Goal: Task Accomplishment & Management: Manage account settings

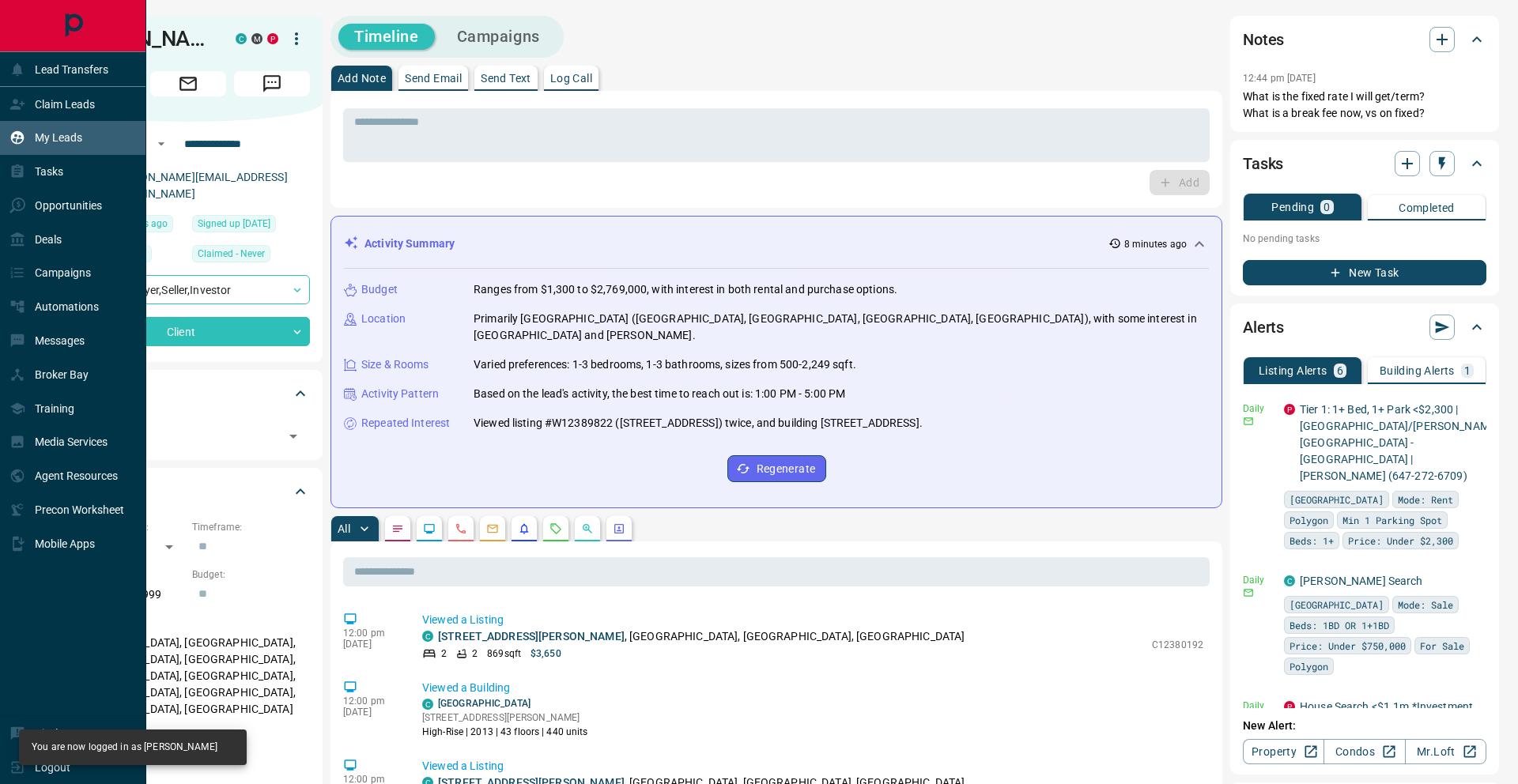
click at [47, 131] on p "My Leads" at bounding box center [58, 137] width 47 height 13
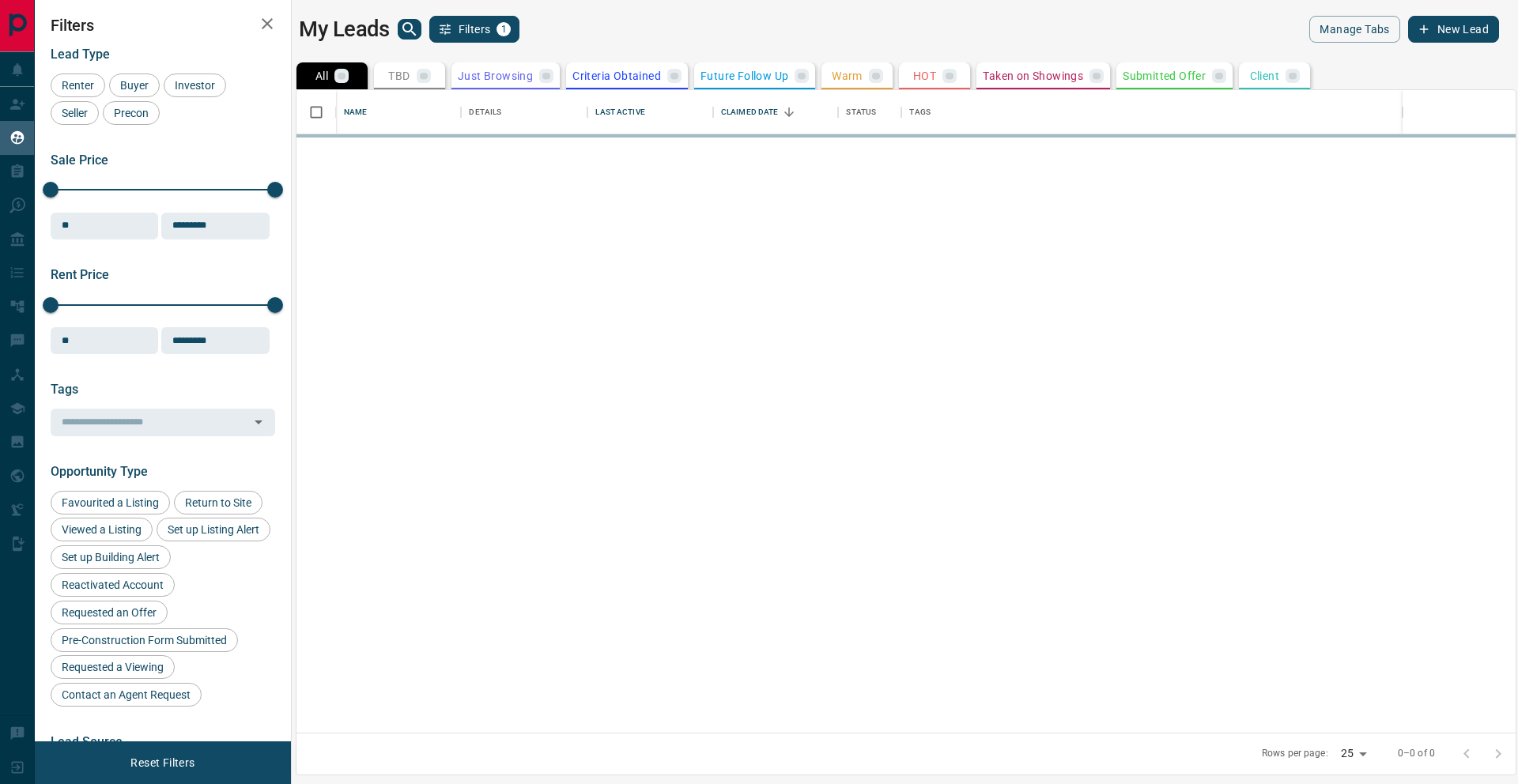
scroll to position [643, 1220]
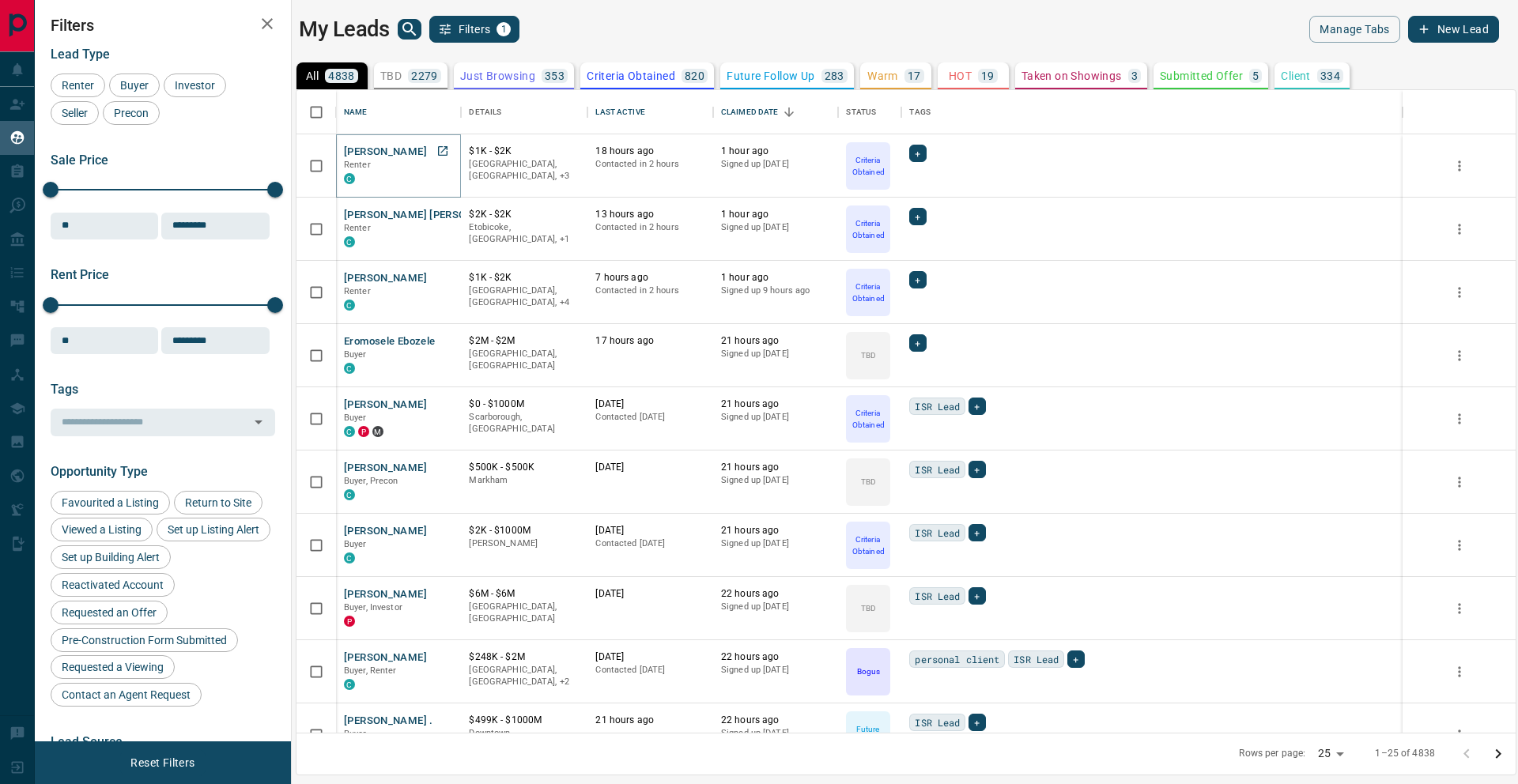
click at [380, 150] on button "[PERSON_NAME]" at bounding box center [386, 152] width 83 height 15
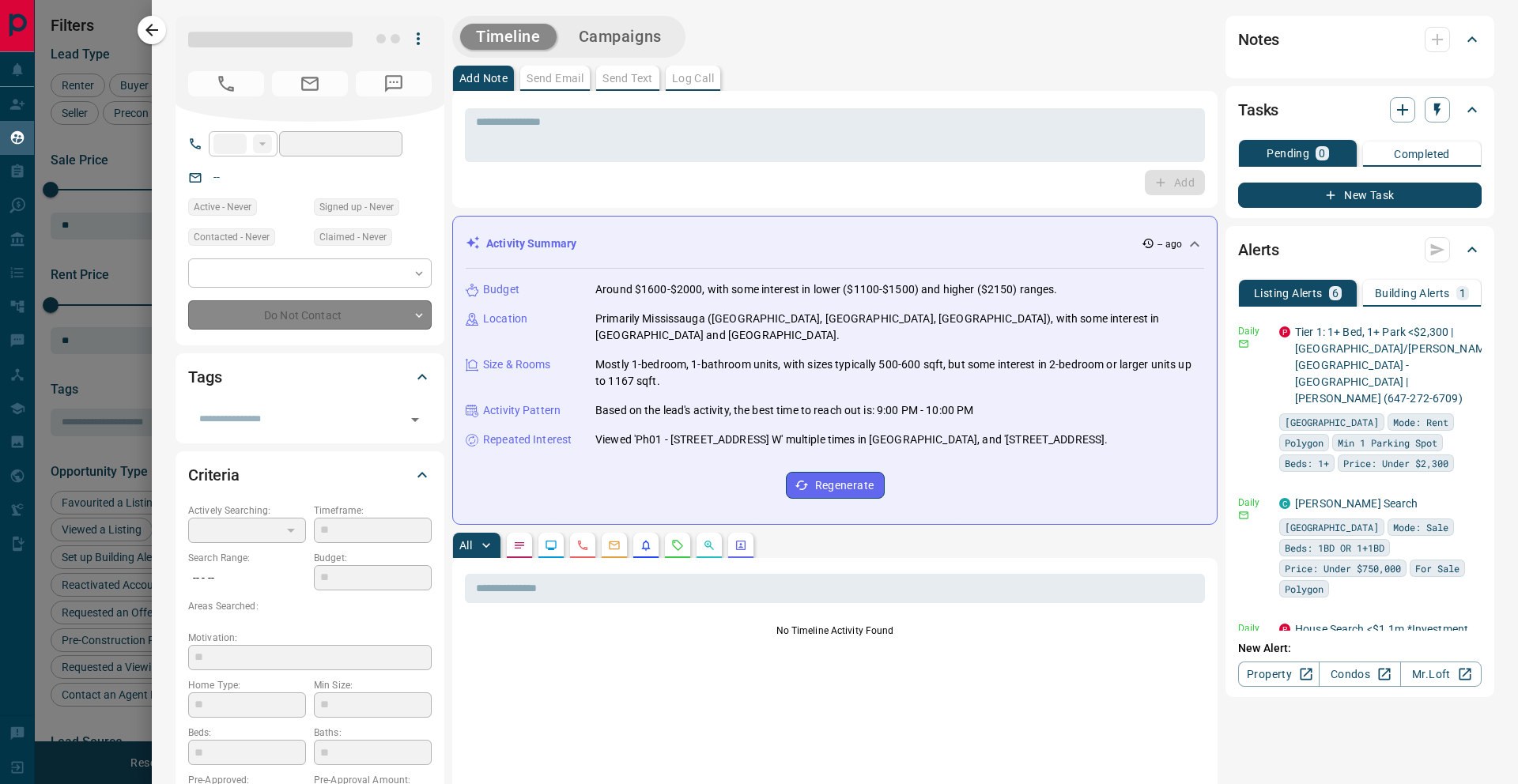
type input "**"
type input "**********"
type input "*"
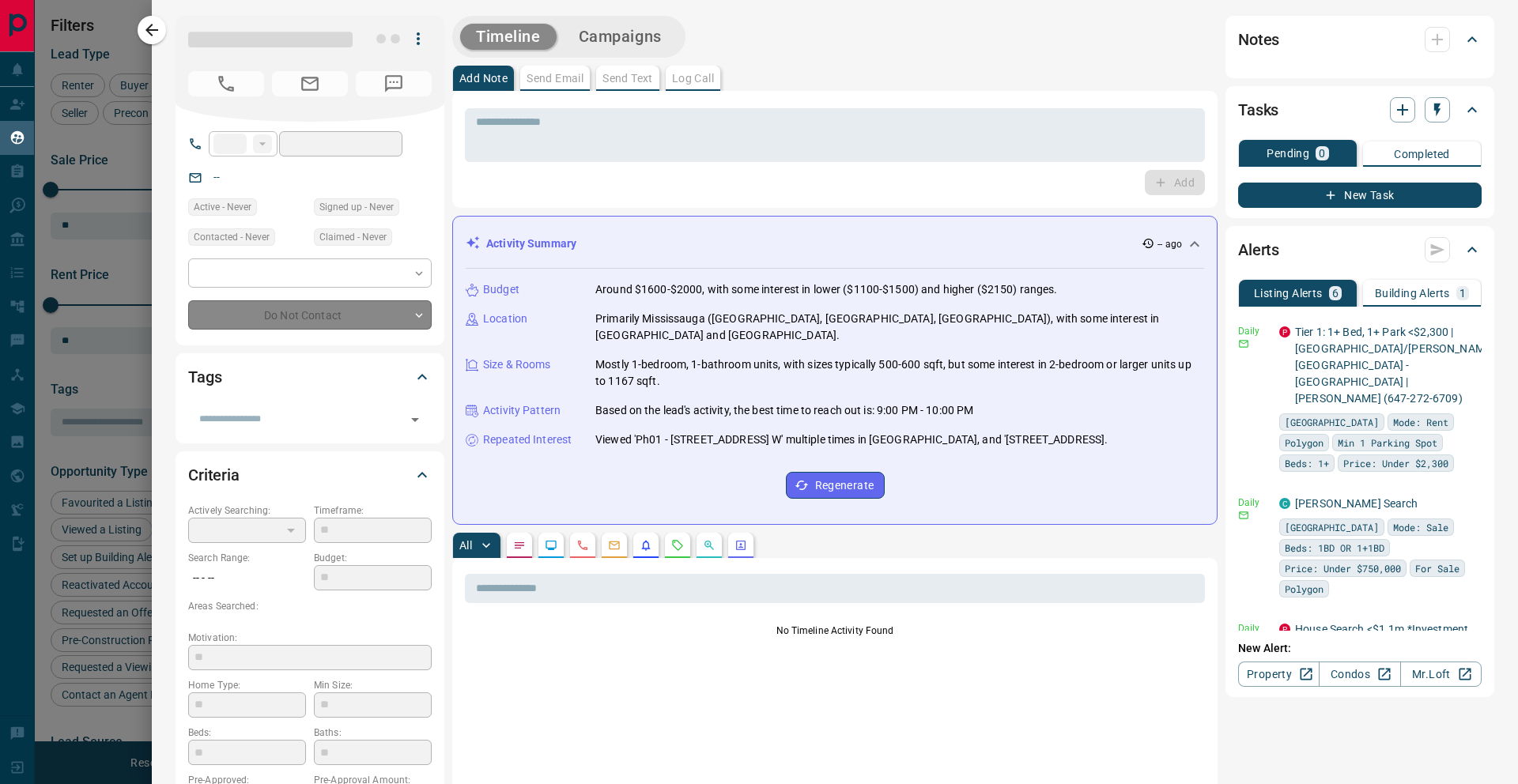
type input "**********"
type input "*******"
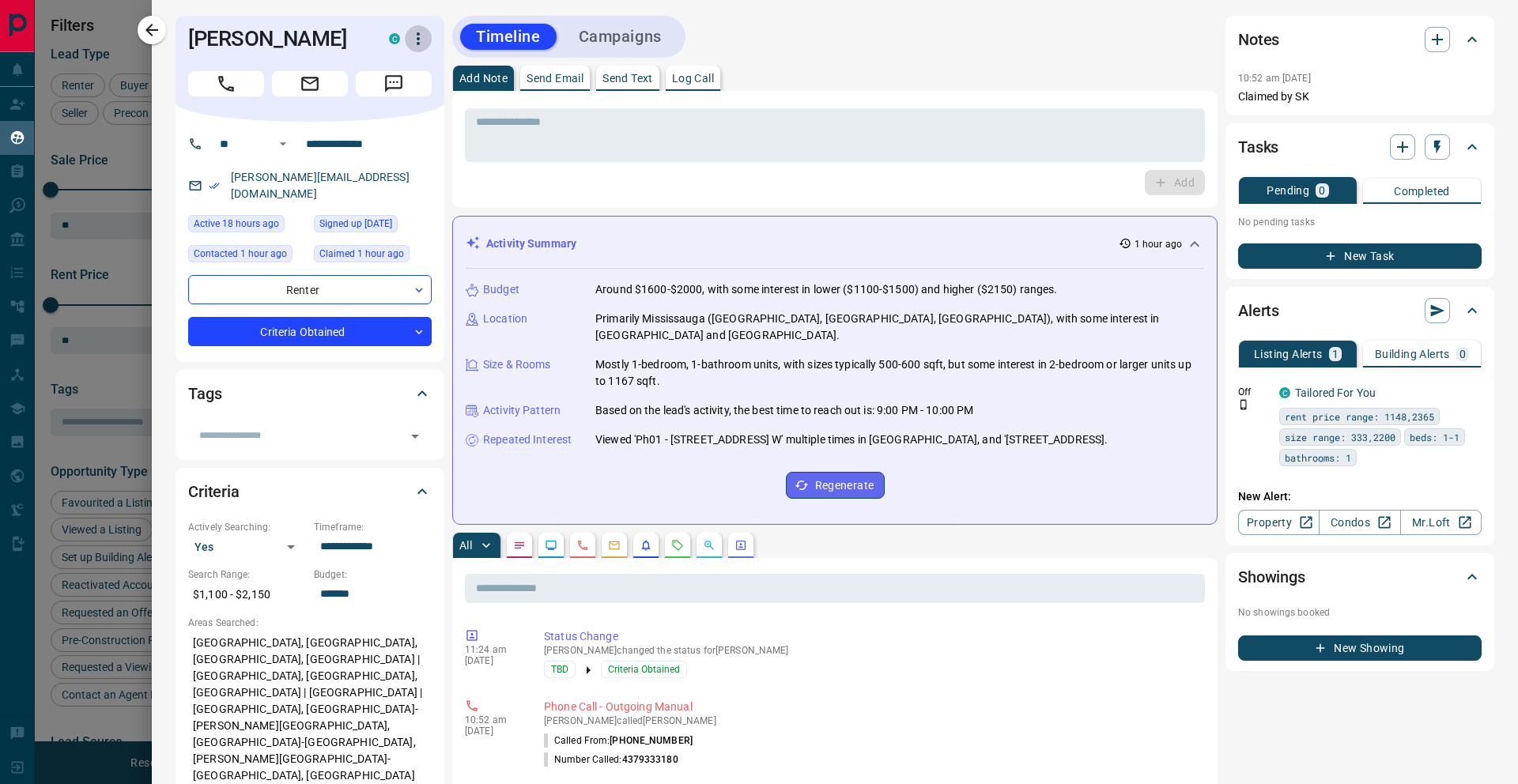
click at [420, 37] on icon "button" at bounding box center [418, 39] width 19 height 19
click at [392, 66] on li "Reassign Lead" at bounding box center [385, 71] width 93 height 24
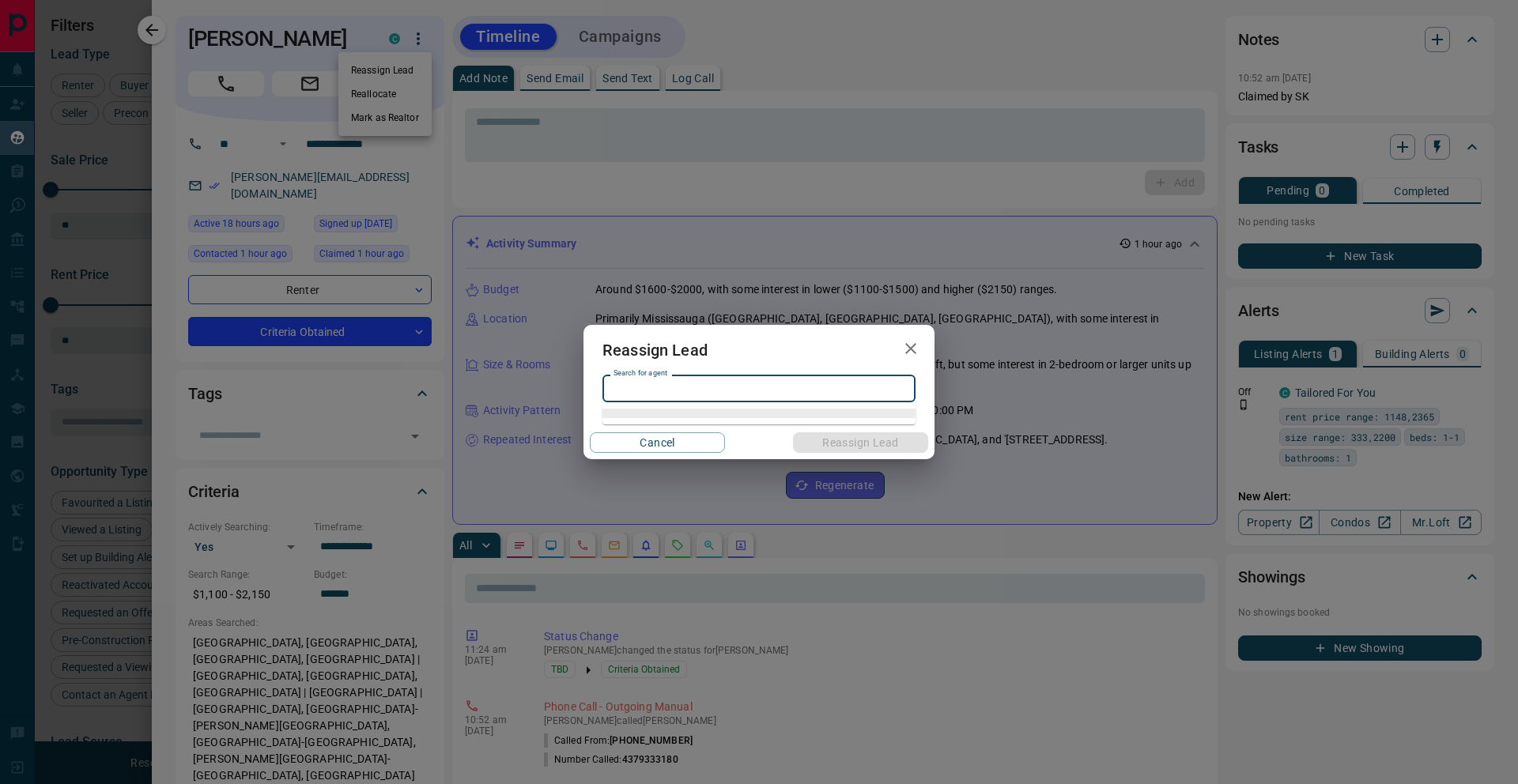
click at [684, 380] on input "Search for agent" at bounding box center [757, 389] width 301 height 17
type input "*****"
click at [911, 342] on icon "button" at bounding box center [911, 348] width 19 height 19
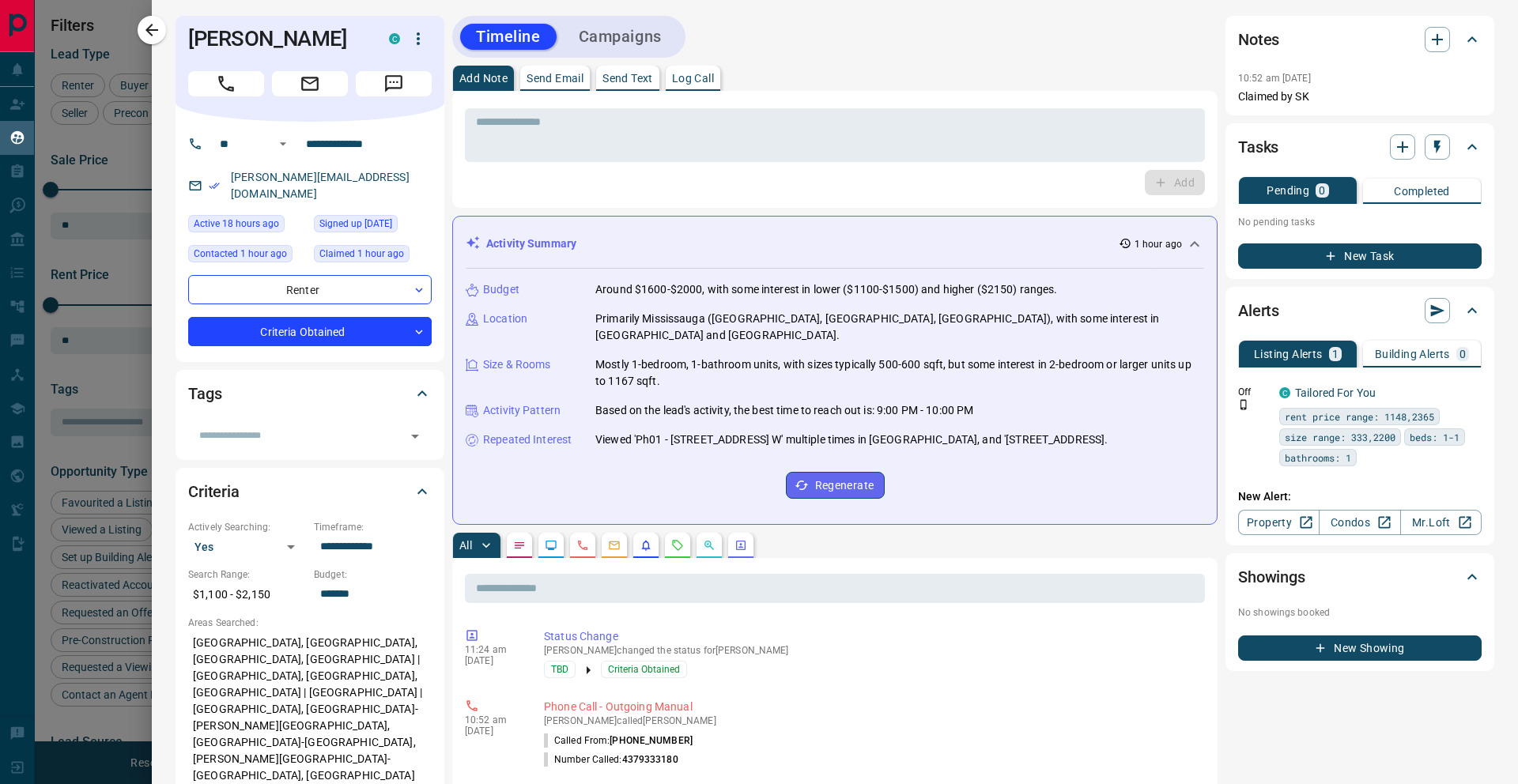
click at [423, 40] on icon "button" at bounding box center [418, 39] width 19 height 19
click at [451, 160] on div at bounding box center [759, 392] width 1518 height 784
click at [310, 270] on body "Lead Transfers Claim Leads My Leads Tasks Opportunities Deals Campaigns Automat…" at bounding box center [759, 382] width 1518 height 765
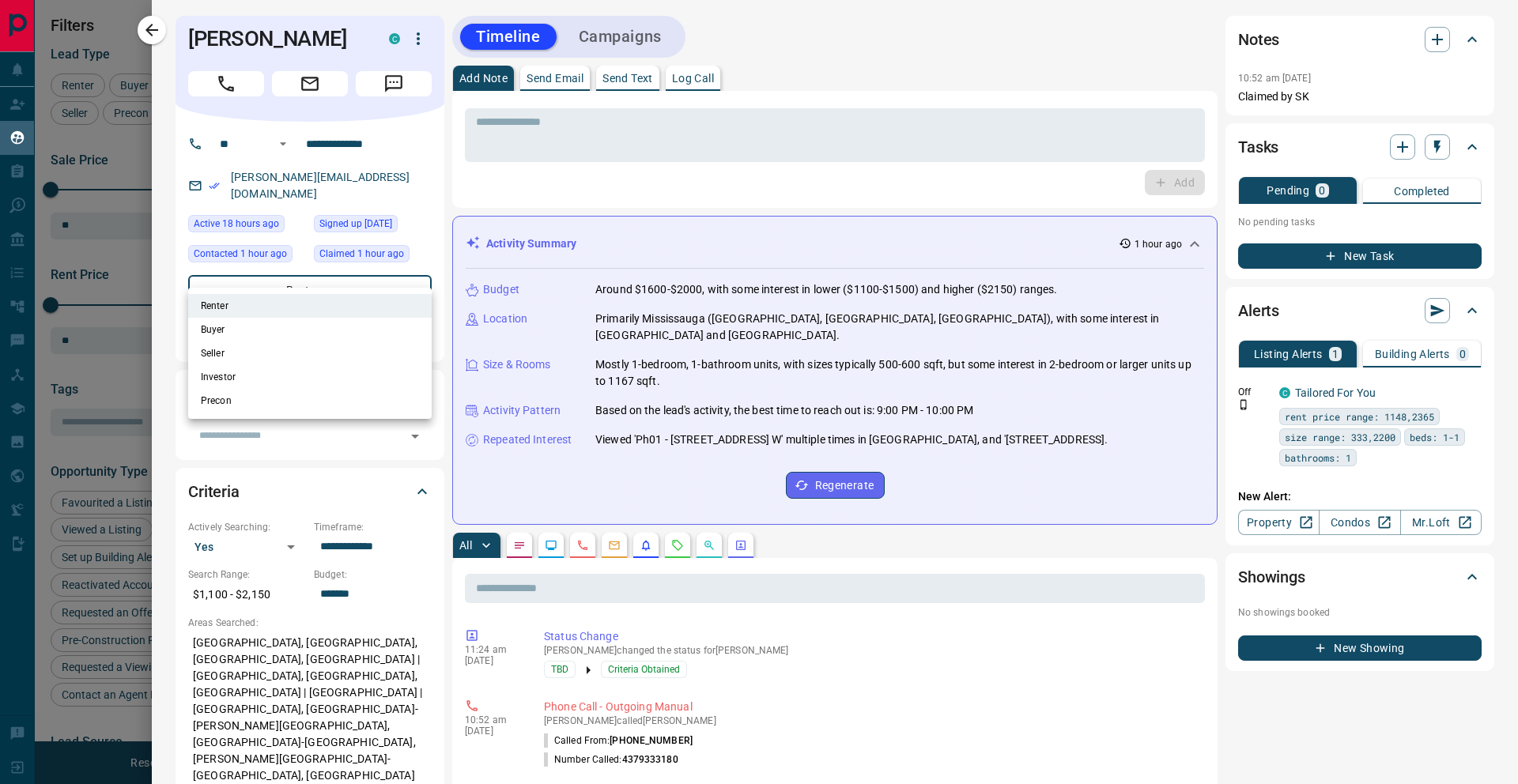
click at [421, 234] on div at bounding box center [759, 392] width 1518 height 784
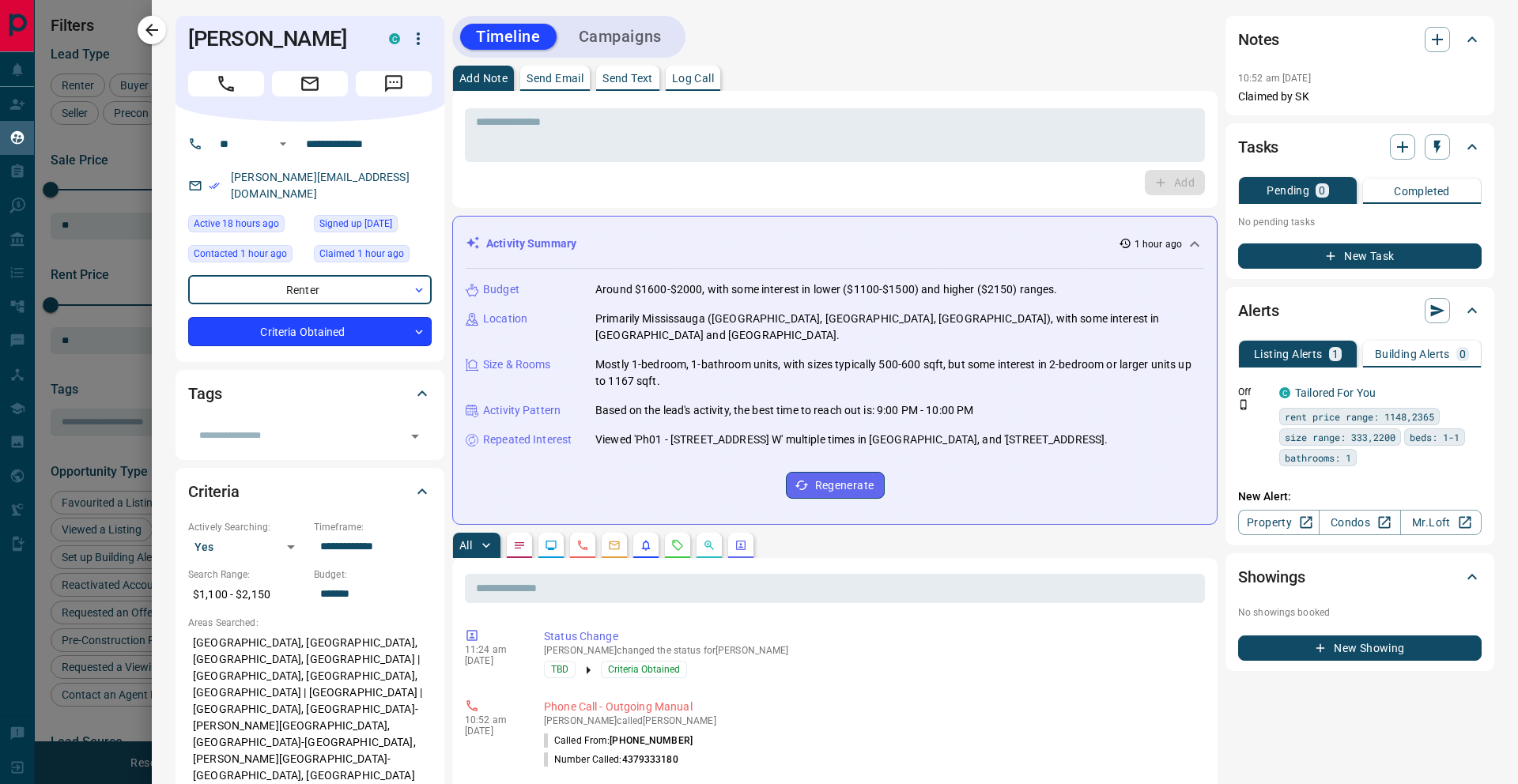
click at [371, 318] on body "Lead Transfers Claim Leads My Leads Tasks Opportunities Deals Campaigns Automat…" at bounding box center [759, 382] width 1518 height 765
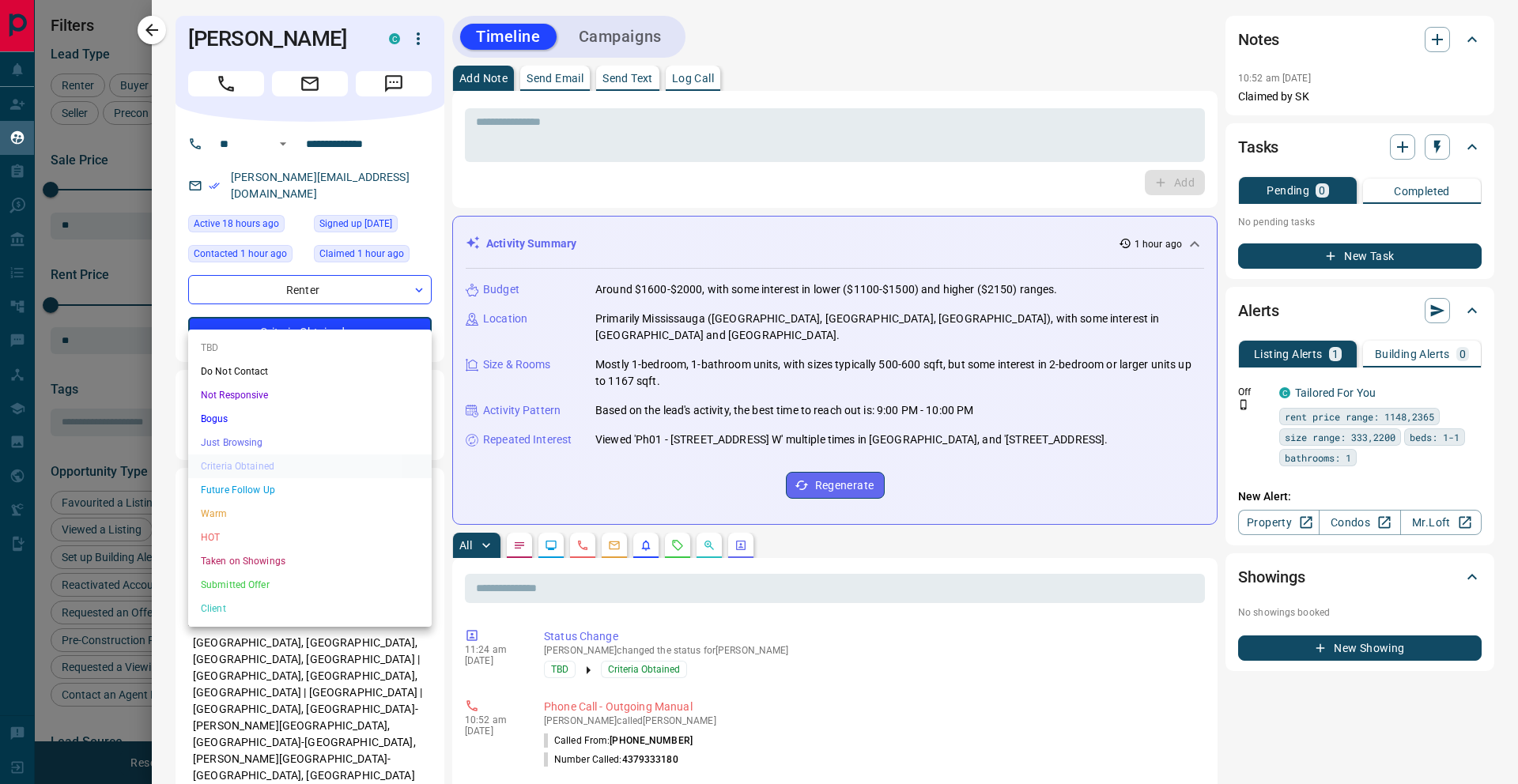
click at [434, 226] on div at bounding box center [759, 392] width 1518 height 784
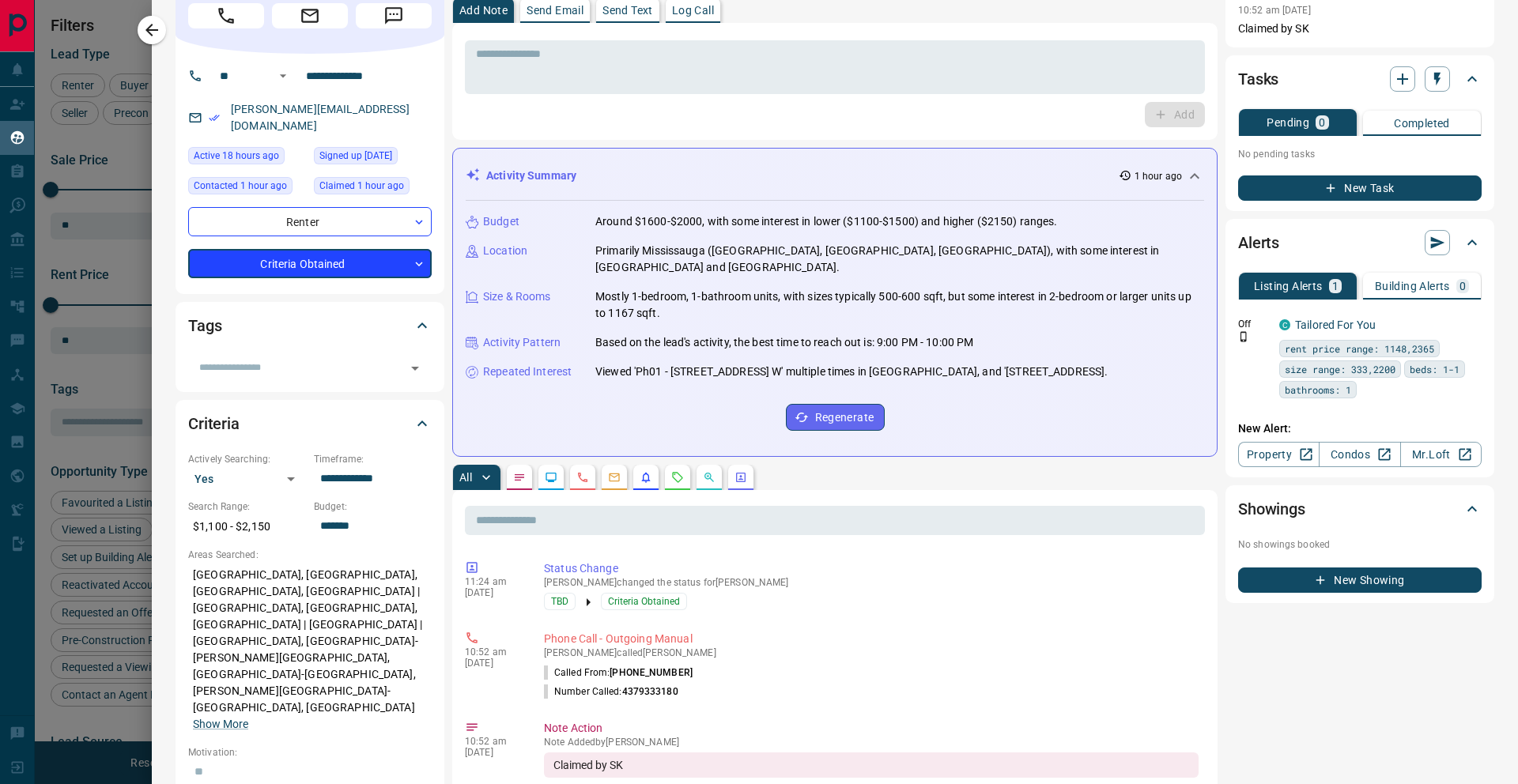
scroll to position [72, 0]
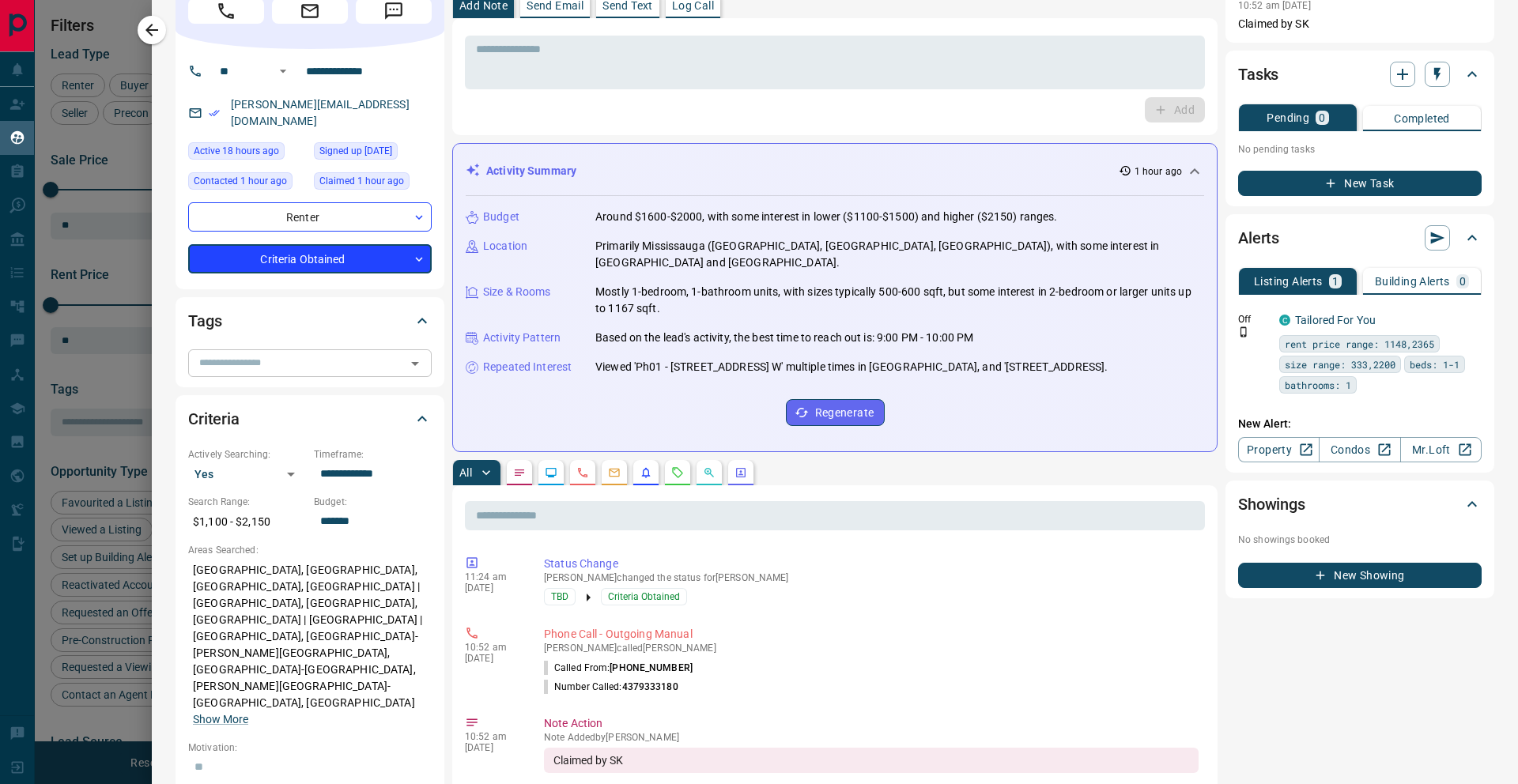
click at [245, 354] on input "text" at bounding box center [297, 363] width 208 height 17
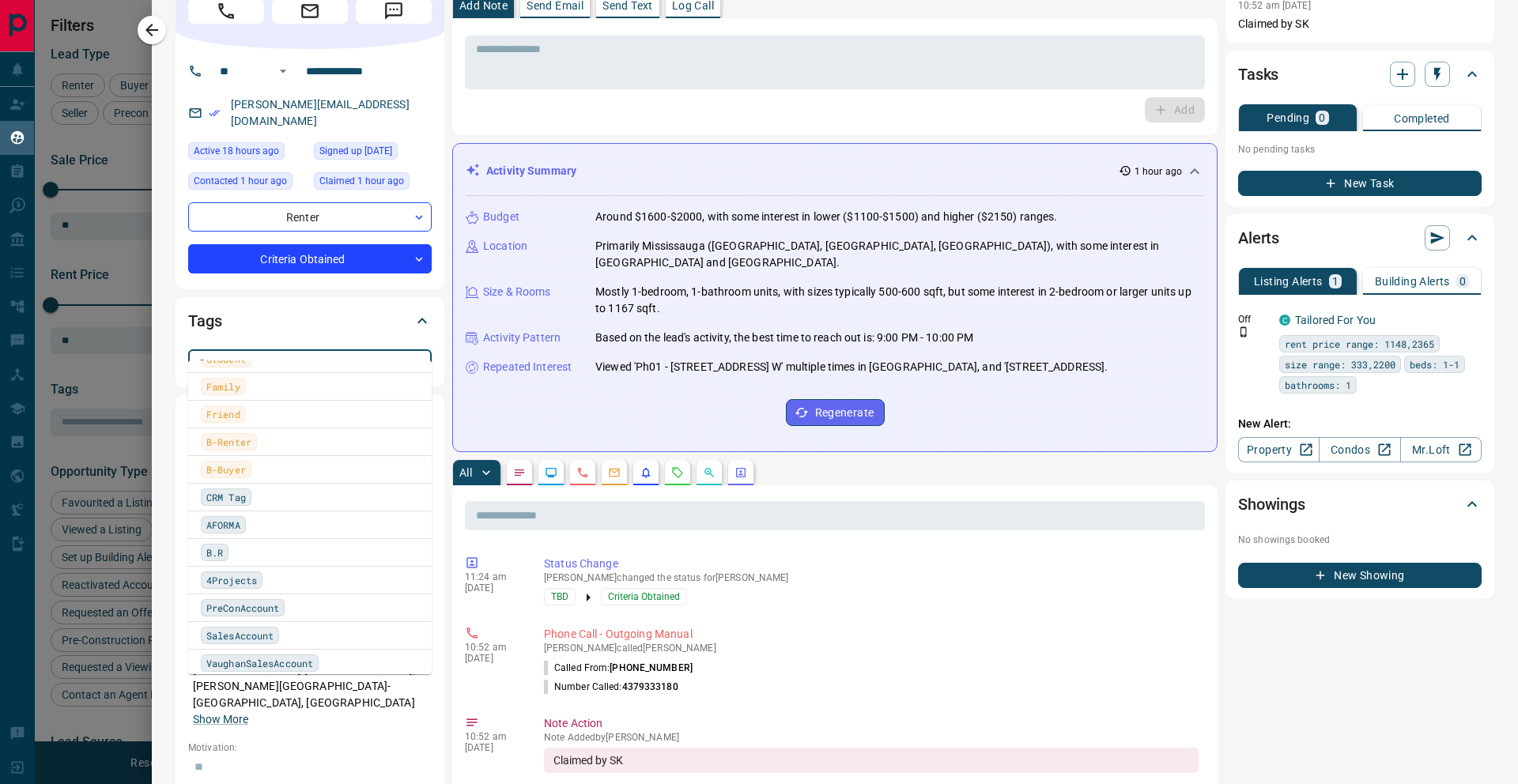
scroll to position [0, 0]
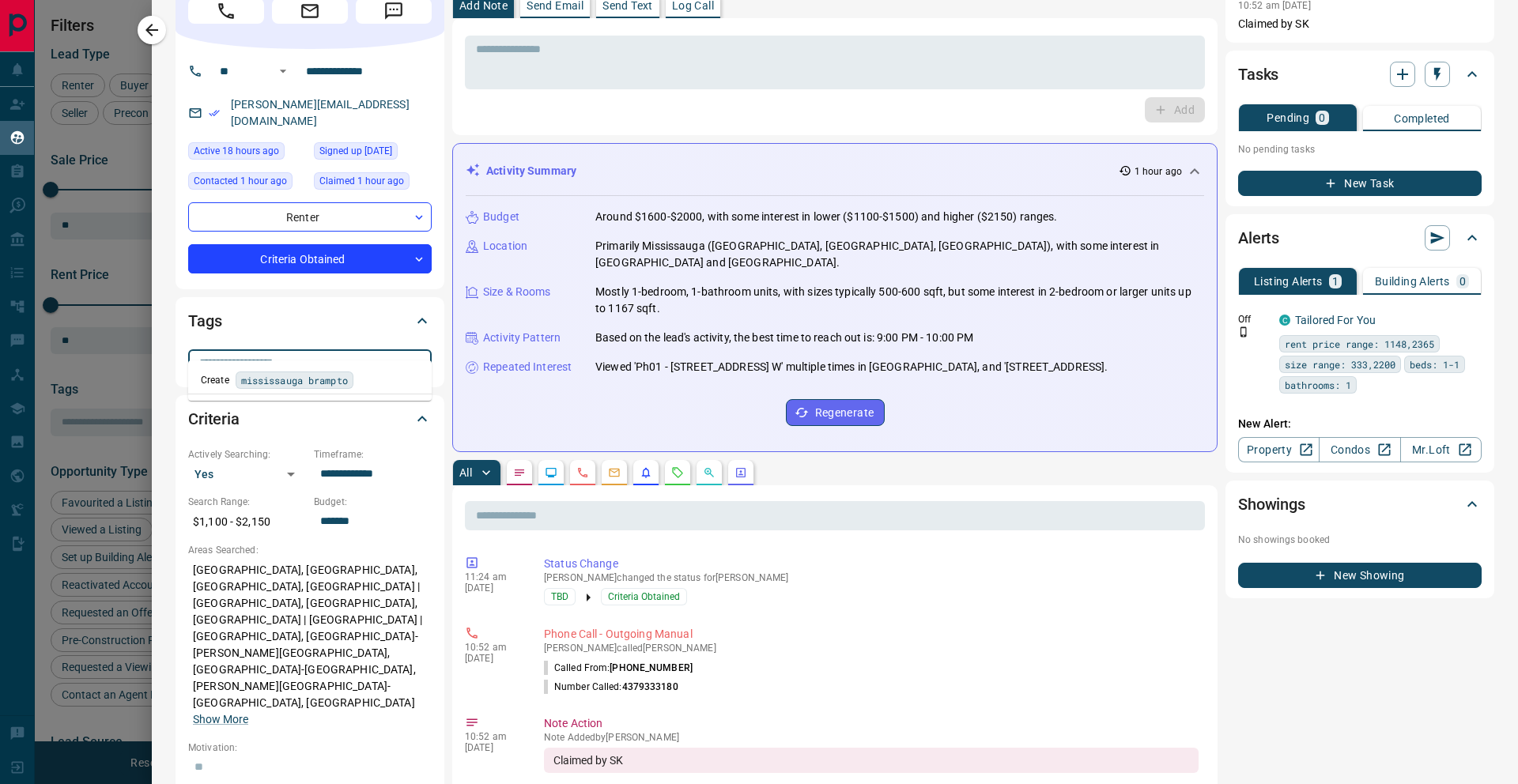
type input "**********"
drag, startPoint x: 309, startPoint y: 342, endPoint x: 179, endPoint y: 347, distance: 130.1
click at [179, 347] on div "**********" at bounding box center [310, 342] width 269 height 90
click at [301, 311] on div "Tags" at bounding box center [300, 321] width 224 height 25
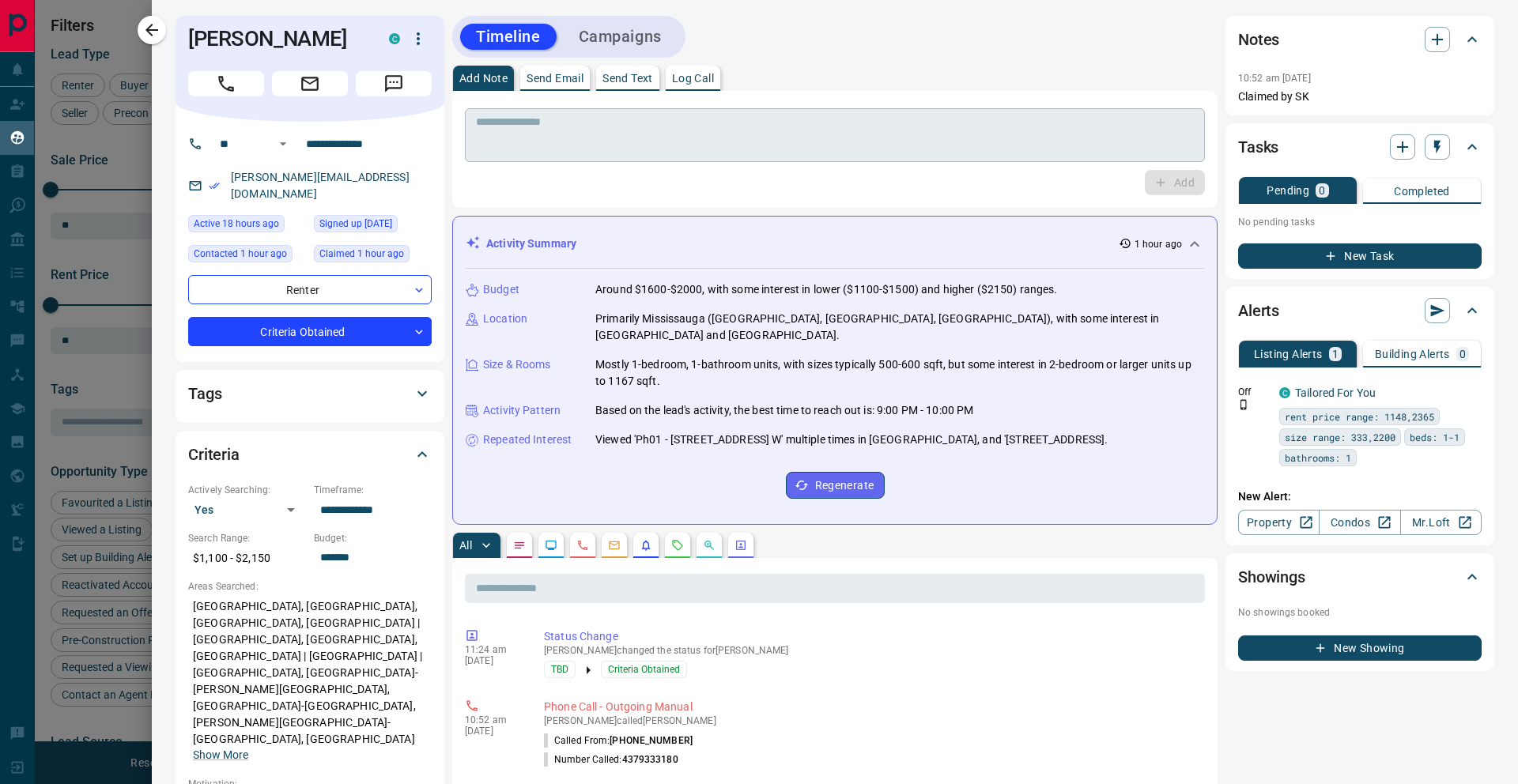
click at [839, 134] on textarea at bounding box center [835, 135] width 718 height 41
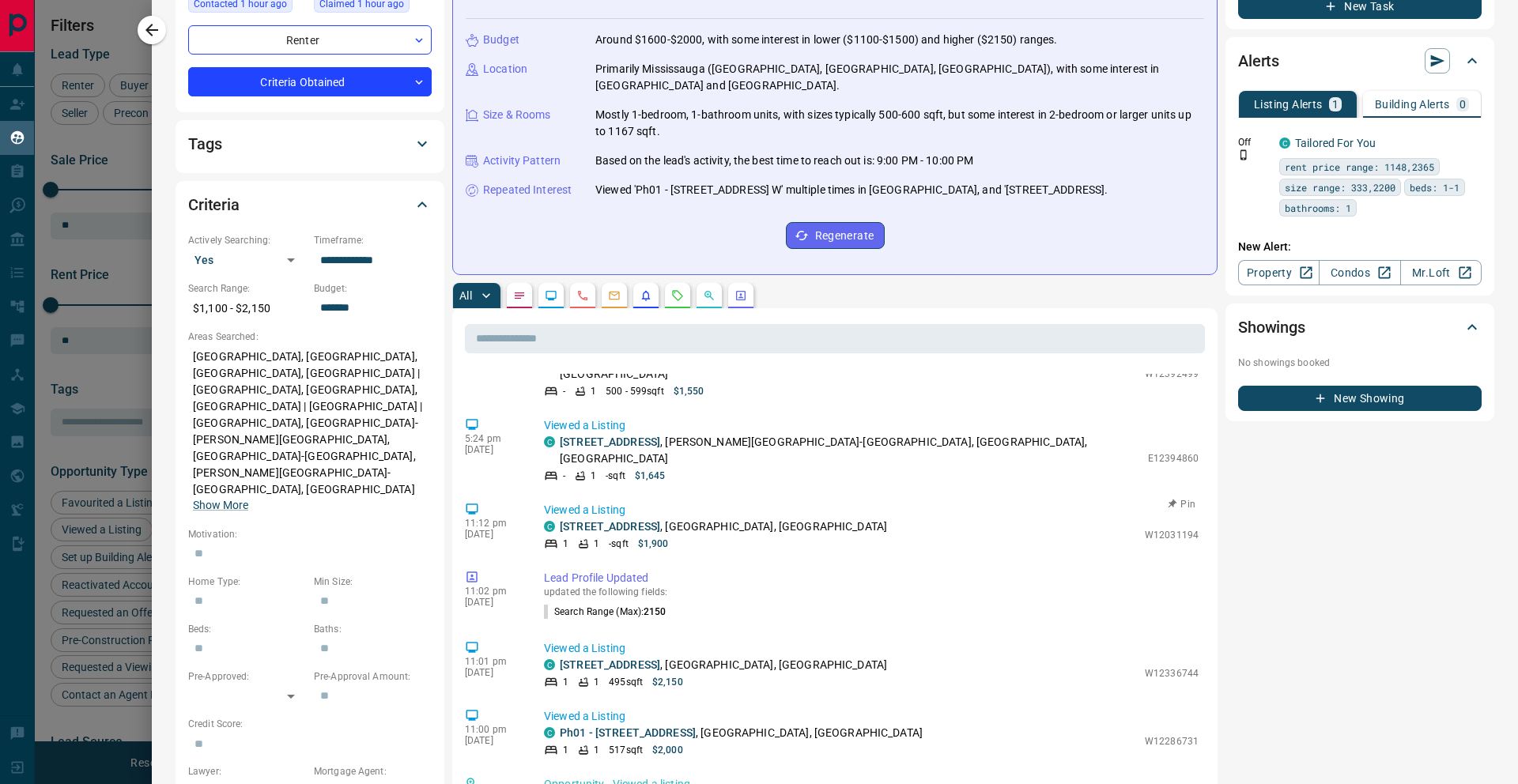
scroll to position [339, 0]
click at [518, 299] on icon "Notes" at bounding box center [519, 296] width 13 height 13
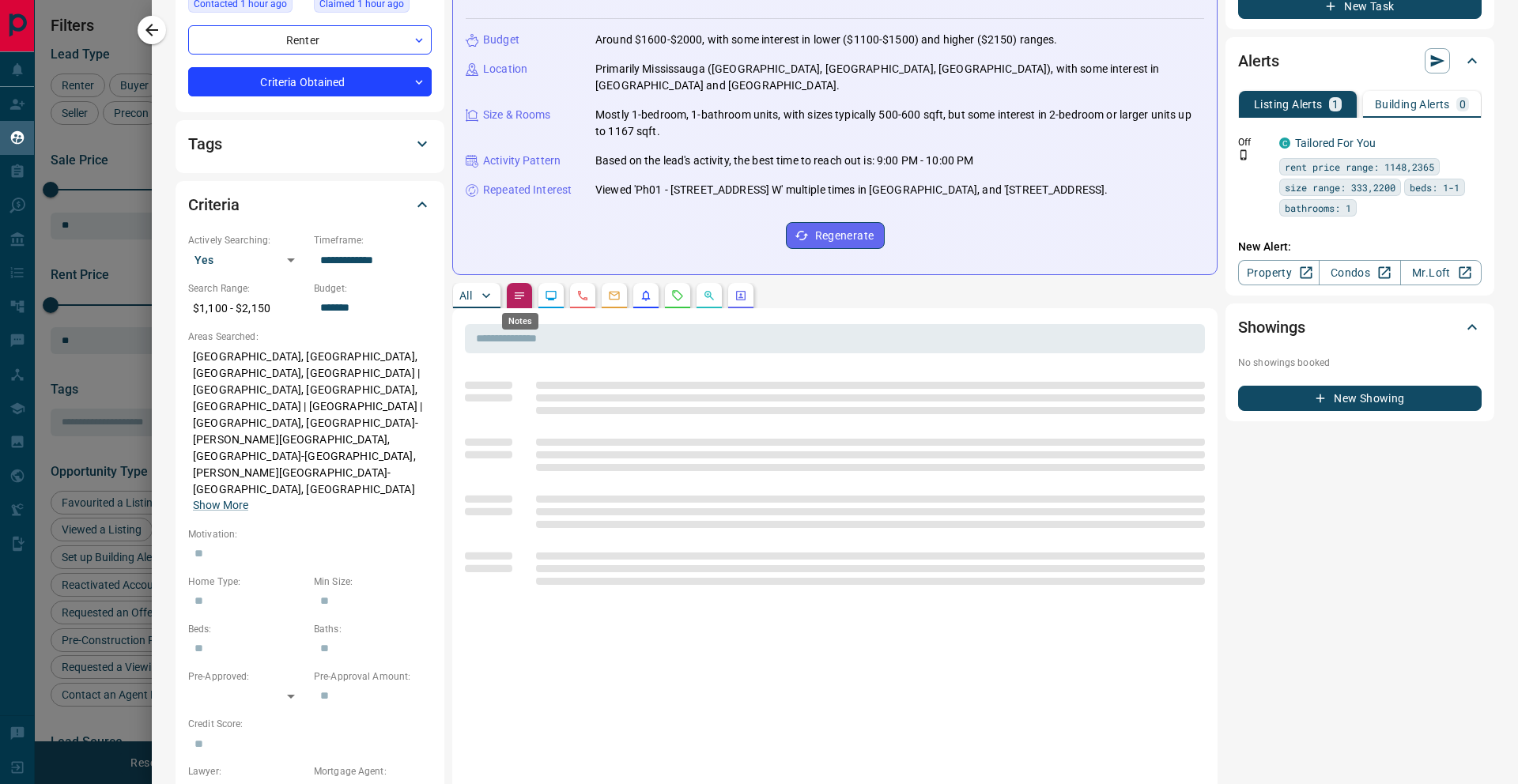
scroll to position [0, 0]
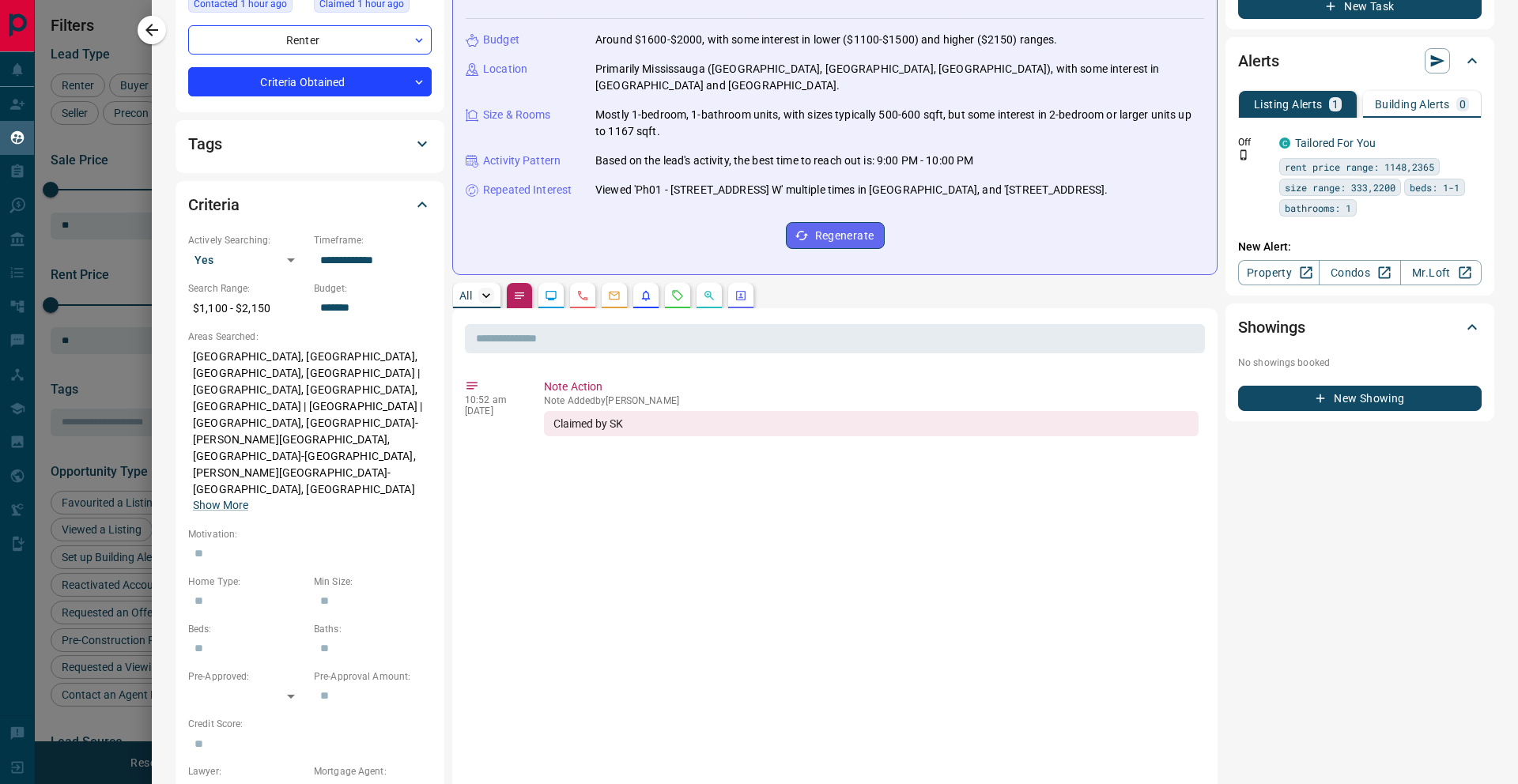
click at [479, 296] on icon "button" at bounding box center [486, 296] width 16 height 16
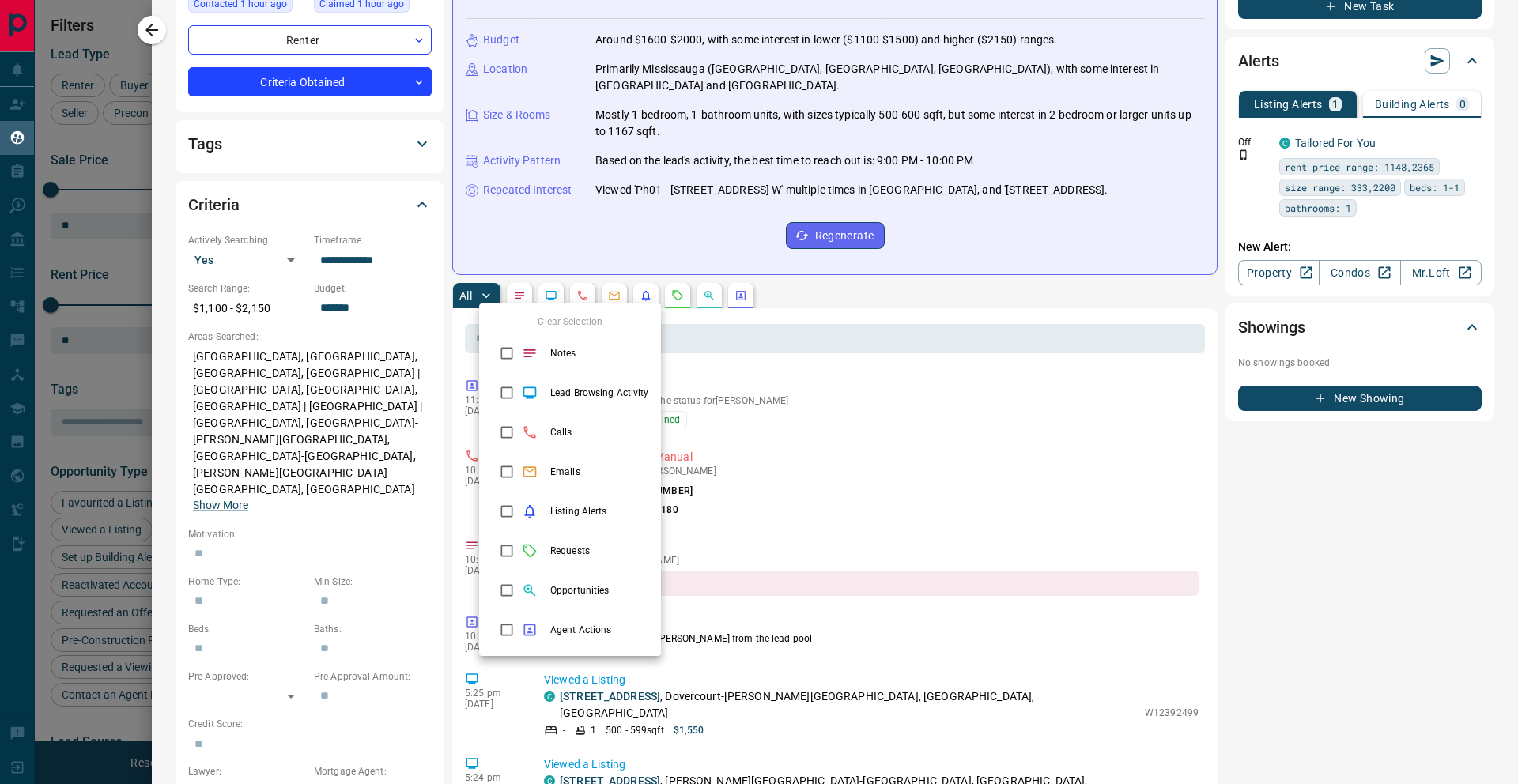
drag, startPoint x: 957, startPoint y: 317, endPoint x: 961, endPoint y: 308, distance: 9.8
click at [961, 309] on div at bounding box center [759, 392] width 1518 height 784
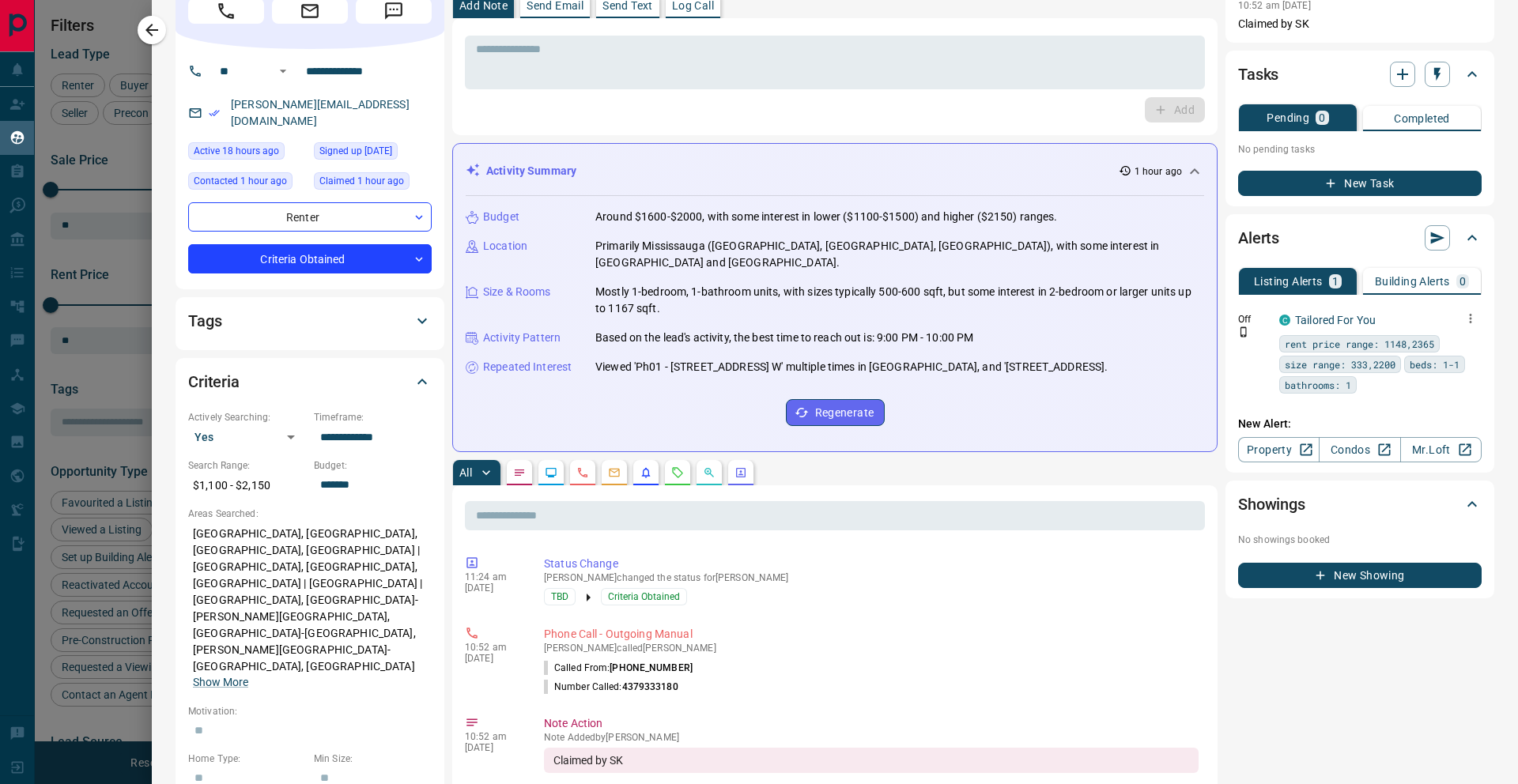
scroll to position [111, 0]
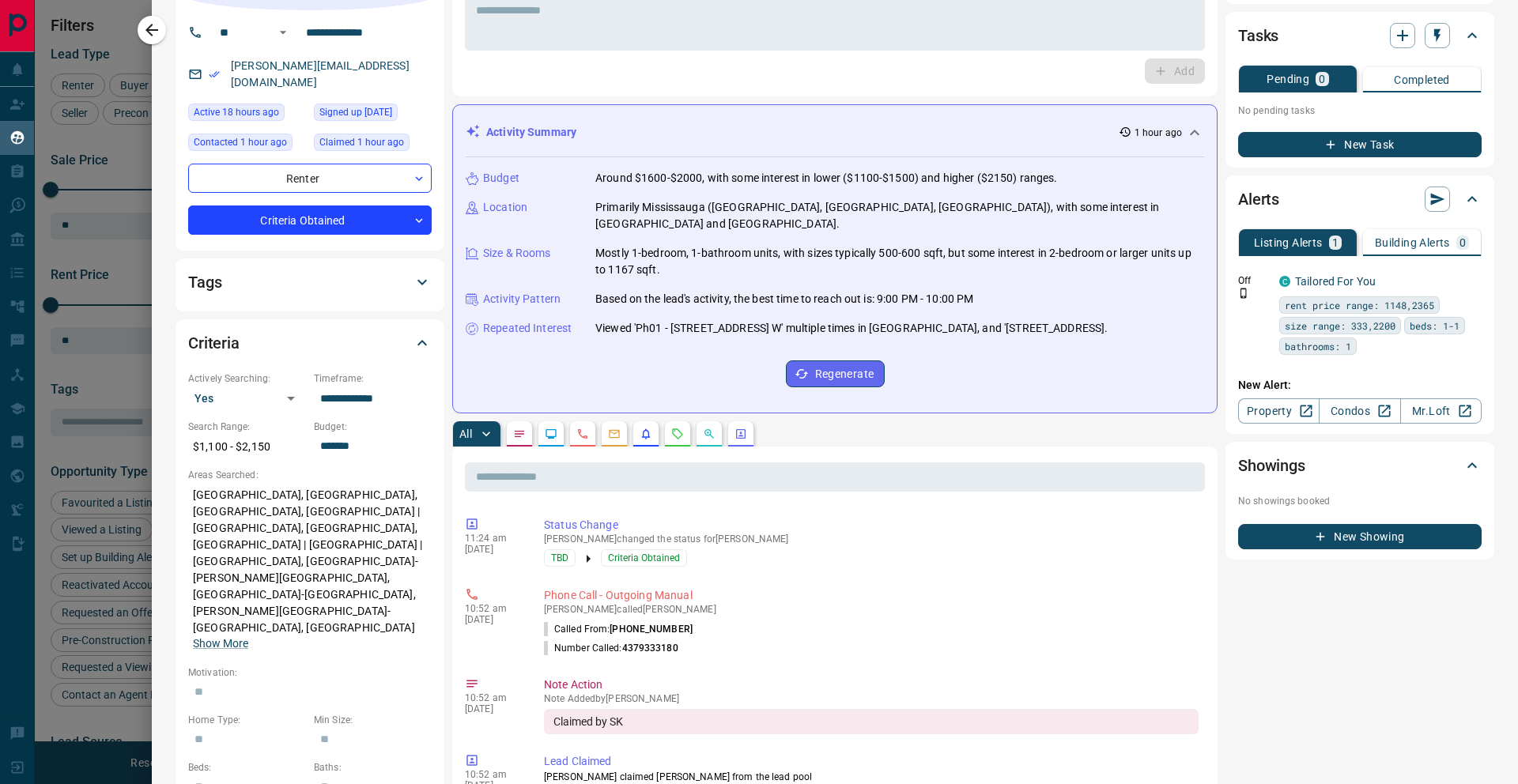
click at [1366, 534] on button "New Showing" at bounding box center [1360, 536] width 243 height 25
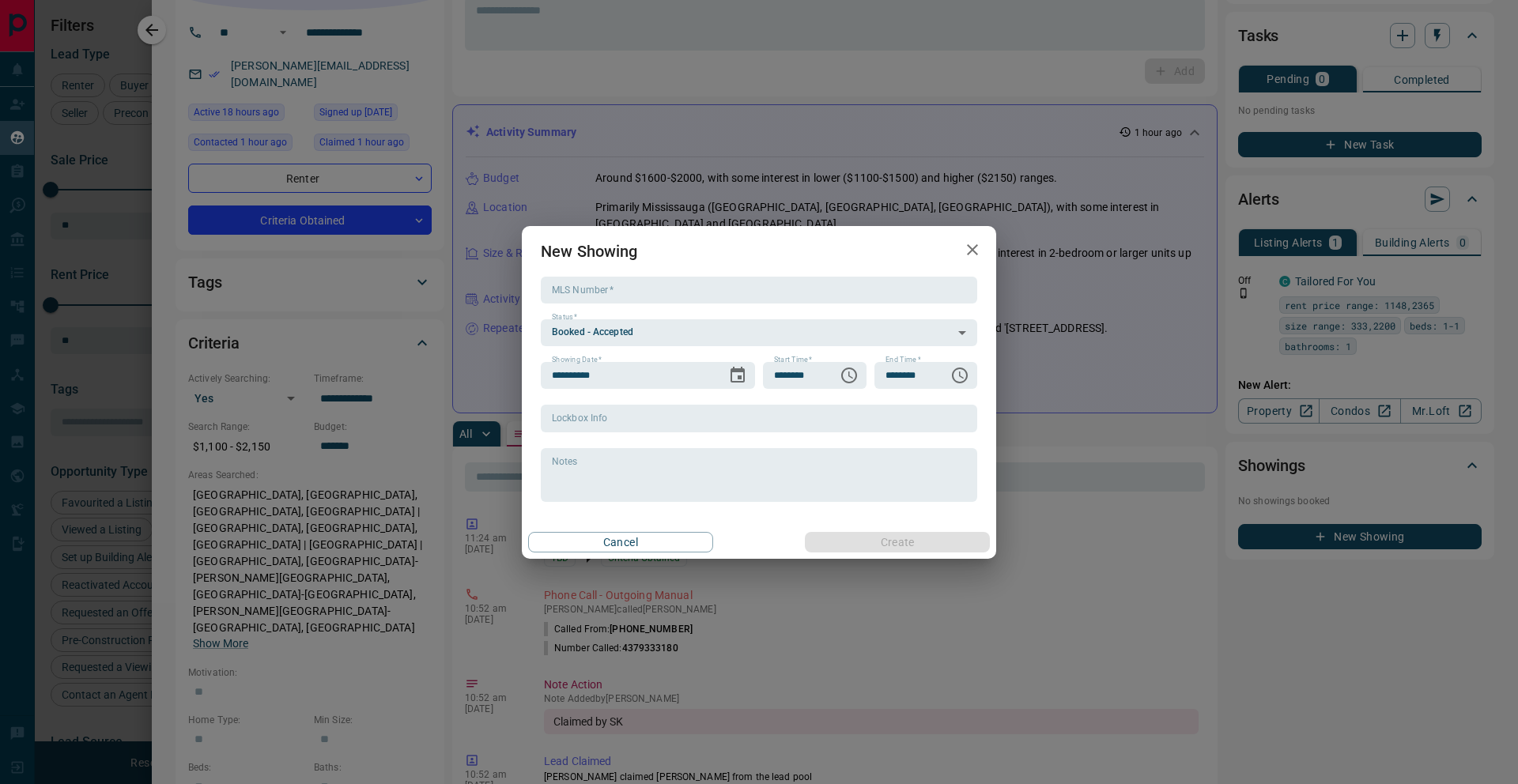
click at [969, 248] on icon "button" at bounding box center [972, 249] width 11 height 11
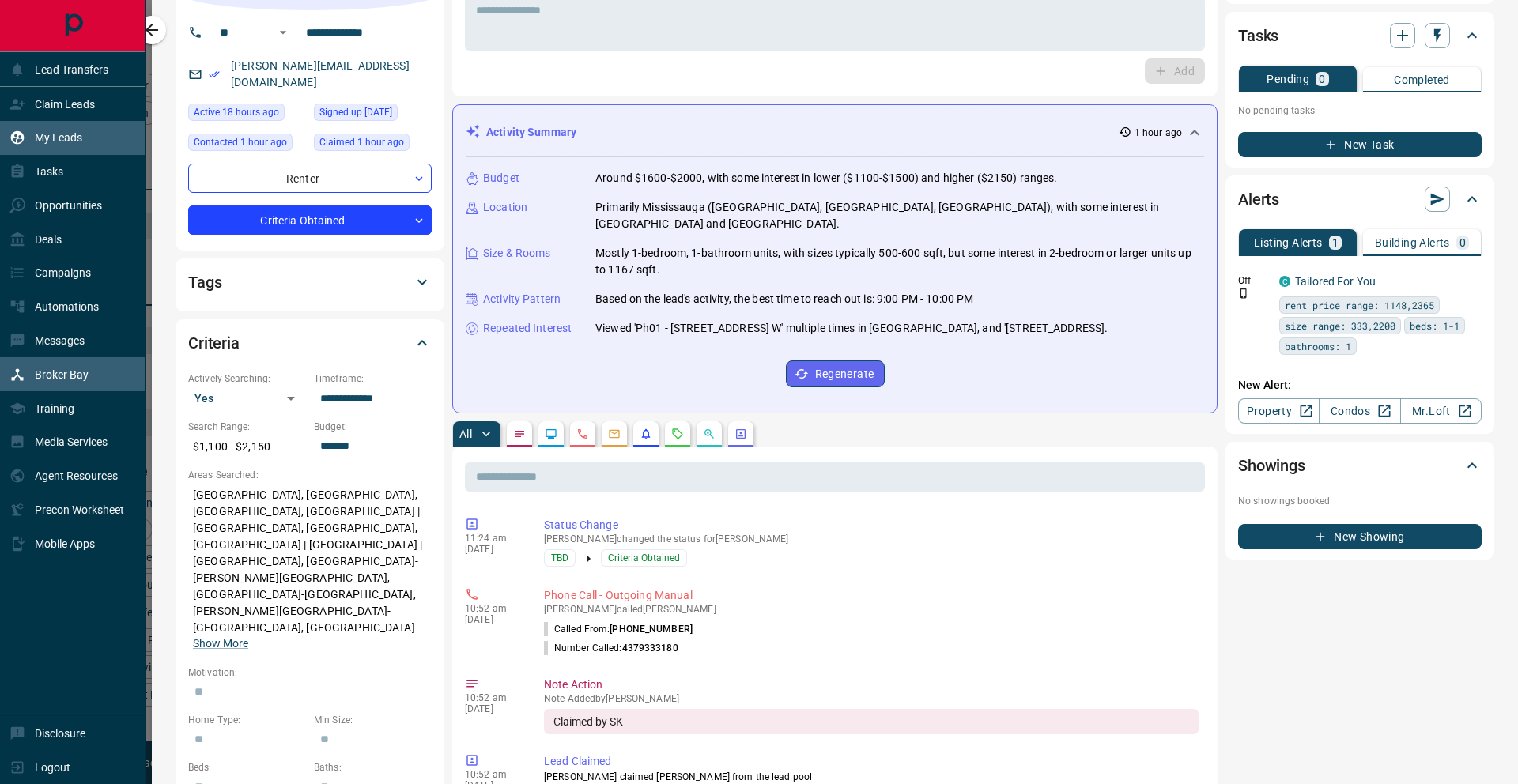
click at [66, 373] on p "Broker Bay" at bounding box center [61, 374] width 53 height 13
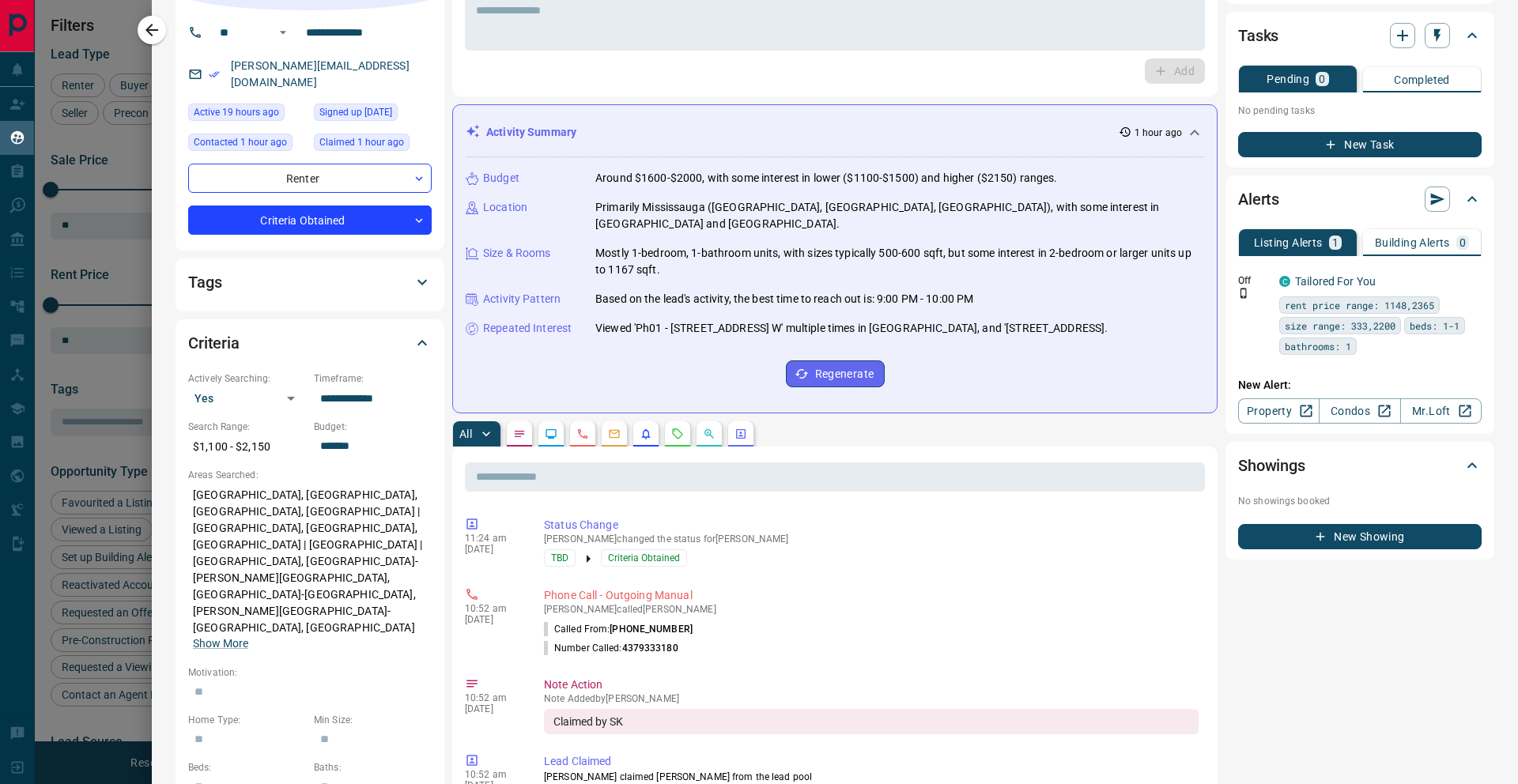
scroll to position [0, 0]
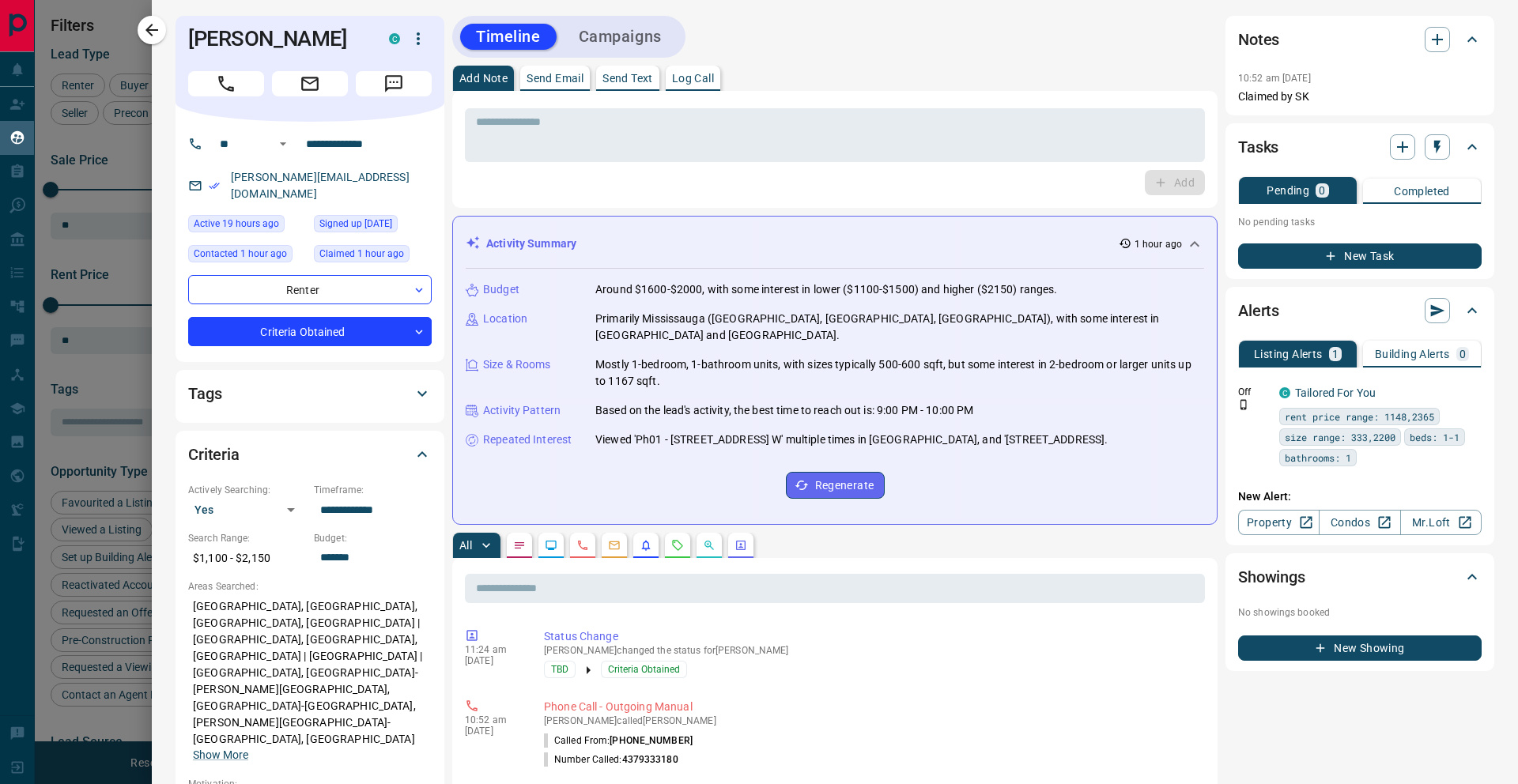
click at [606, 30] on button "Campaigns" at bounding box center [620, 37] width 115 height 26
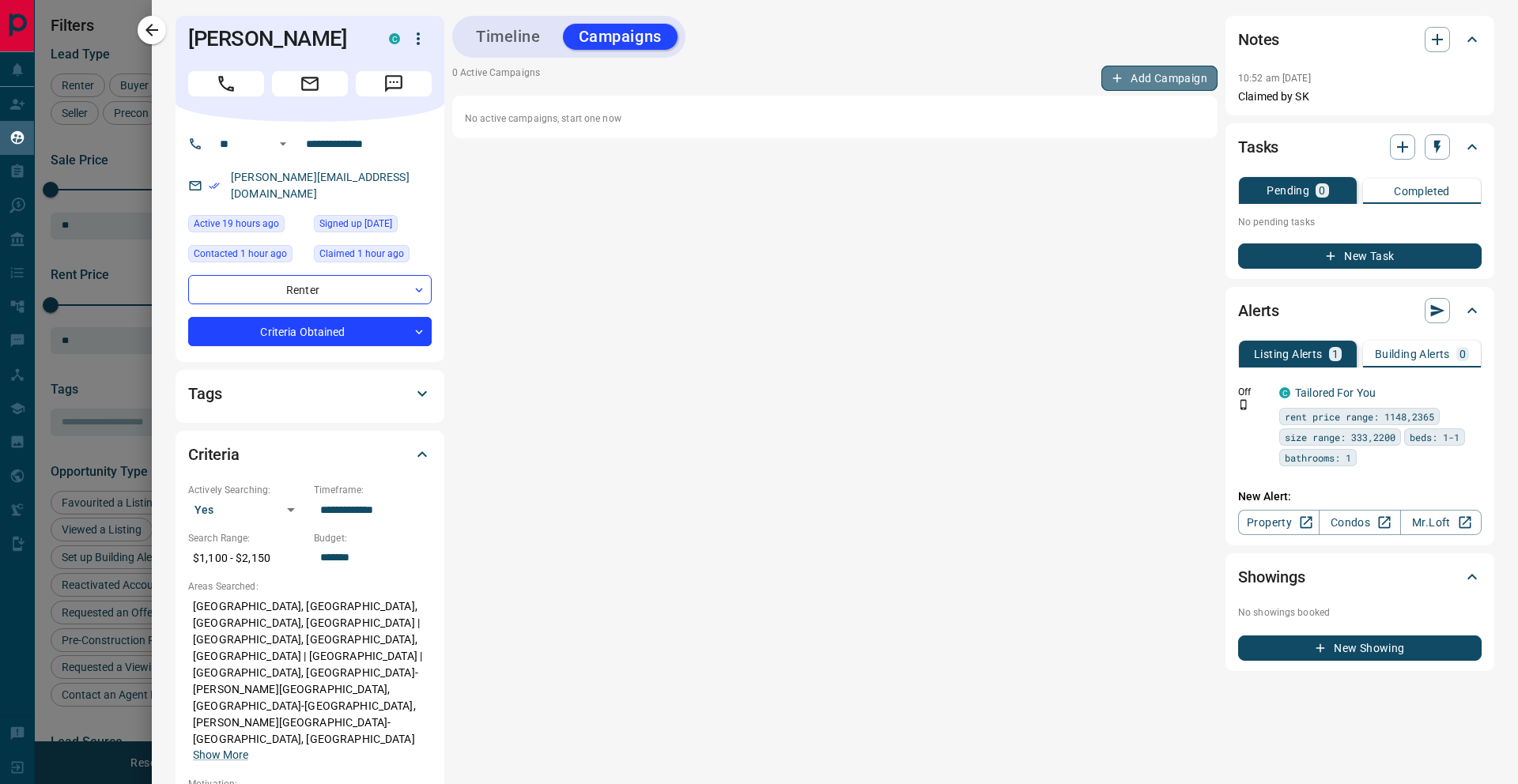
click at [1130, 75] on button "Add Campaign" at bounding box center [1159, 78] width 116 height 25
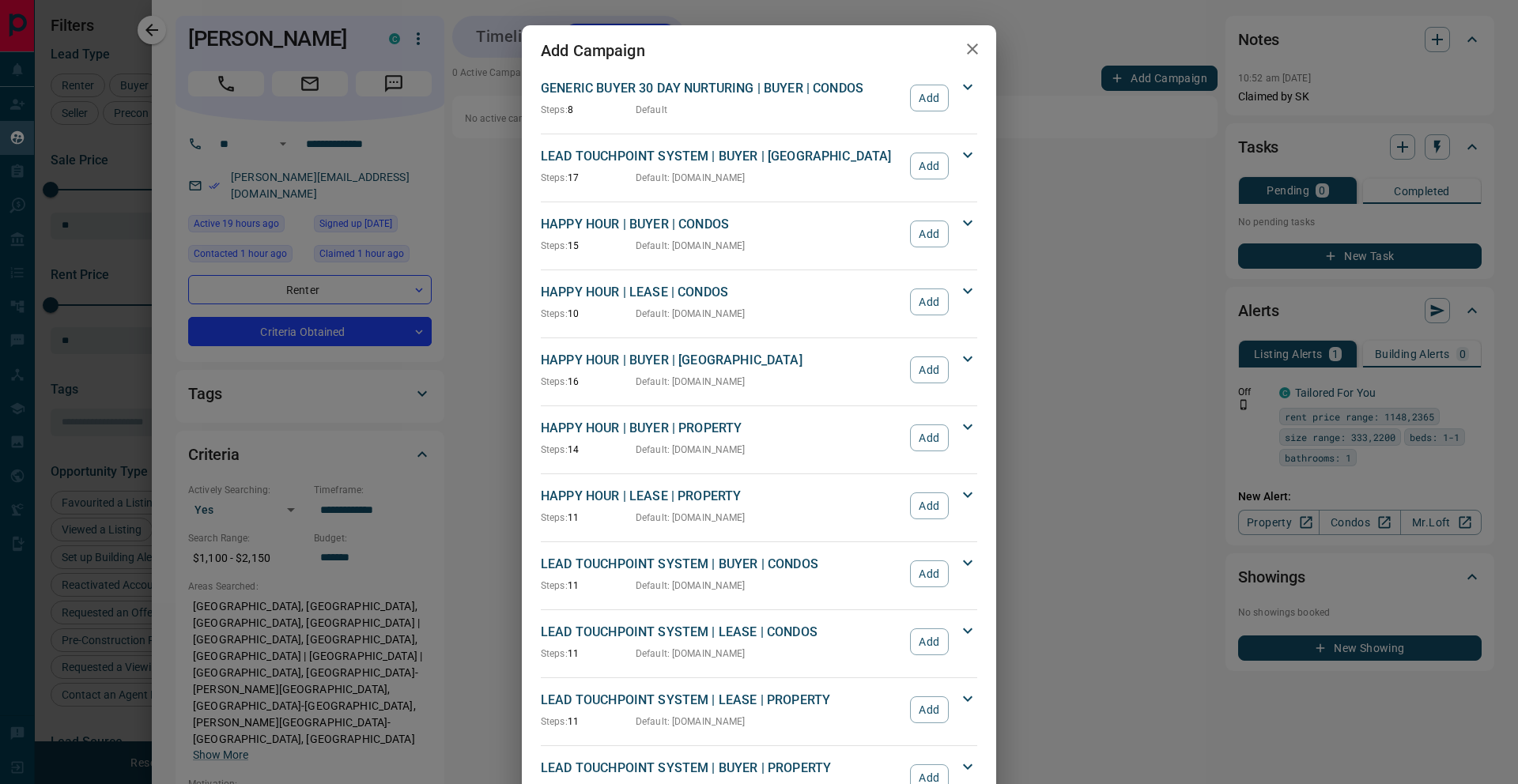
click at [975, 54] on icon "button" at bounding box center [973, 49] width 19 height 19
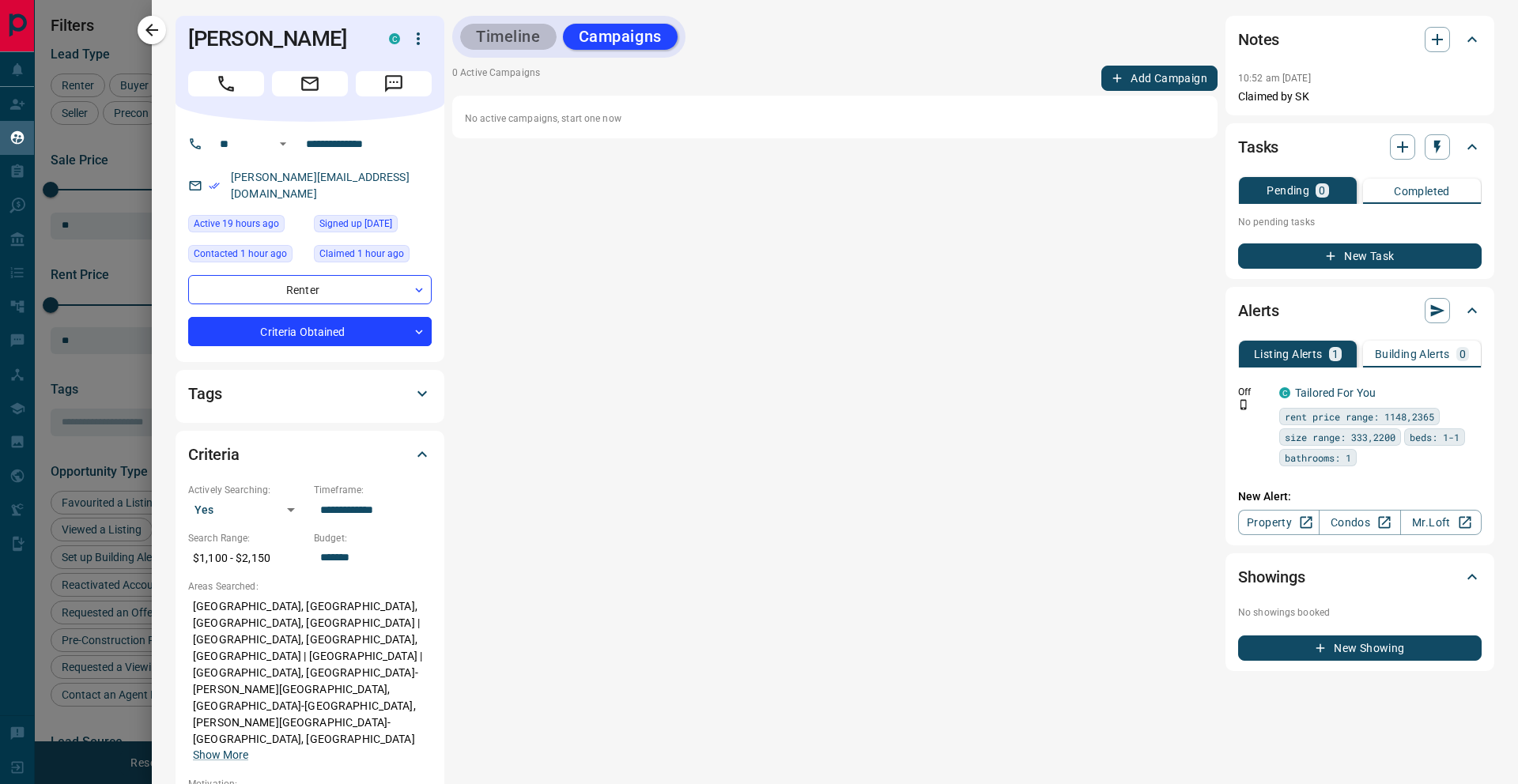
click at [505, 39] on button "Timeline" at bounding box center [509, 37] width 97 height 26
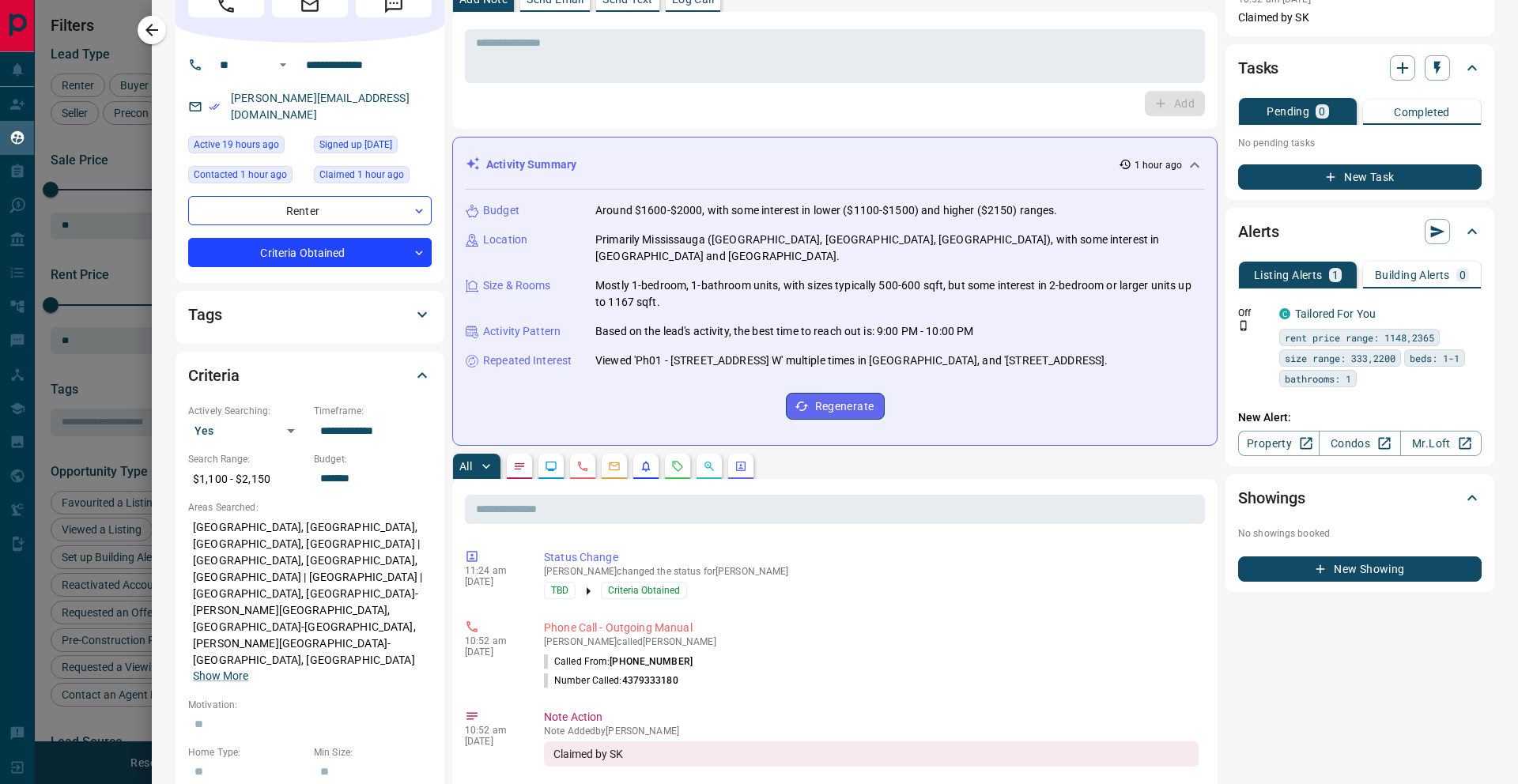
scroll to position [81, 0]
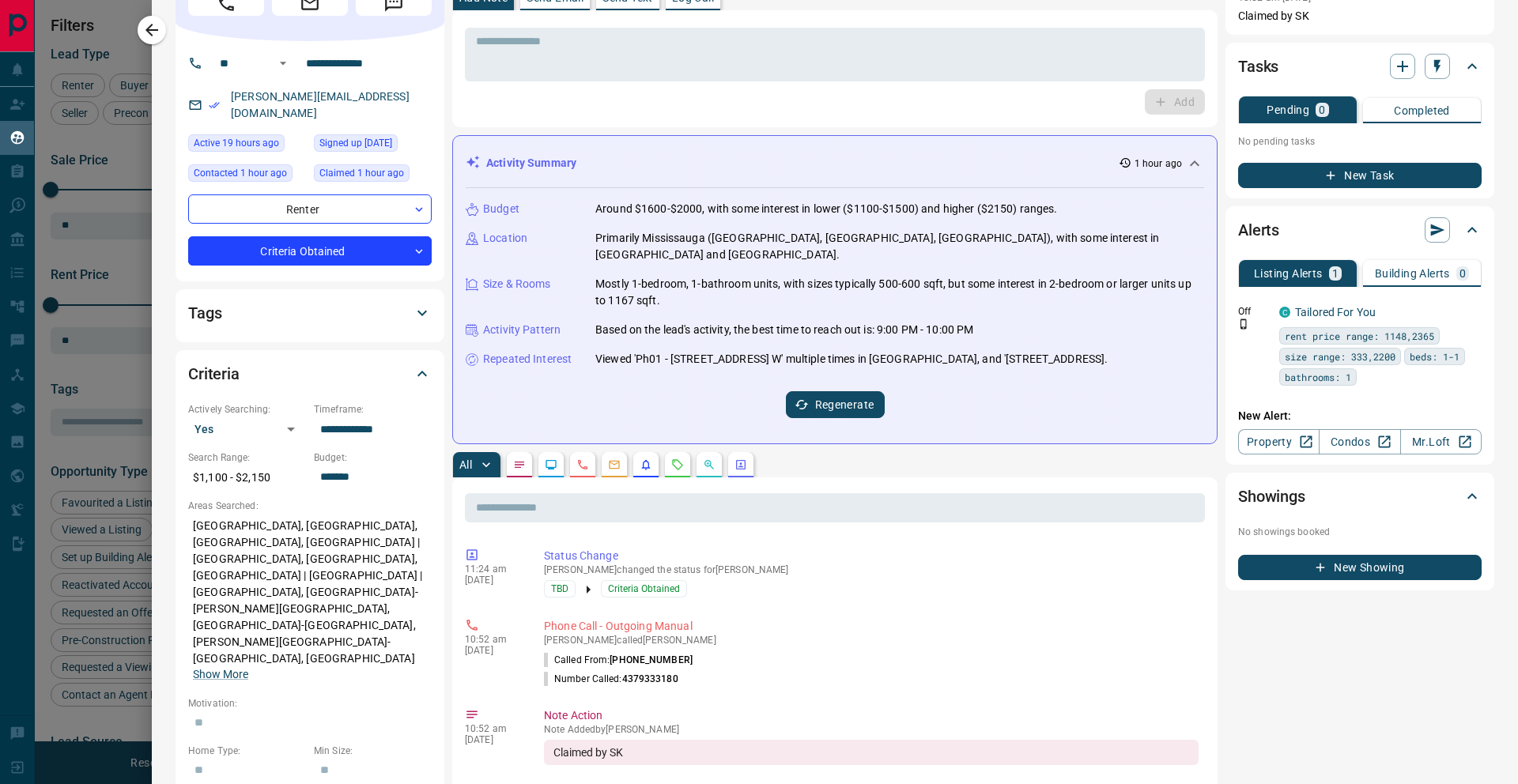
click at [824, 399] on button "Regenerate" at bounding box center [835, 405] width 99 height 27
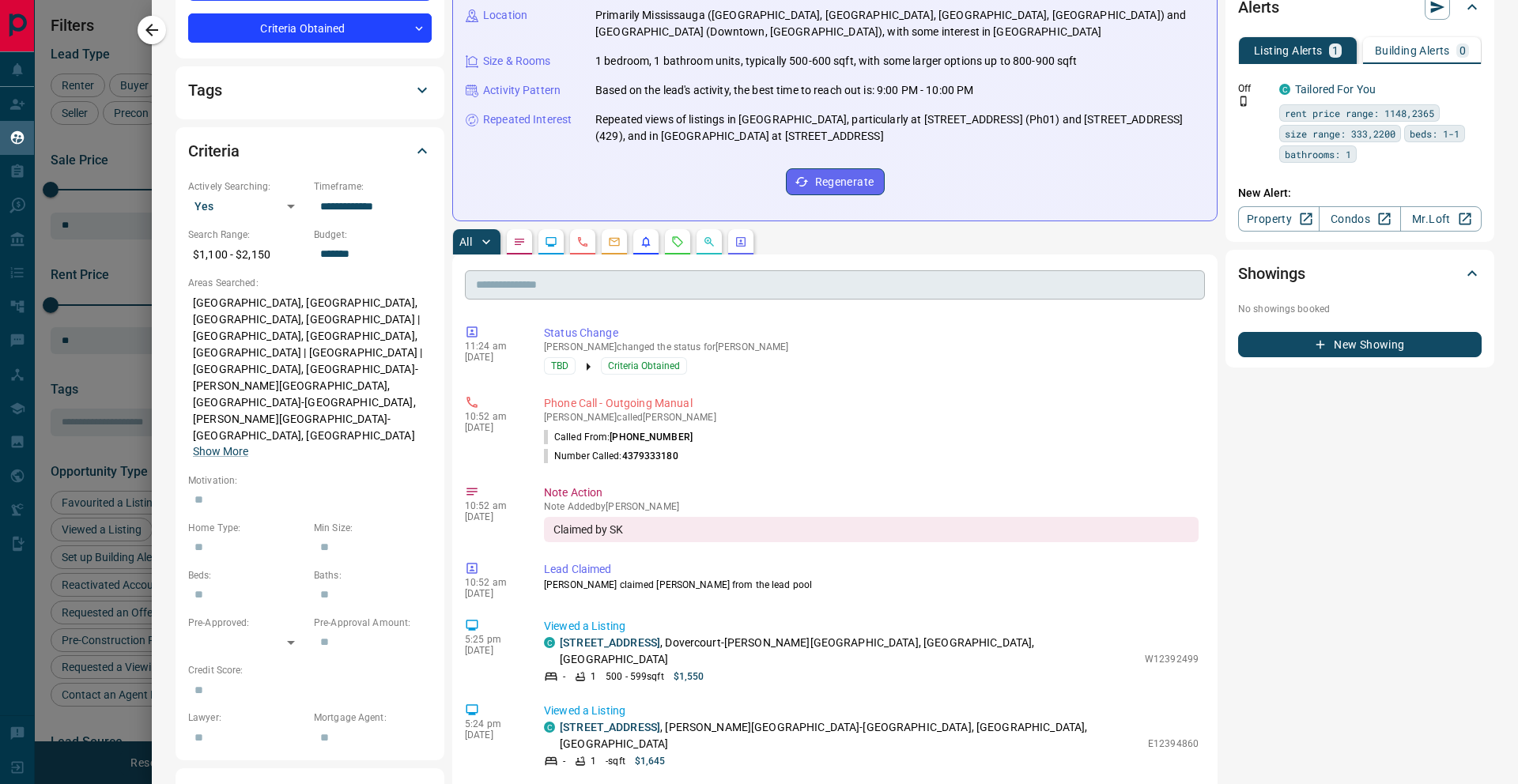
scroll to position [314, 0]
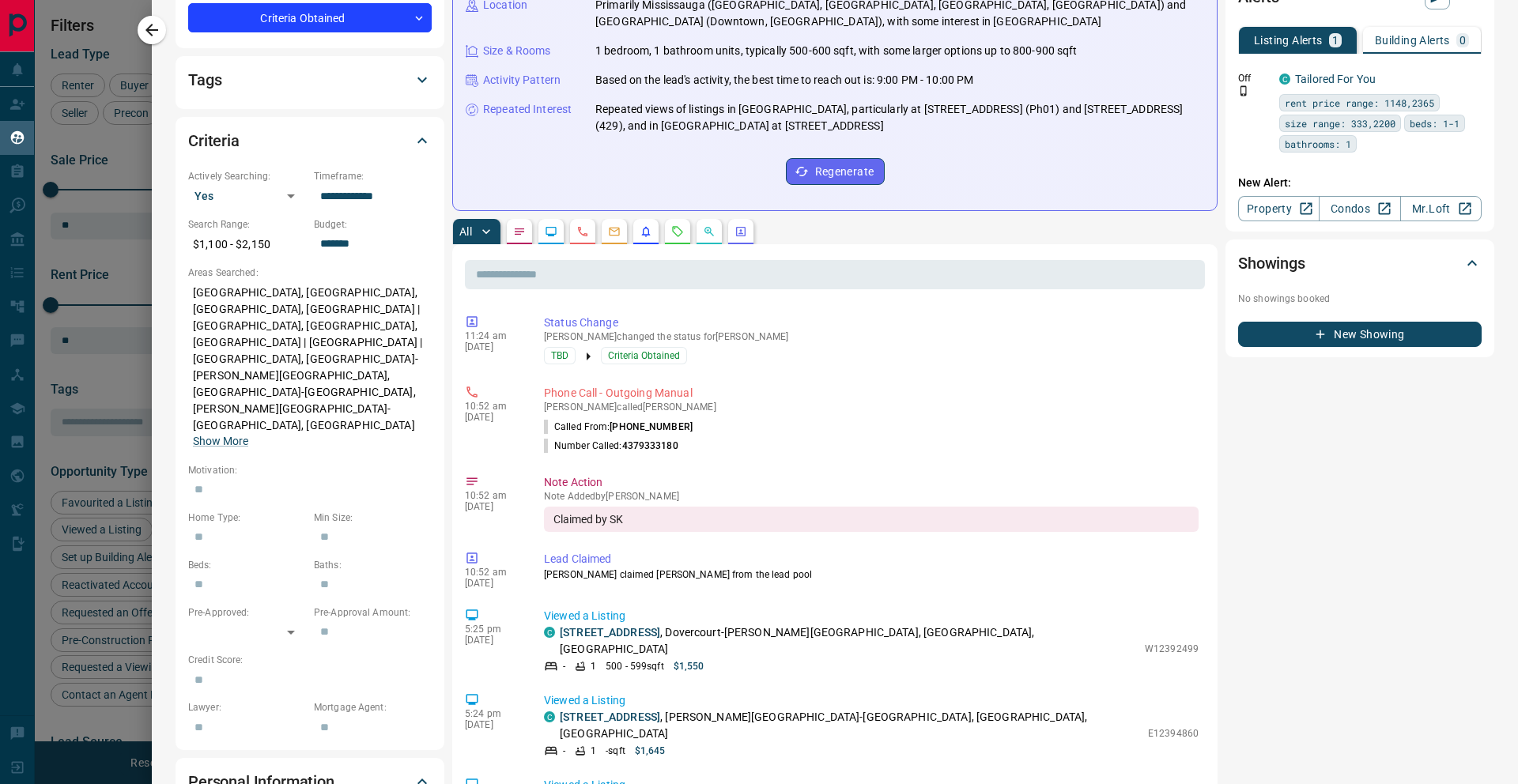
click at [525, 235] on icon "Notes" at bounding box center [519, 231] width 13 height 13
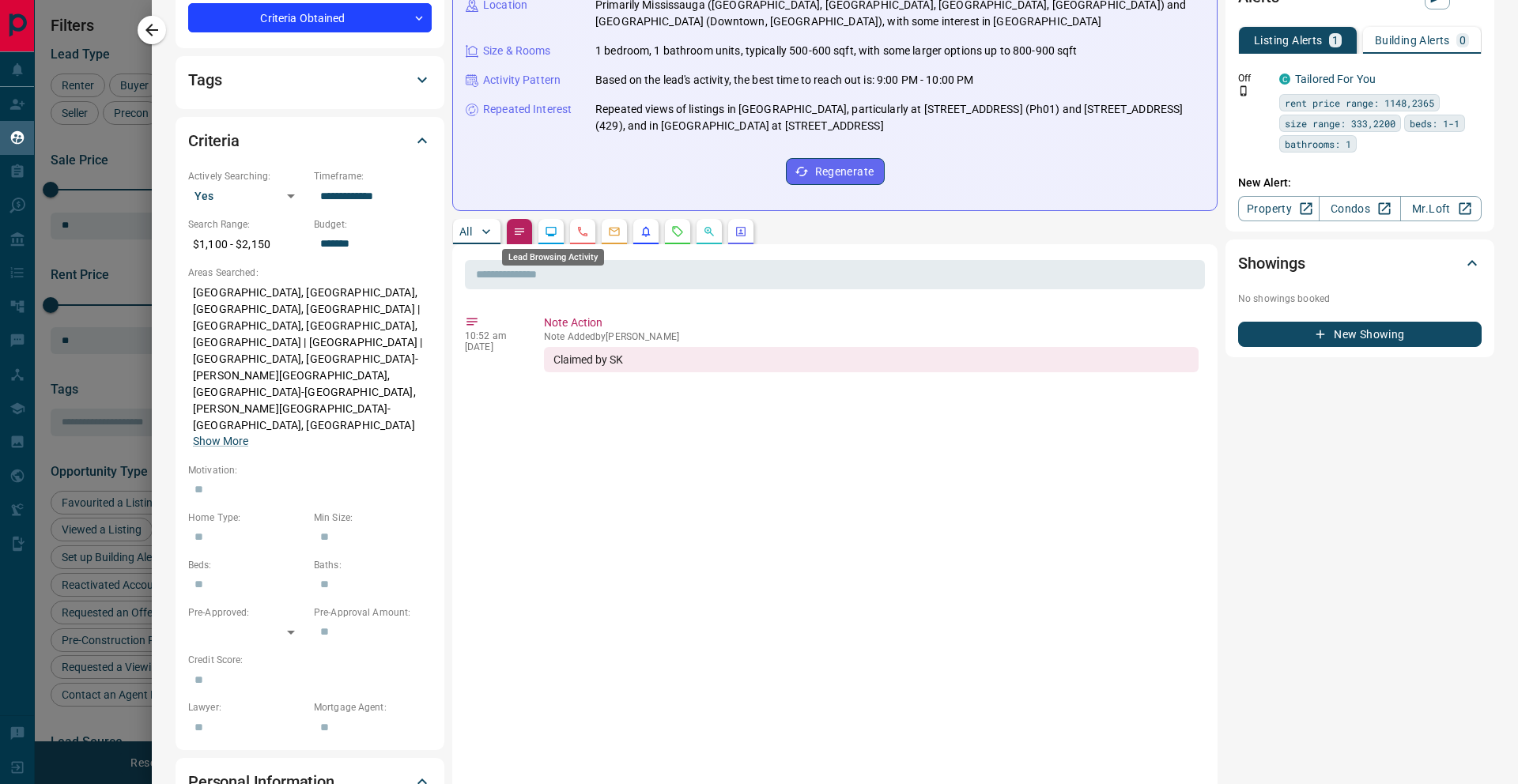
click at [555, 231] on icon "Lead Browsing Activity" at bounding box center [551, 231] width 13 height 13
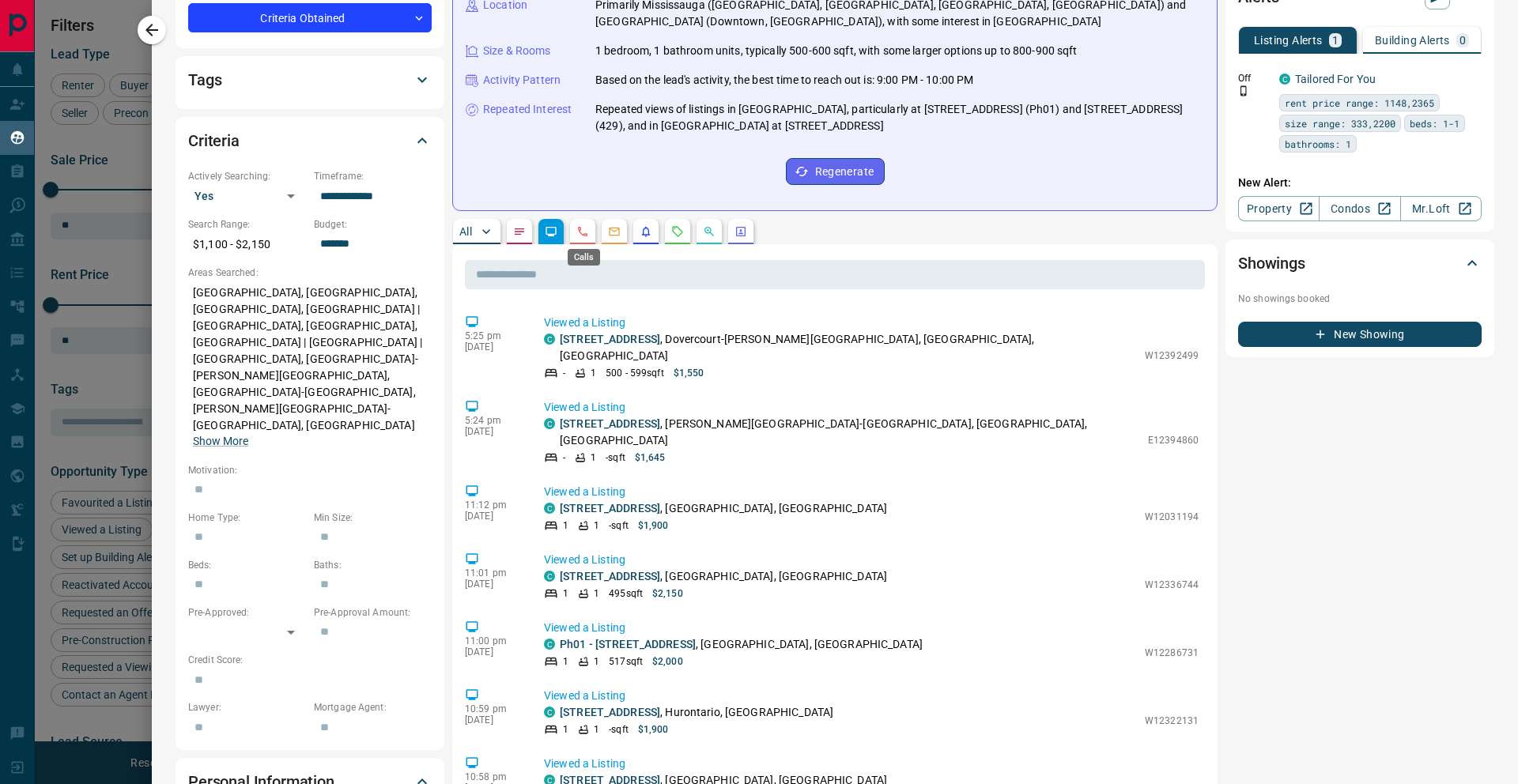
click at [583, 234] on icon "Calls" at bounding box center [582, 231] width 9 height 9
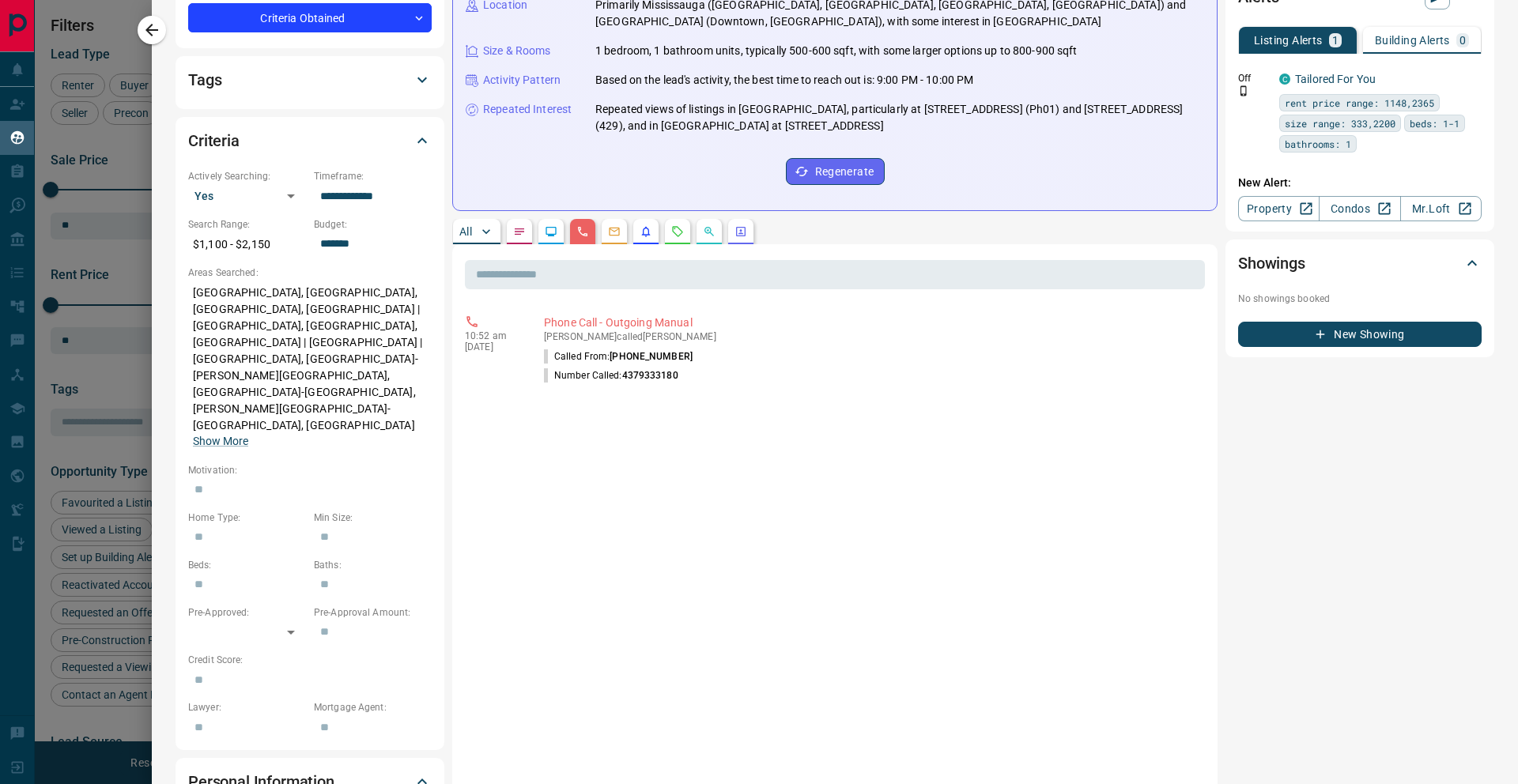
scroll to position [0, 0]
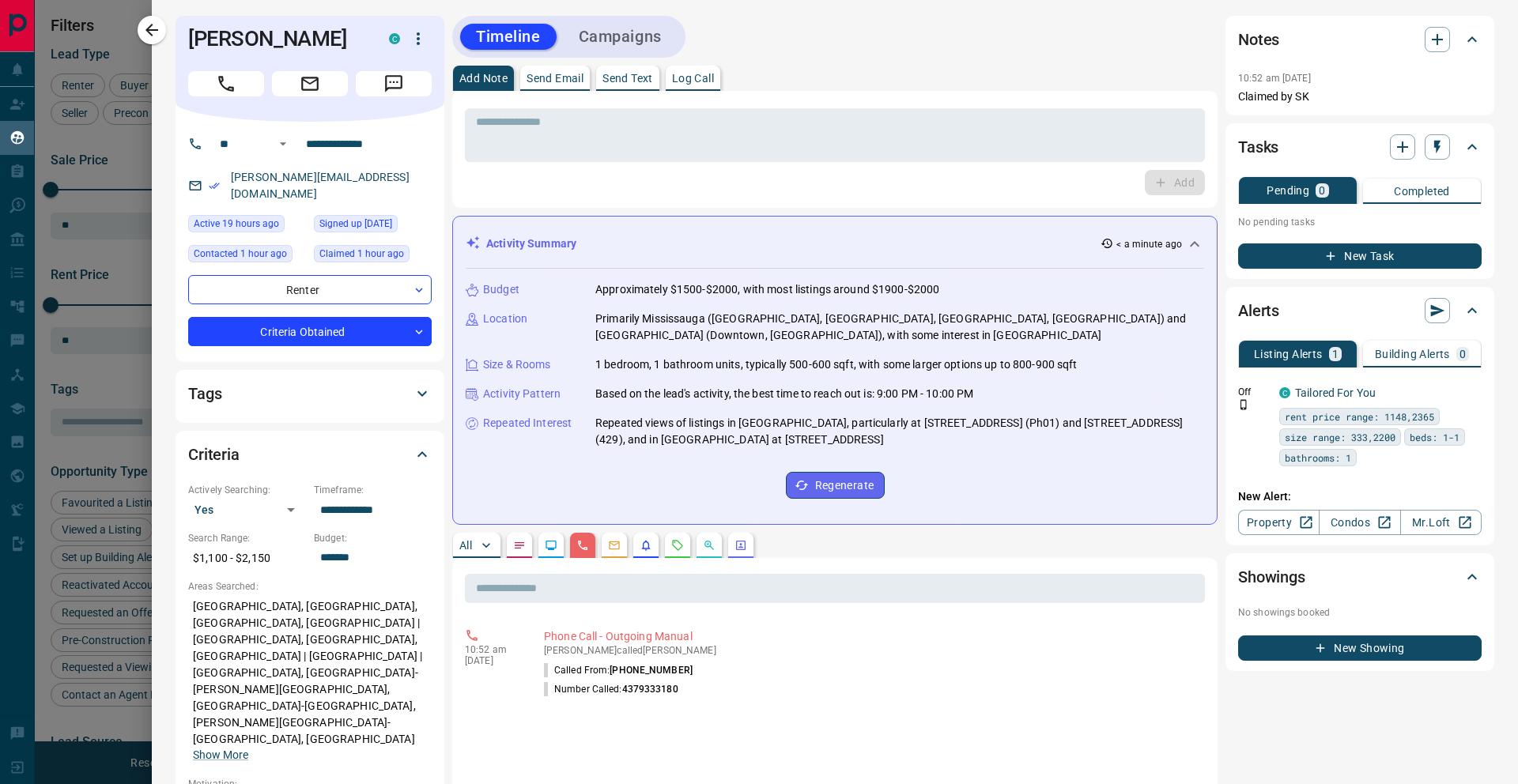
drag, startPoint x: 568, startPoint y: 81, endPoint x: 483, endPoint y: 78, distance: 85.1
click at [483, 78] on div "Add Note Send Email Send Text Log Call" at bounding box center [834, 78] width 765 height 25
click at [699, 68] on button "Log Call" at bounding box center [693, 78] width 54 height 25
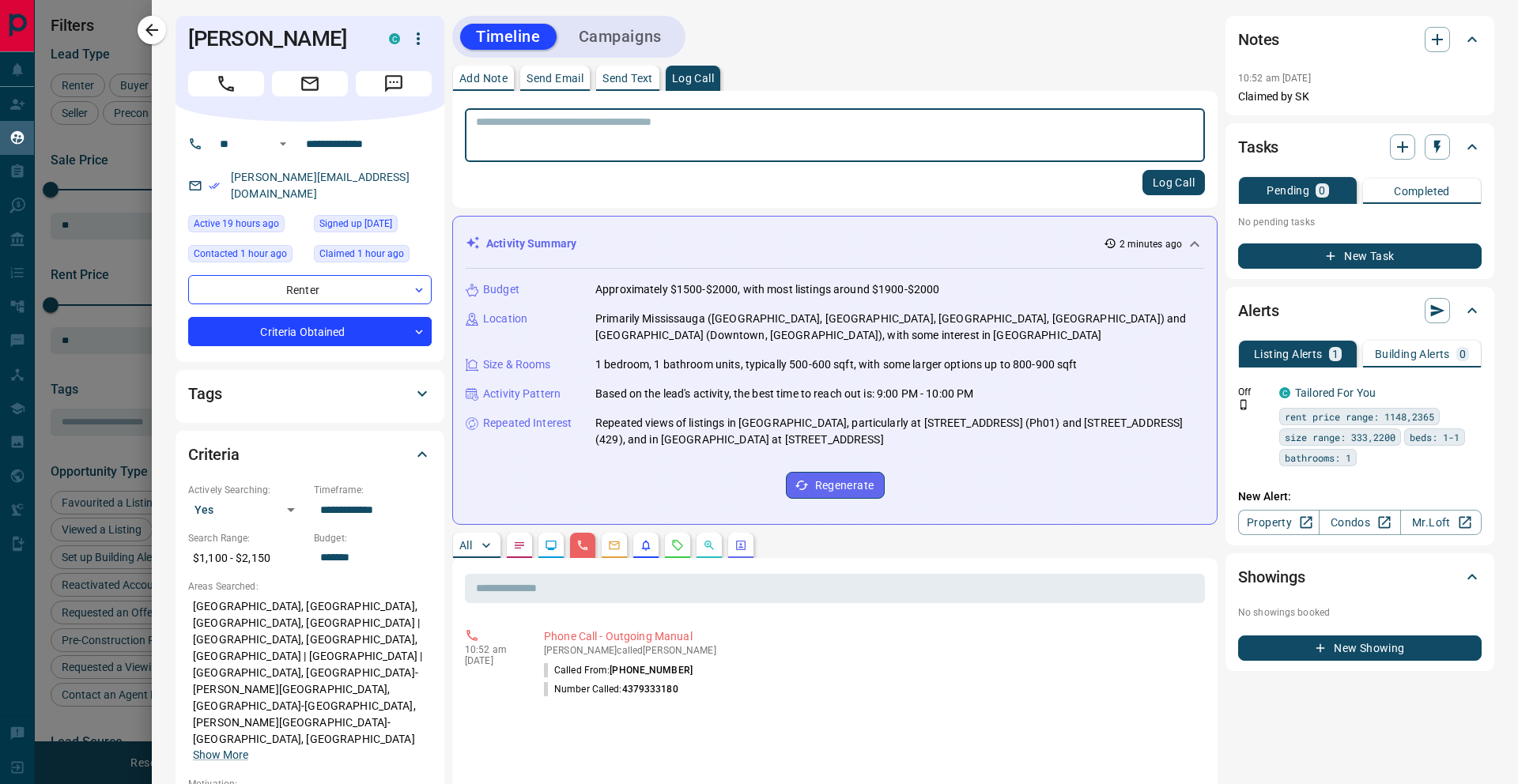
click at [505, 78] on p "Add Note" at bounding box center [484, 78] width 48 height 11
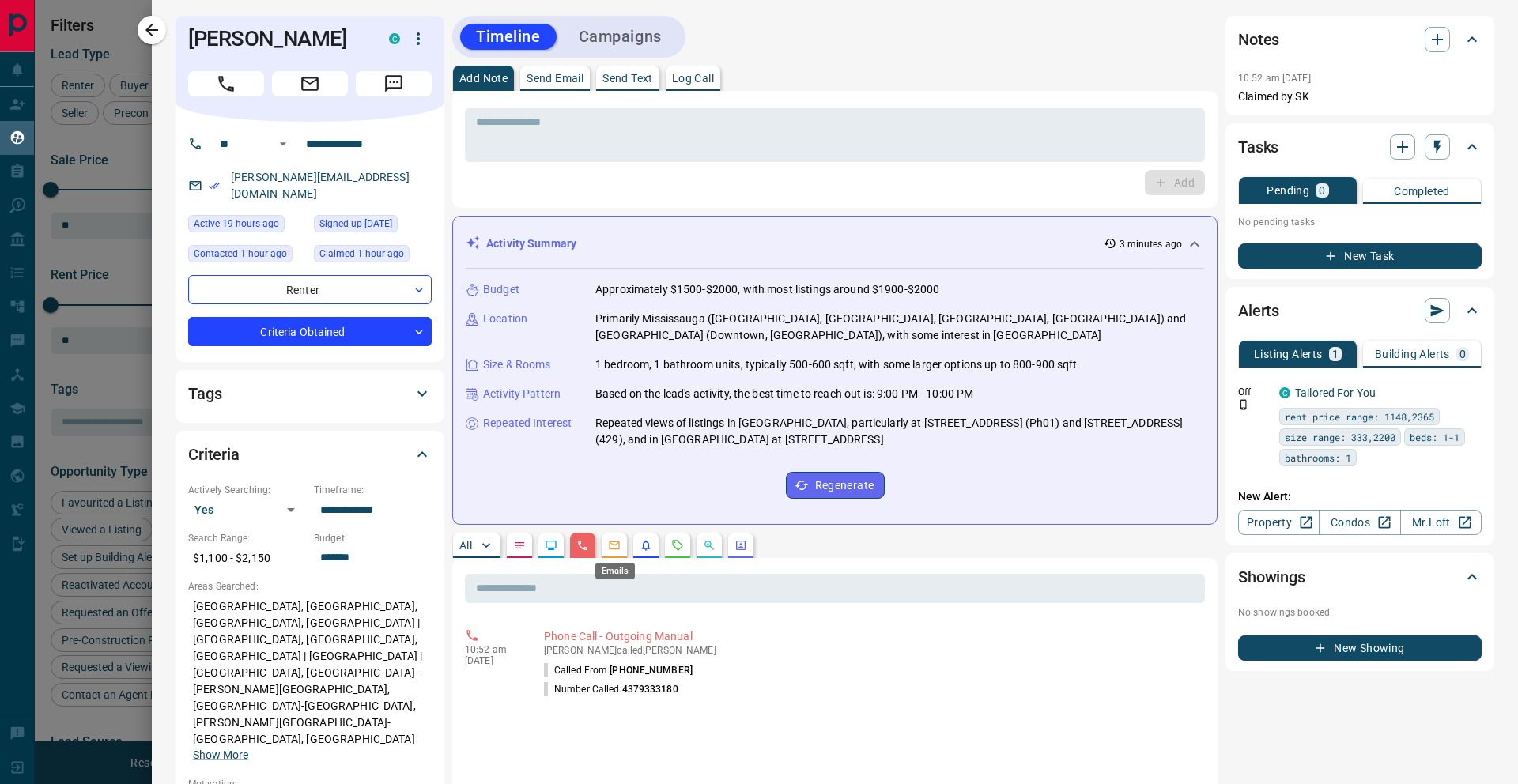
click at [618, 549] on icon "Emails" at bounding box center [615, 546] width 10 height 9
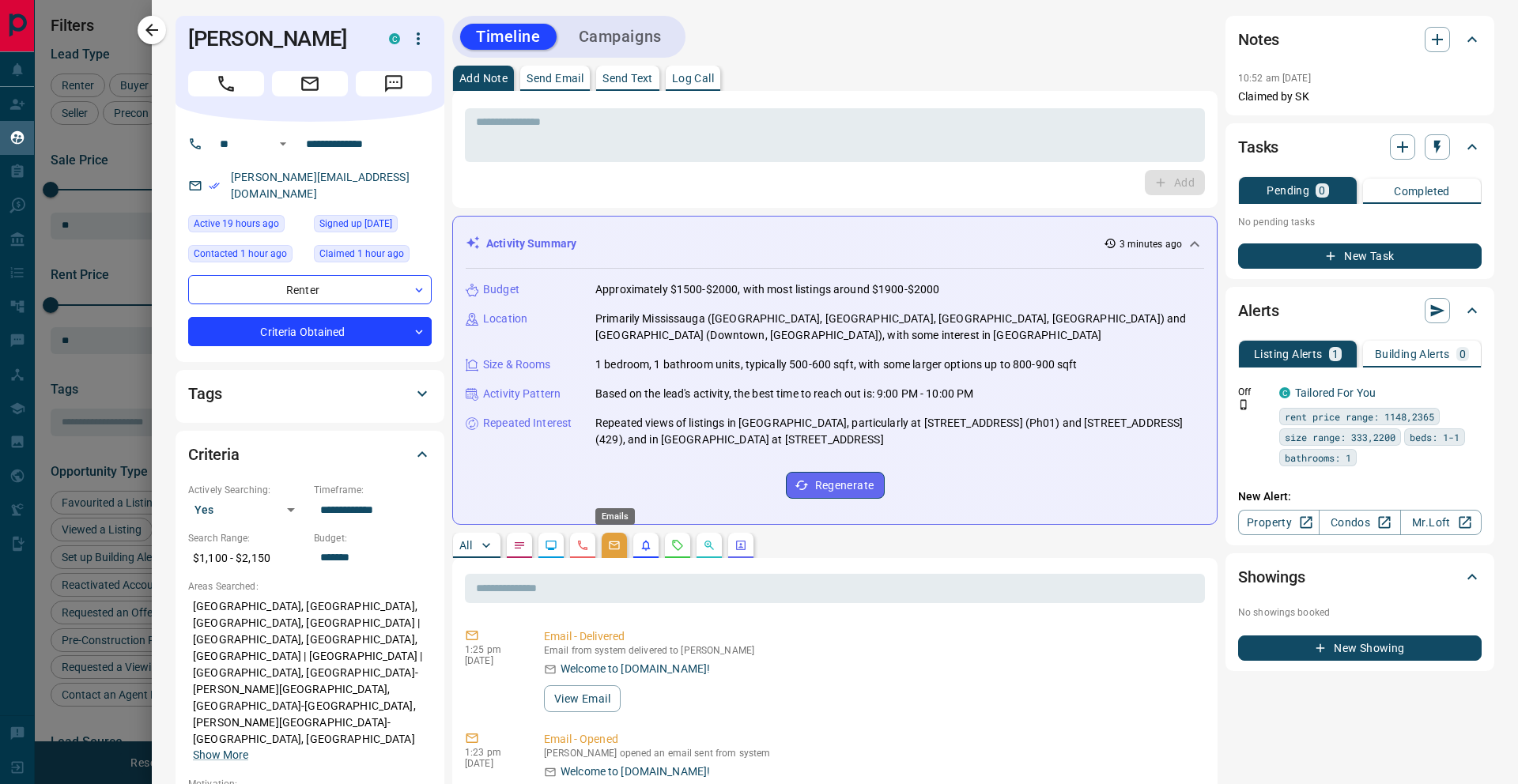
scroll to position [110, 0]
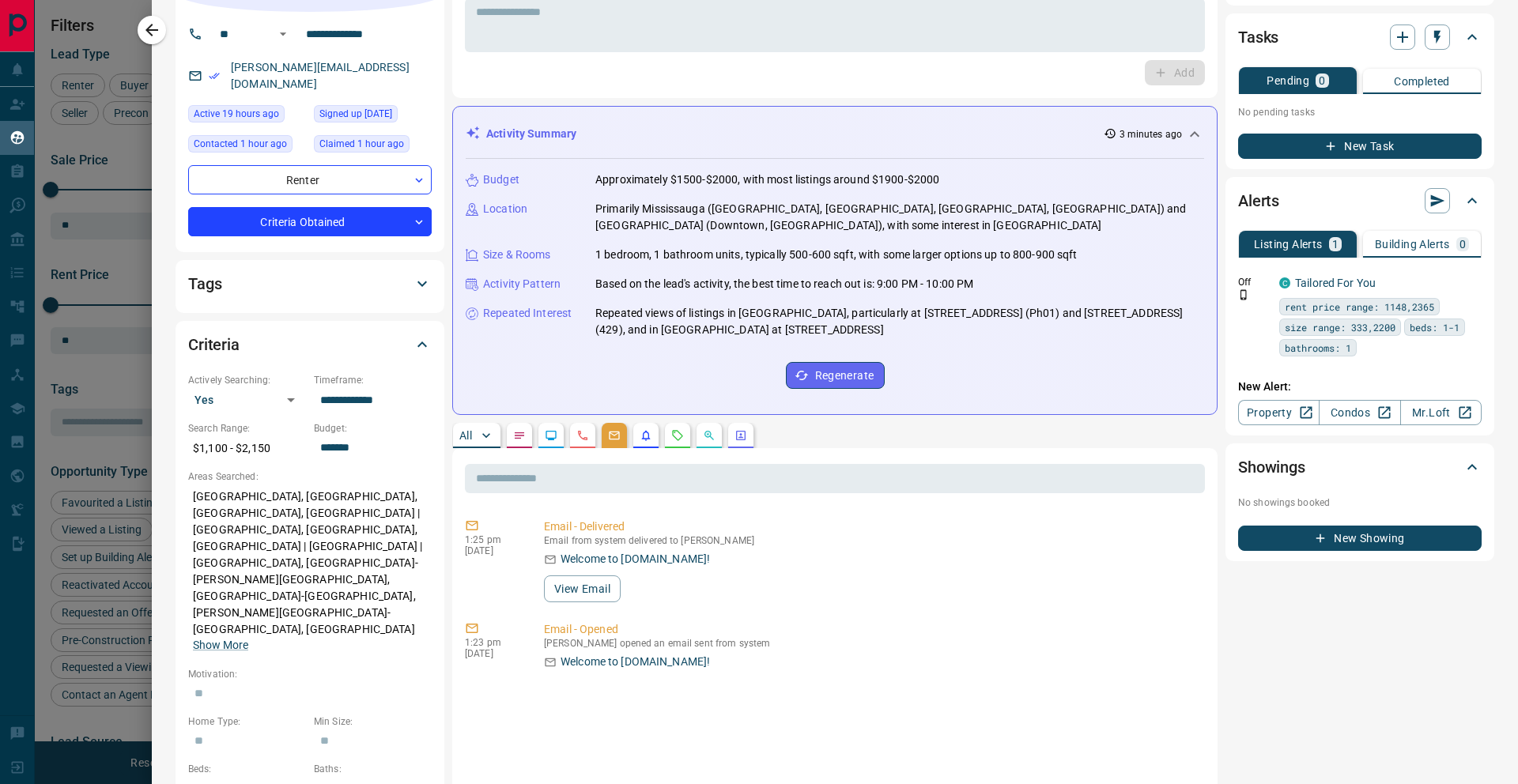
click at [654, 432] on button "button" at bounding box center [645, 435] width 25 height 25
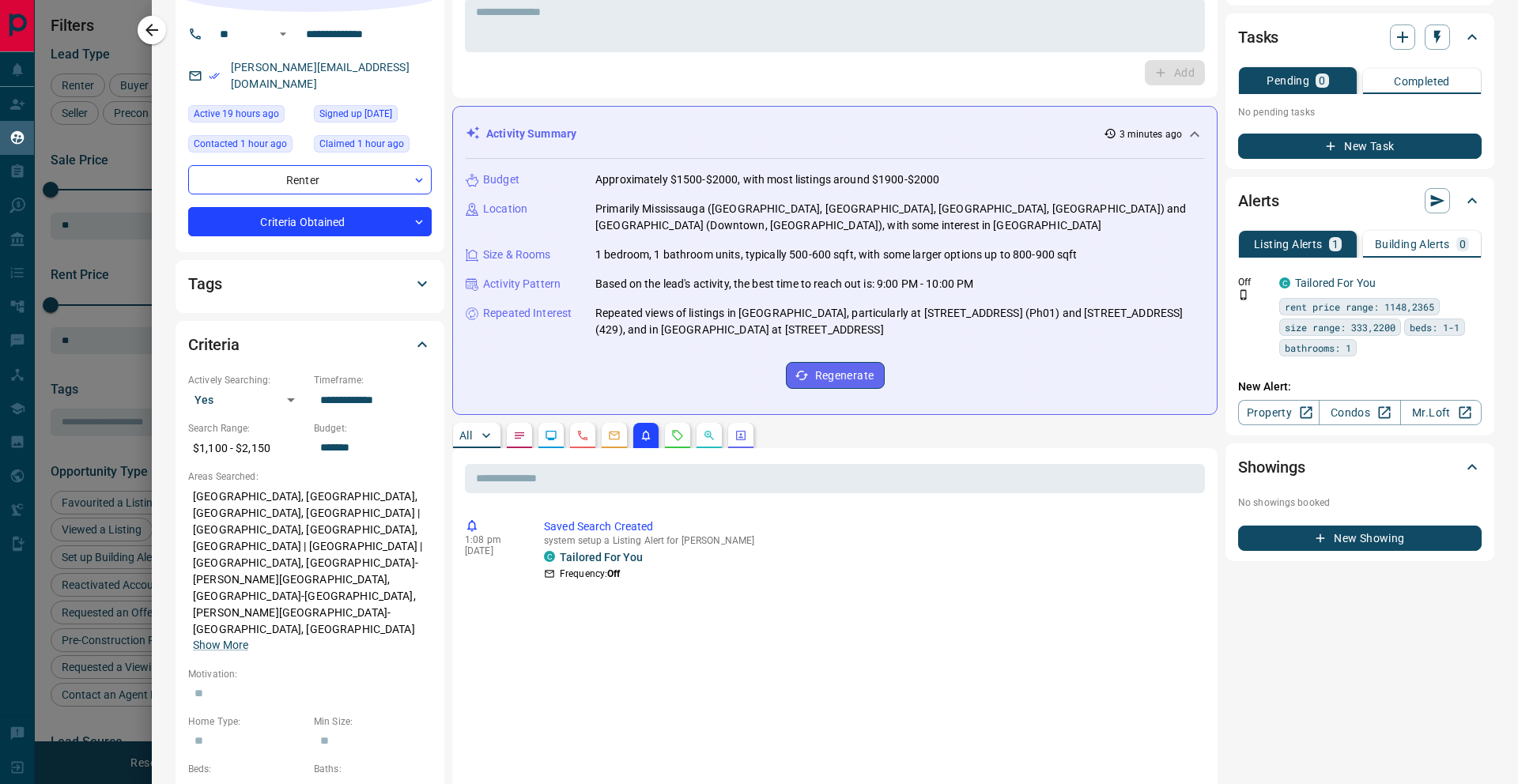
scroll to position [225, 0]
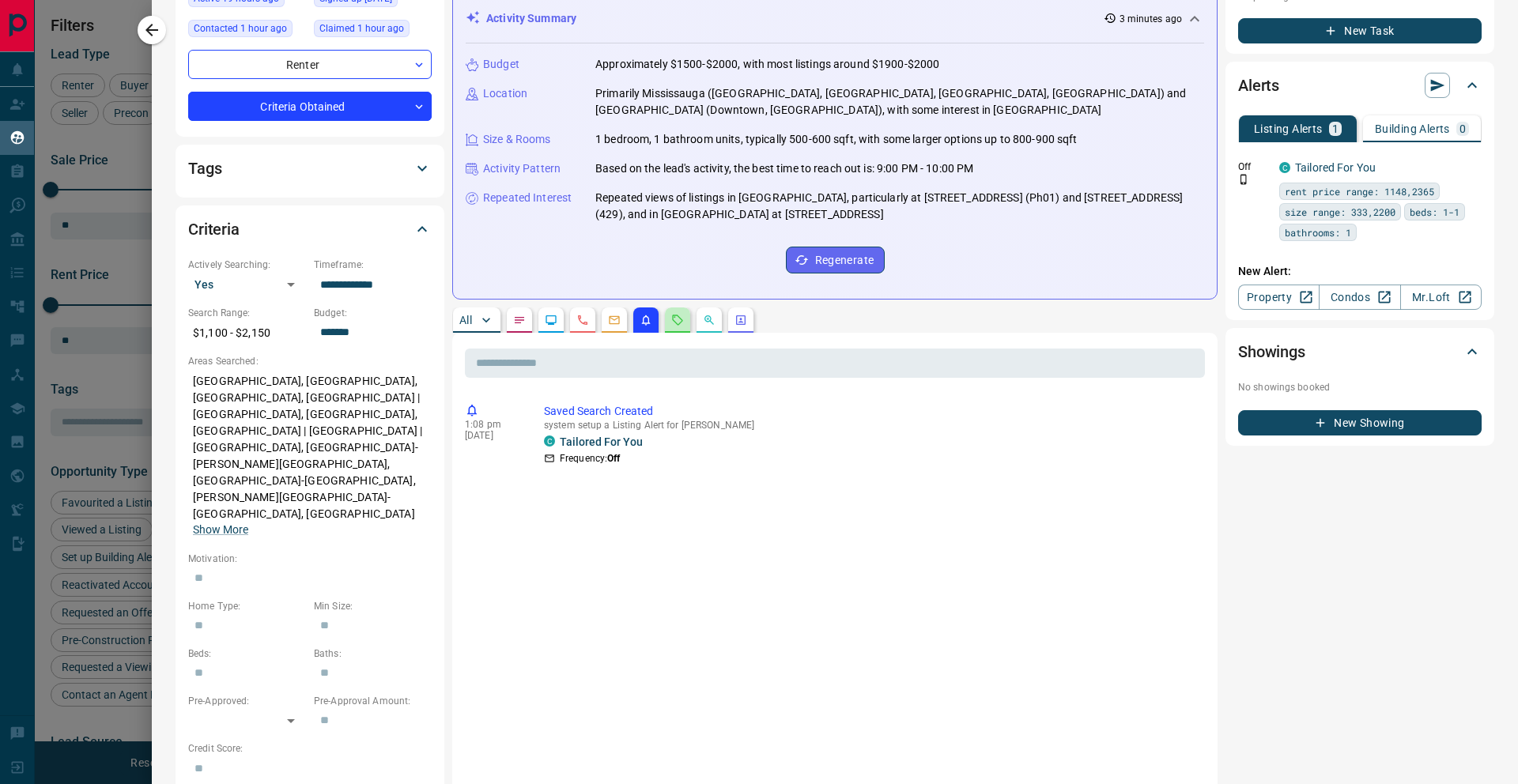
click at [670, 321] on button "button" at bounding box center [677, 320] width 25 height 25
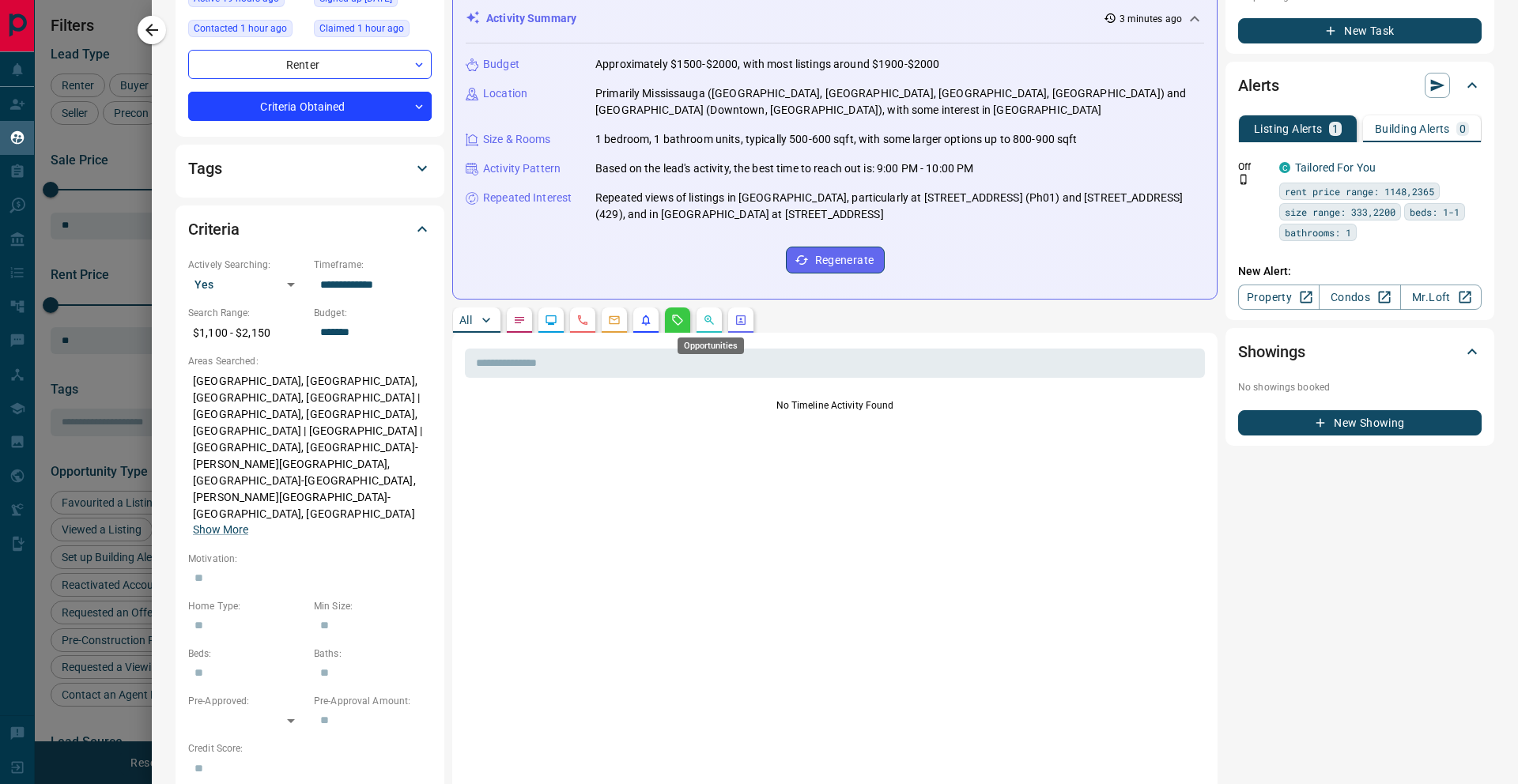
click at [706, 321] on icon "Opportunities" at bounding box center [709, 320] width 9 height 9
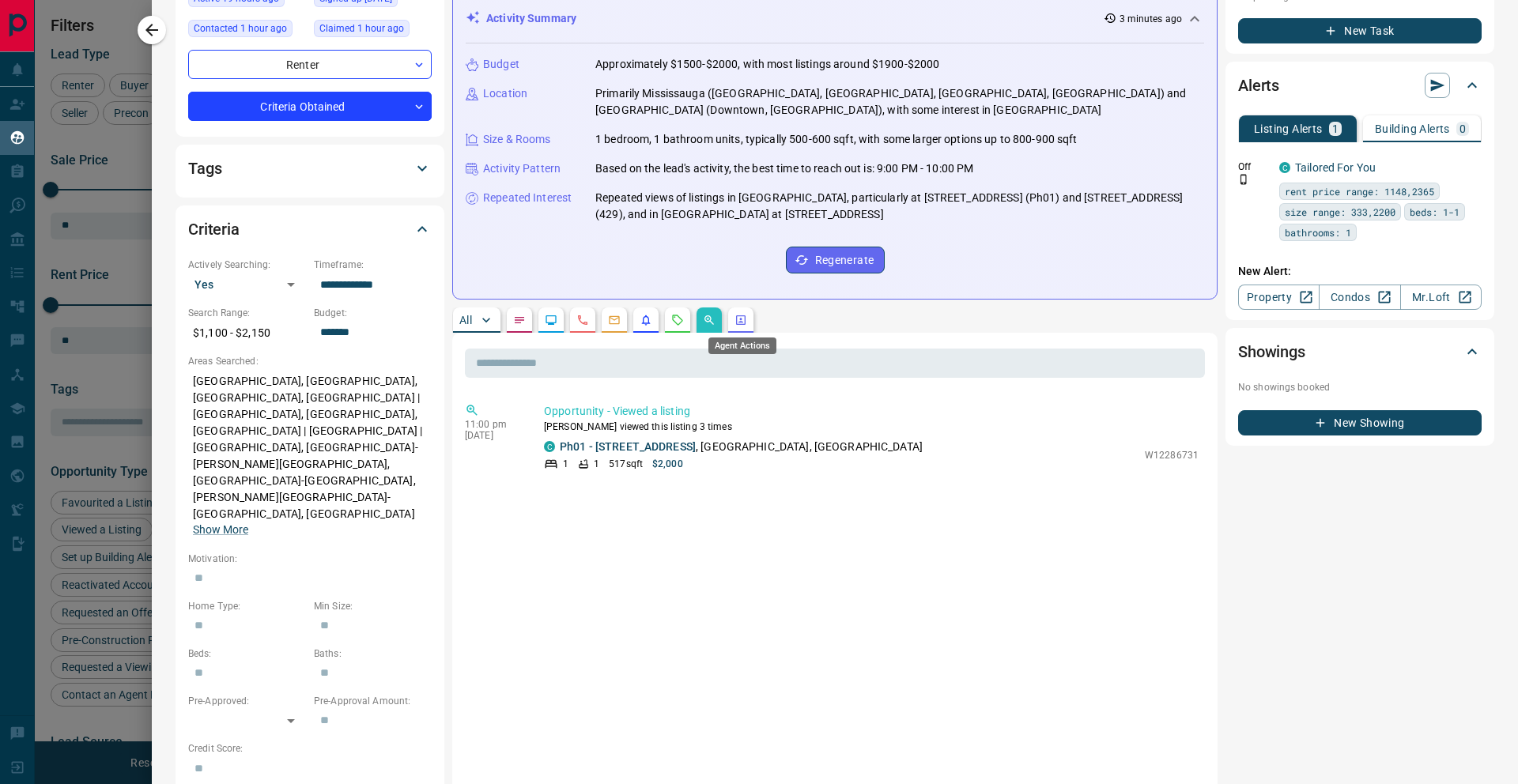
click at [746, 319] on icon "Agent Actions" at bounding box center [741, 320] width 13 height 13
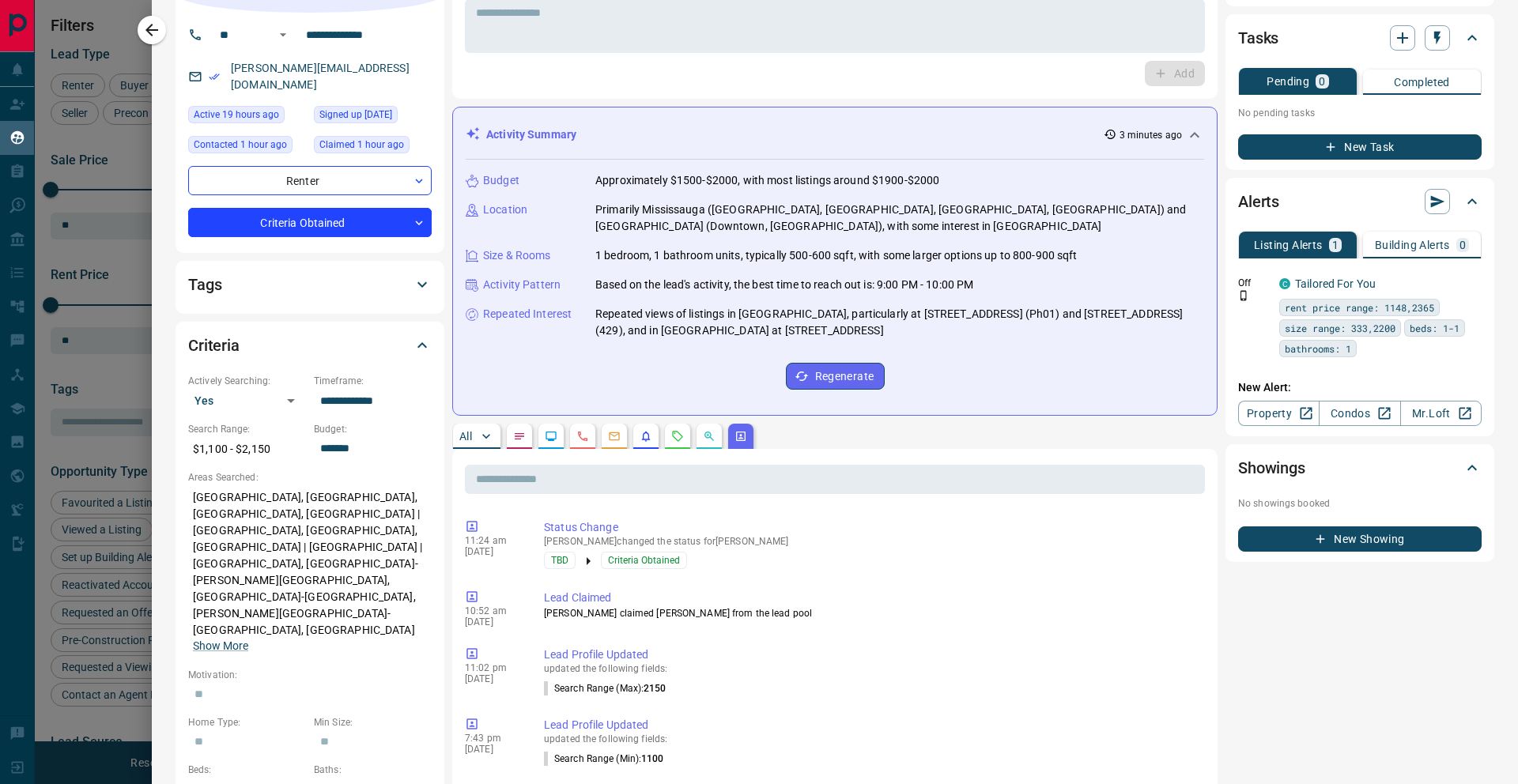
scroll to position [0, 0]
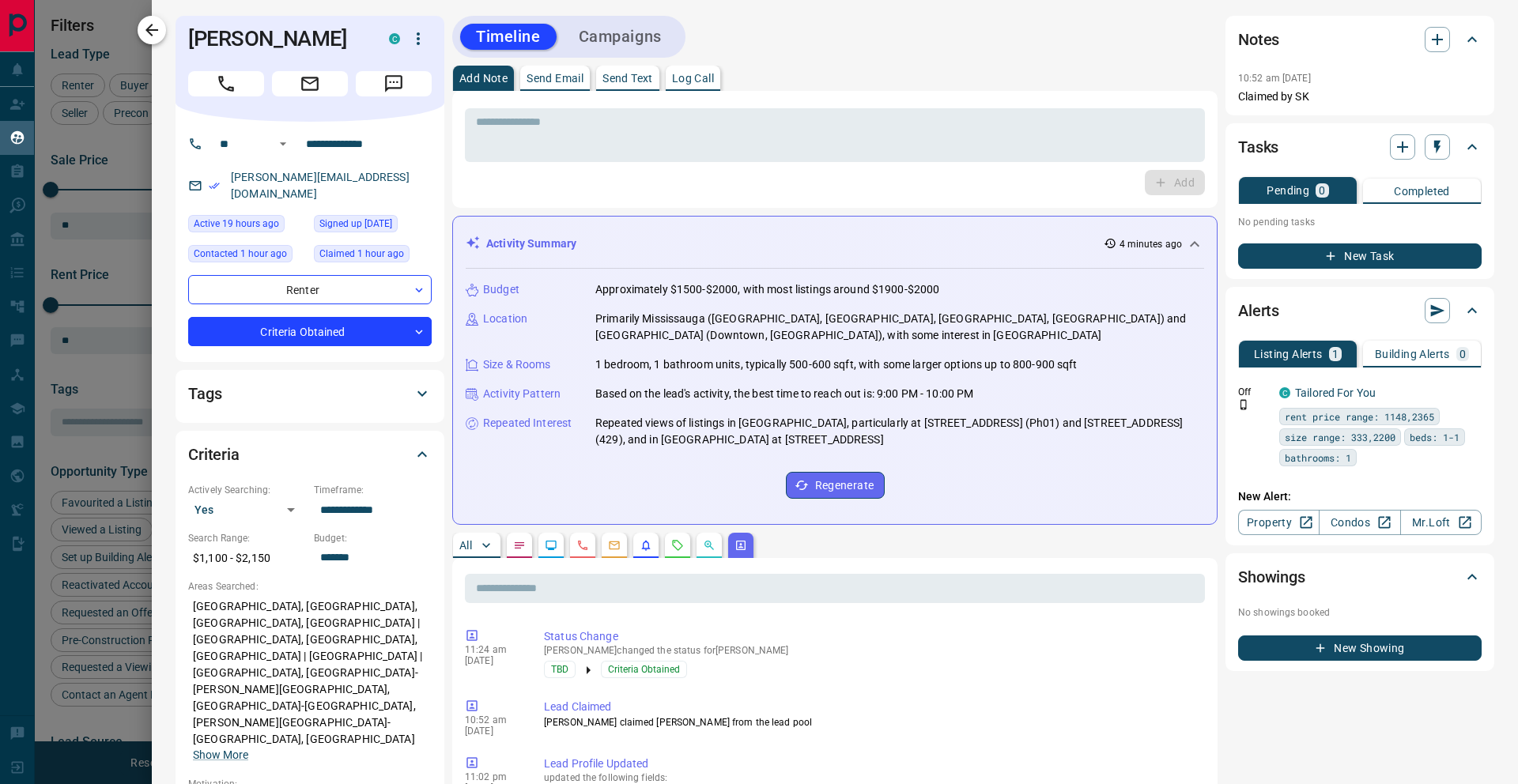
click at [144, 32] on icon "button" at bounding box center [152, 30] width 19 height 19
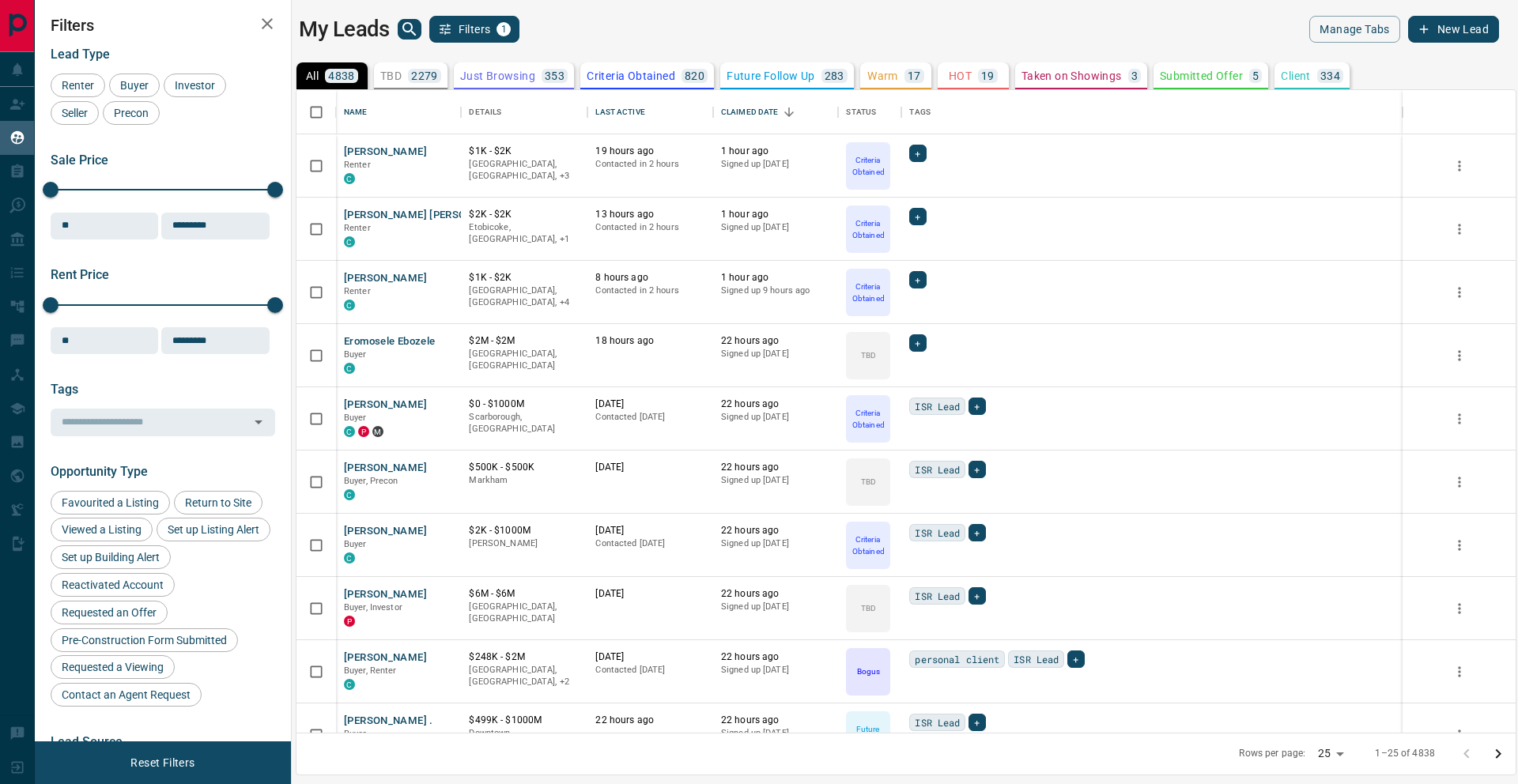
click at [765, 78] on p "Future Follow Up" at bounding box center [770, 76] width 88 height 11
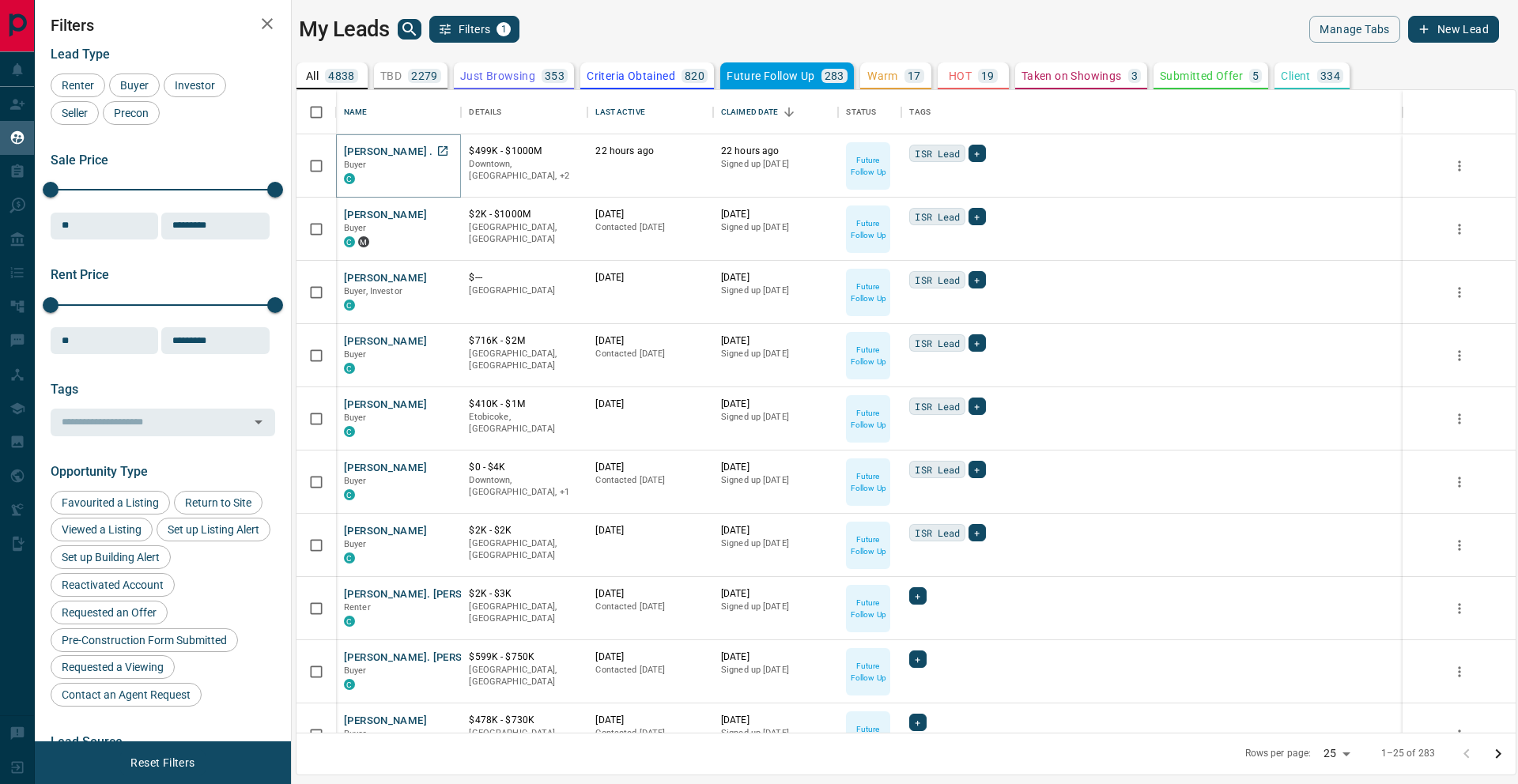
click at [361, 147] on button "[PERSON_NAME] ." at bounding box center [389, 152] width 90 height 15
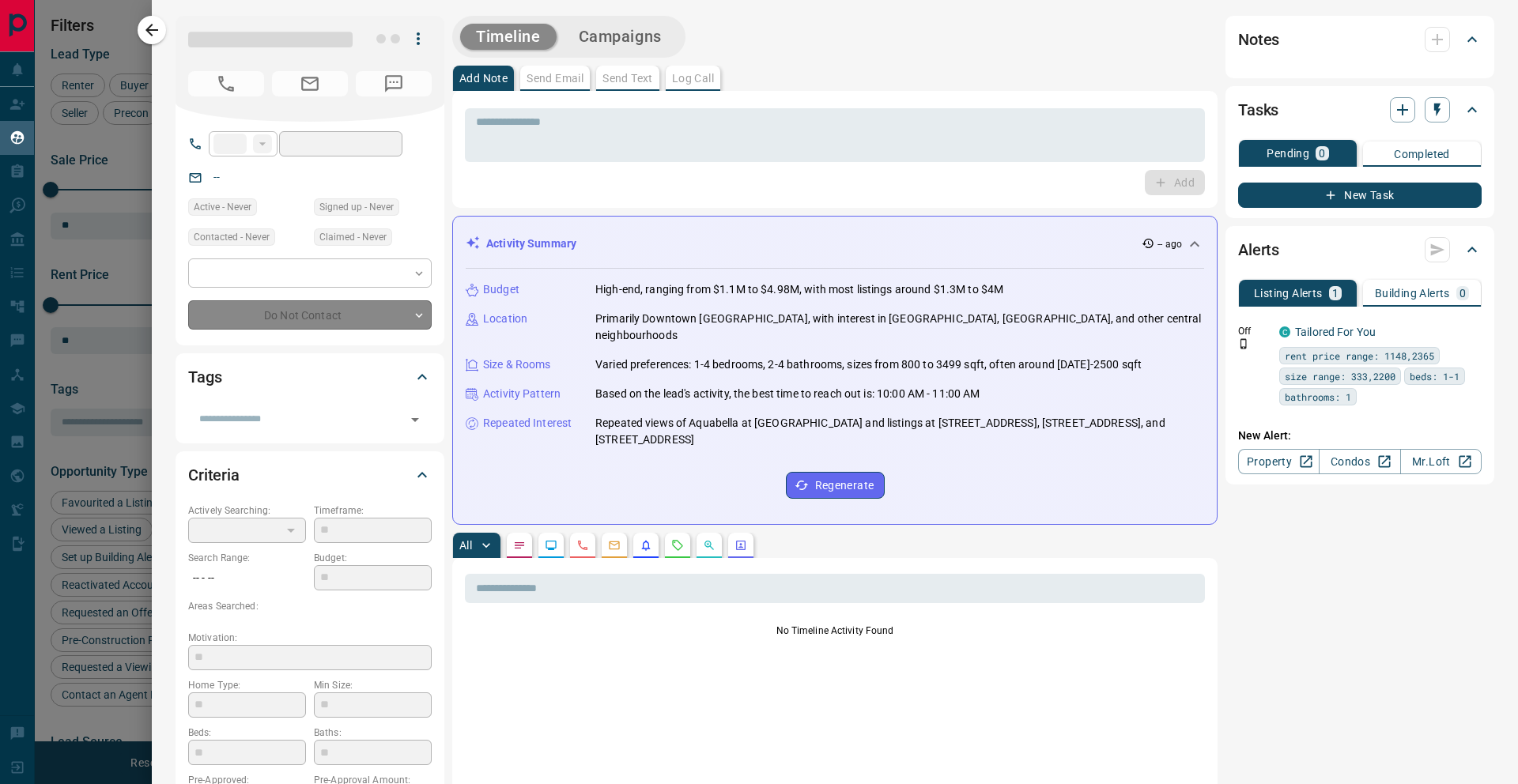
type input "**"
type input "**********"
type input "*"
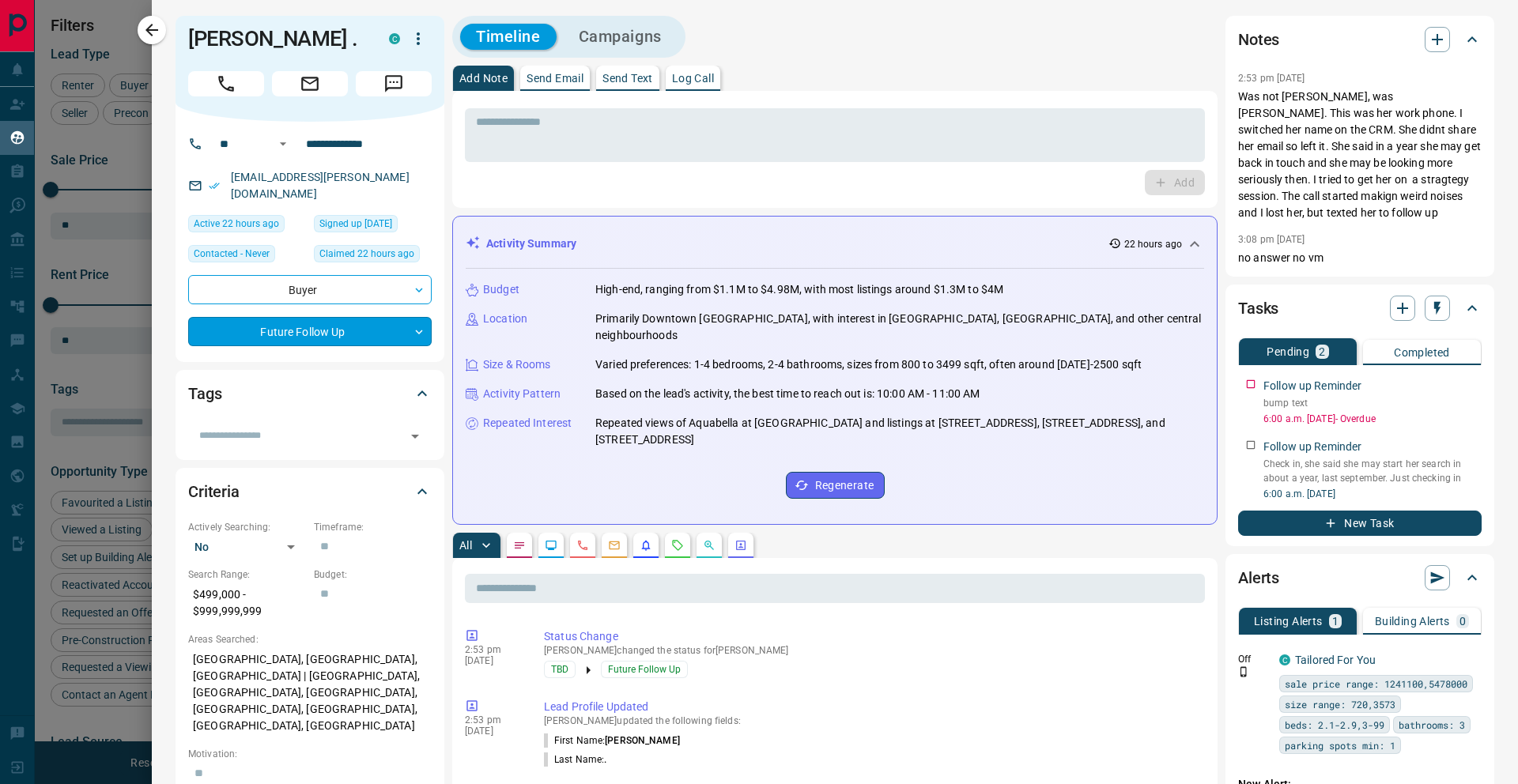
click at [321, 318] on body "Lead Transfers Claim Leads My Leads Tasks Opportunities Deals Campaigns Automat…" at bounding box center [759, 382] width 1518 height 765
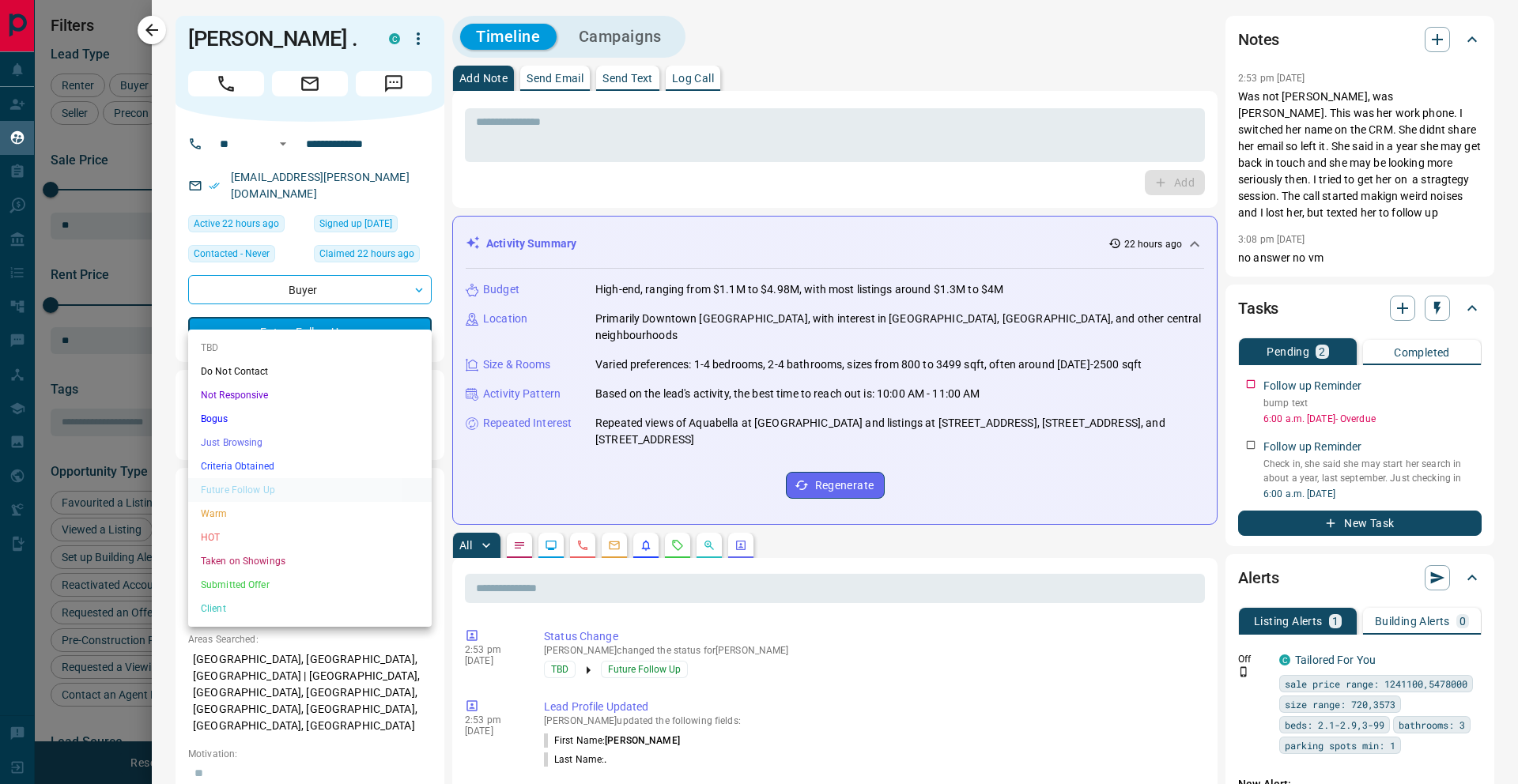
click at [1291, 242] on div at bounding box center [759, 392] width 1518 height 784
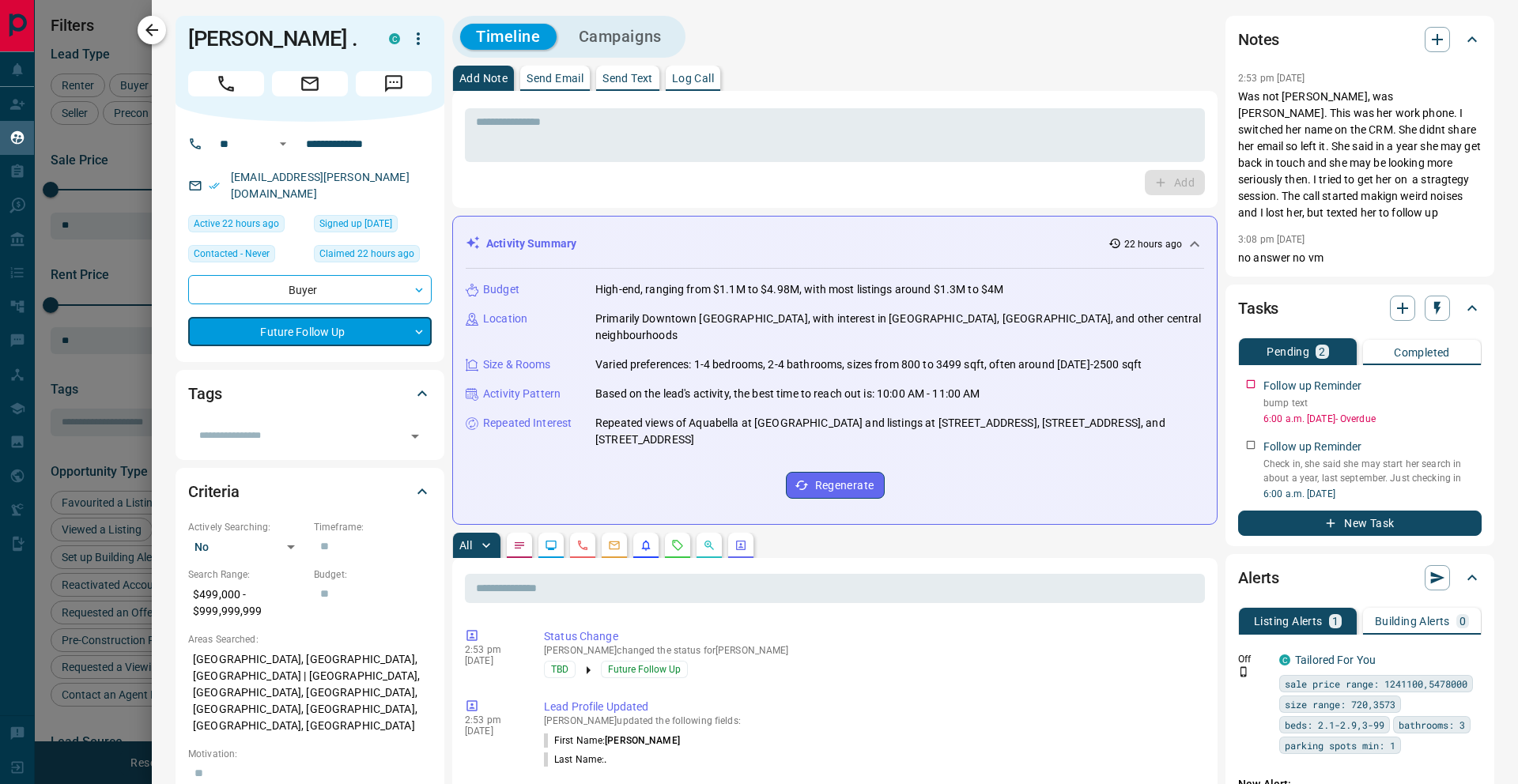
click at [144, 25] on icon "button" at bounding box center [152, 30] width 19 height 19
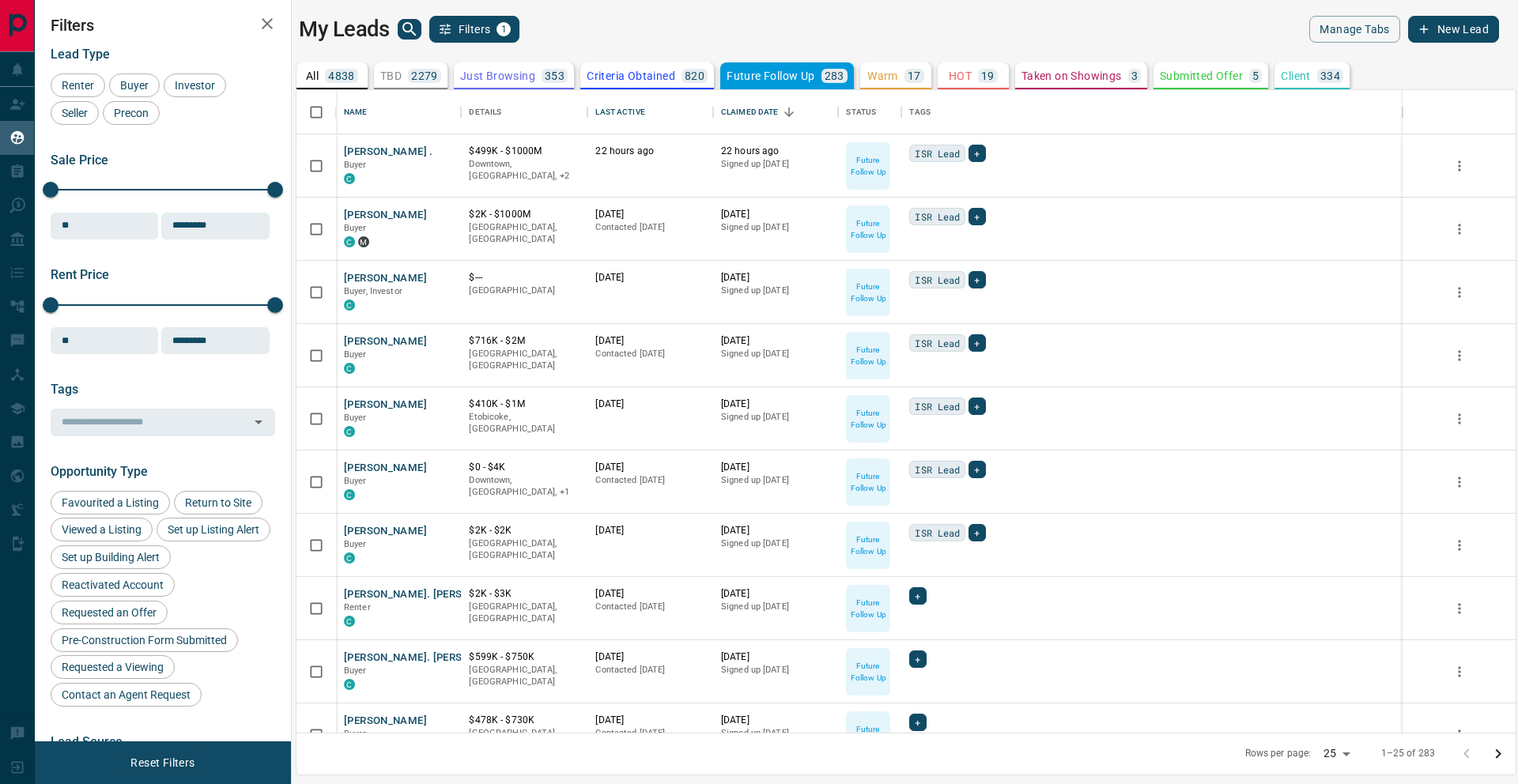
click at [1035, 73] on p "Taken on Showings" at bounding box center [1071, 76] width 100 height 11
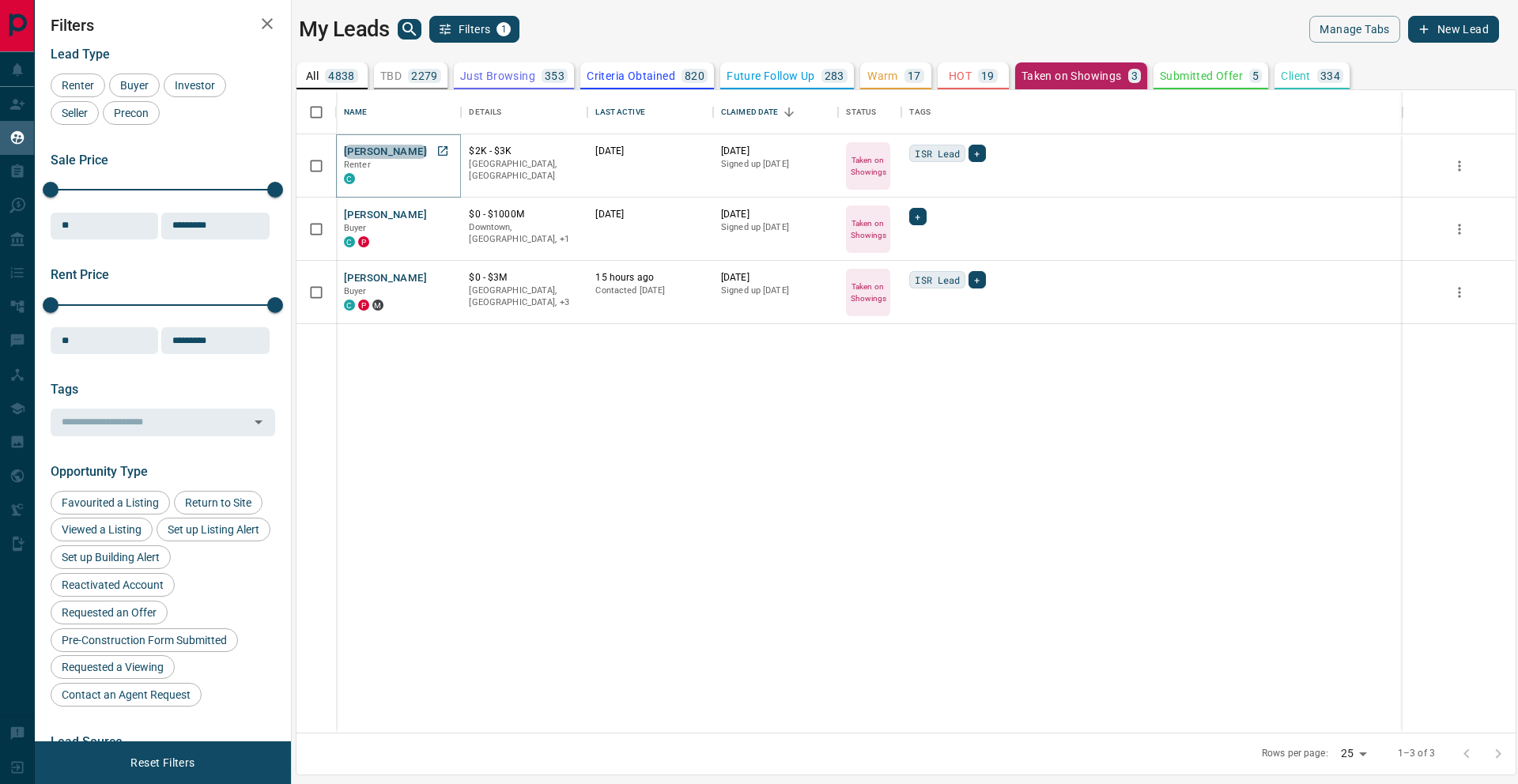
click at [394, 151] on button "[PERSON_NAME]" at bounding box center [386, 152] width 83 height 15
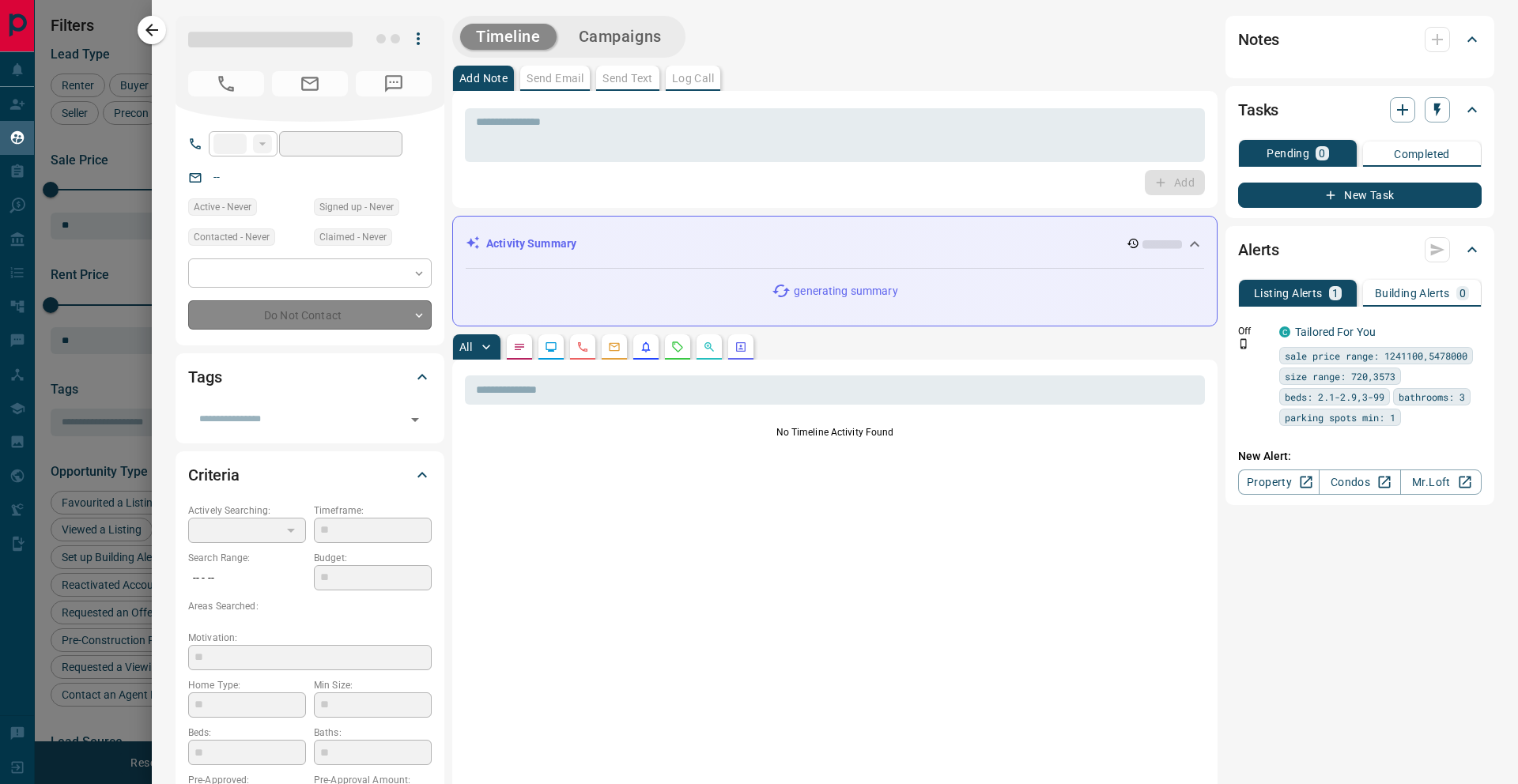
type input "**"
type input "**********"
type input "*"
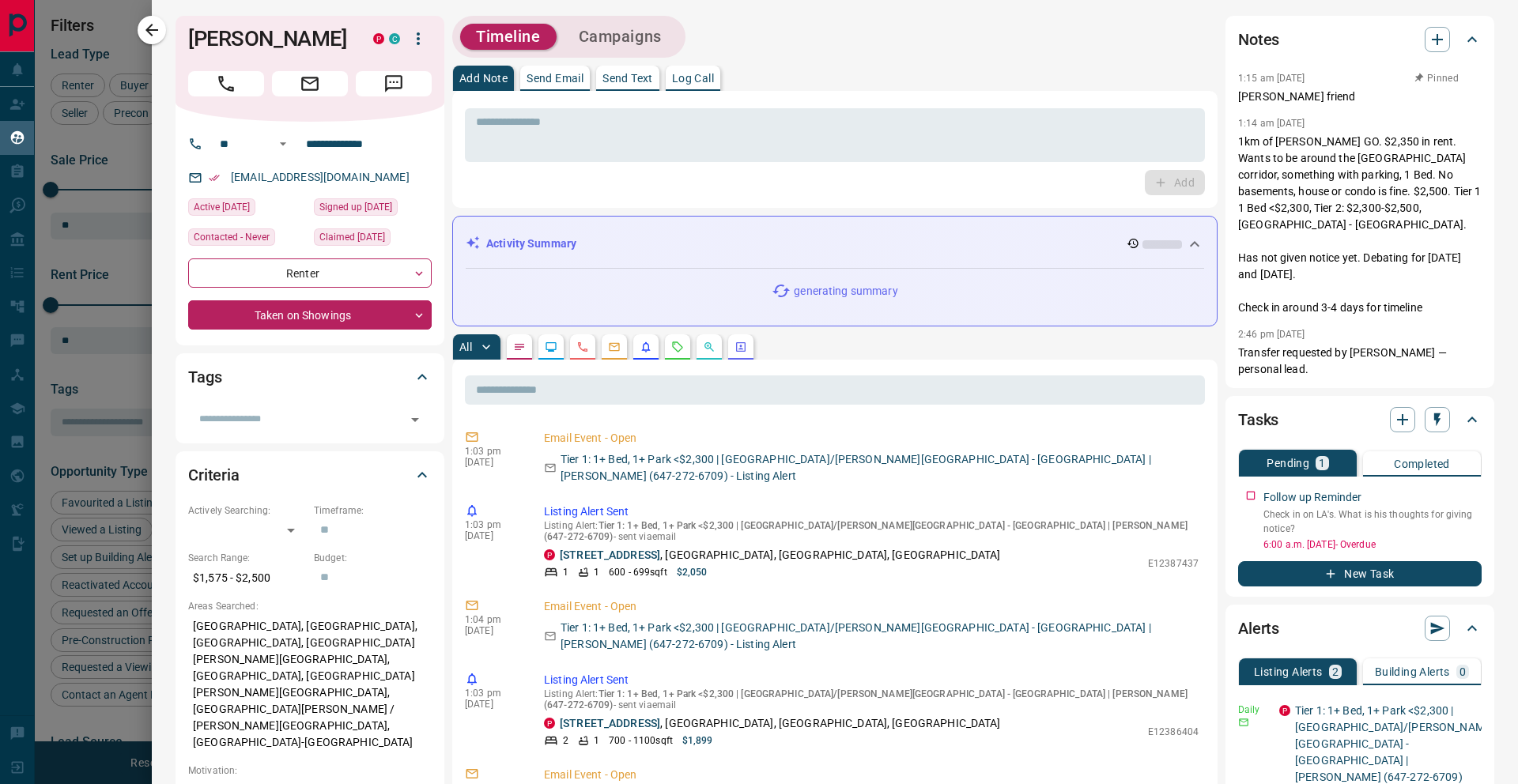
click at [559, 82] on p "Send Email" at bounding box center [555, 78] width 57 height 11
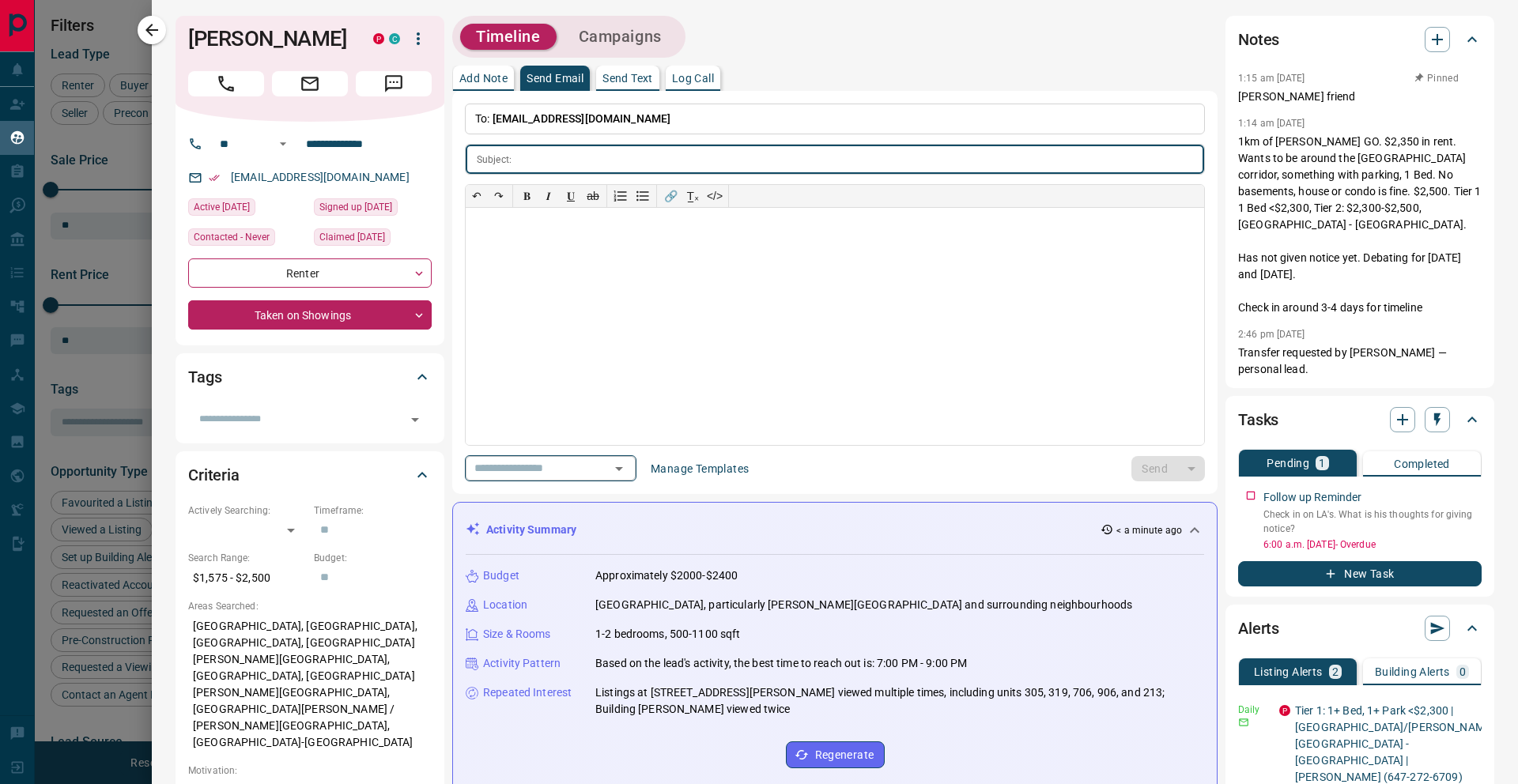
click at [606, 474] on div "​" at bounding box center [550, 468] width 172 height 26
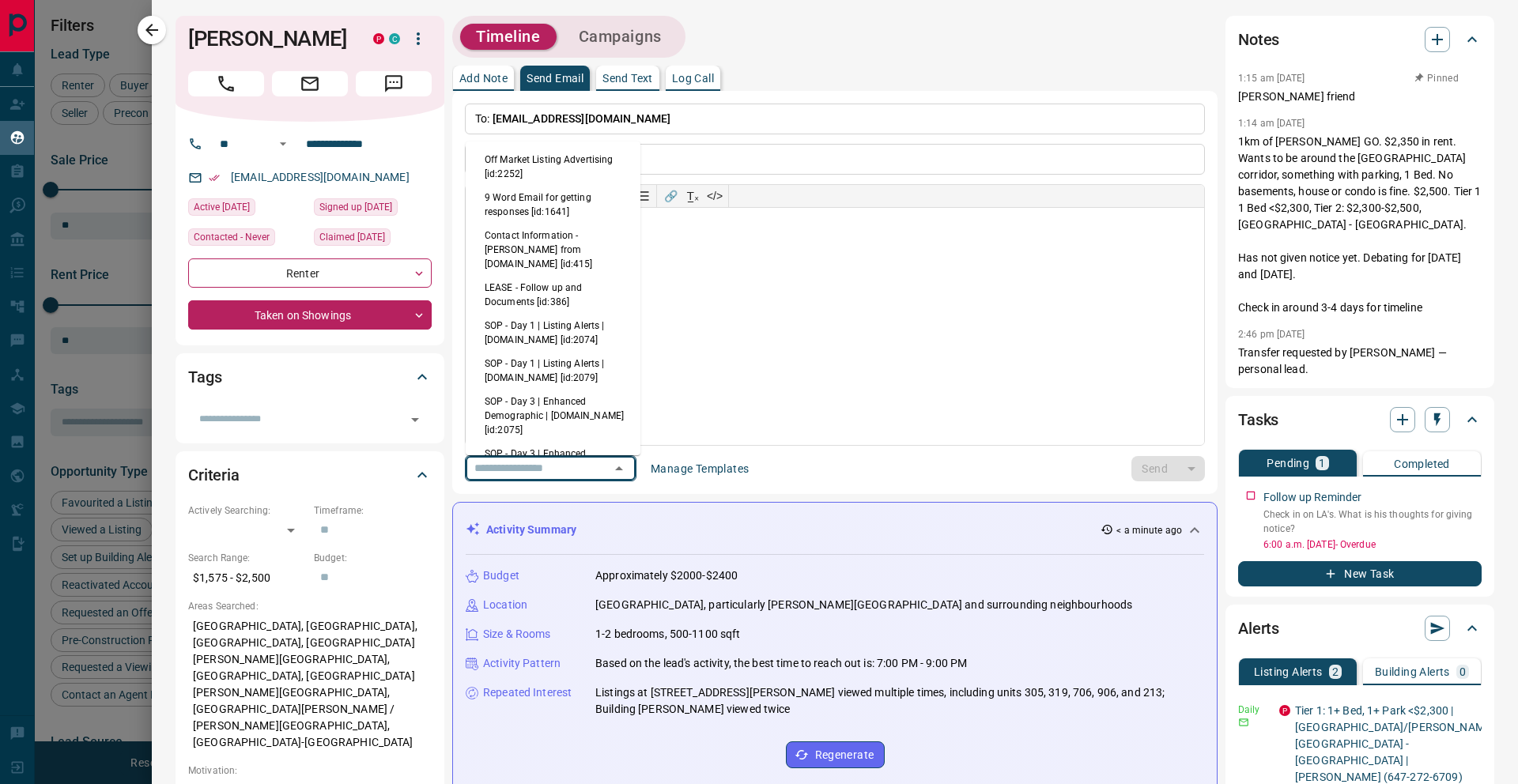
scroll to position [160, 0]
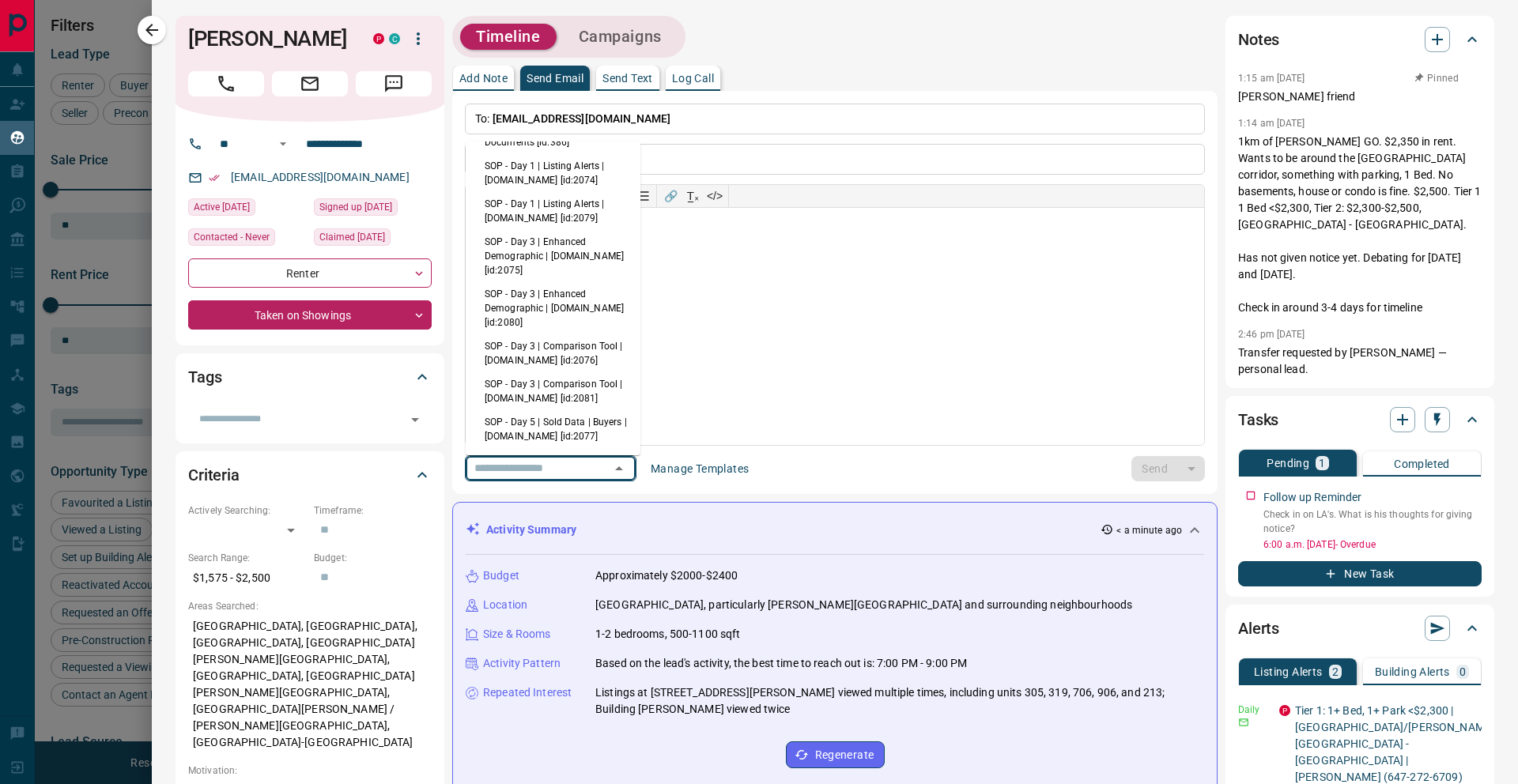
click at [534, 292] on li "SOP - Day 3 | Enhanced Demographic | [DOMAIN_NAME] [id:2080]" at bounding box center [553, 308] width 175 height 53
type input "**********"
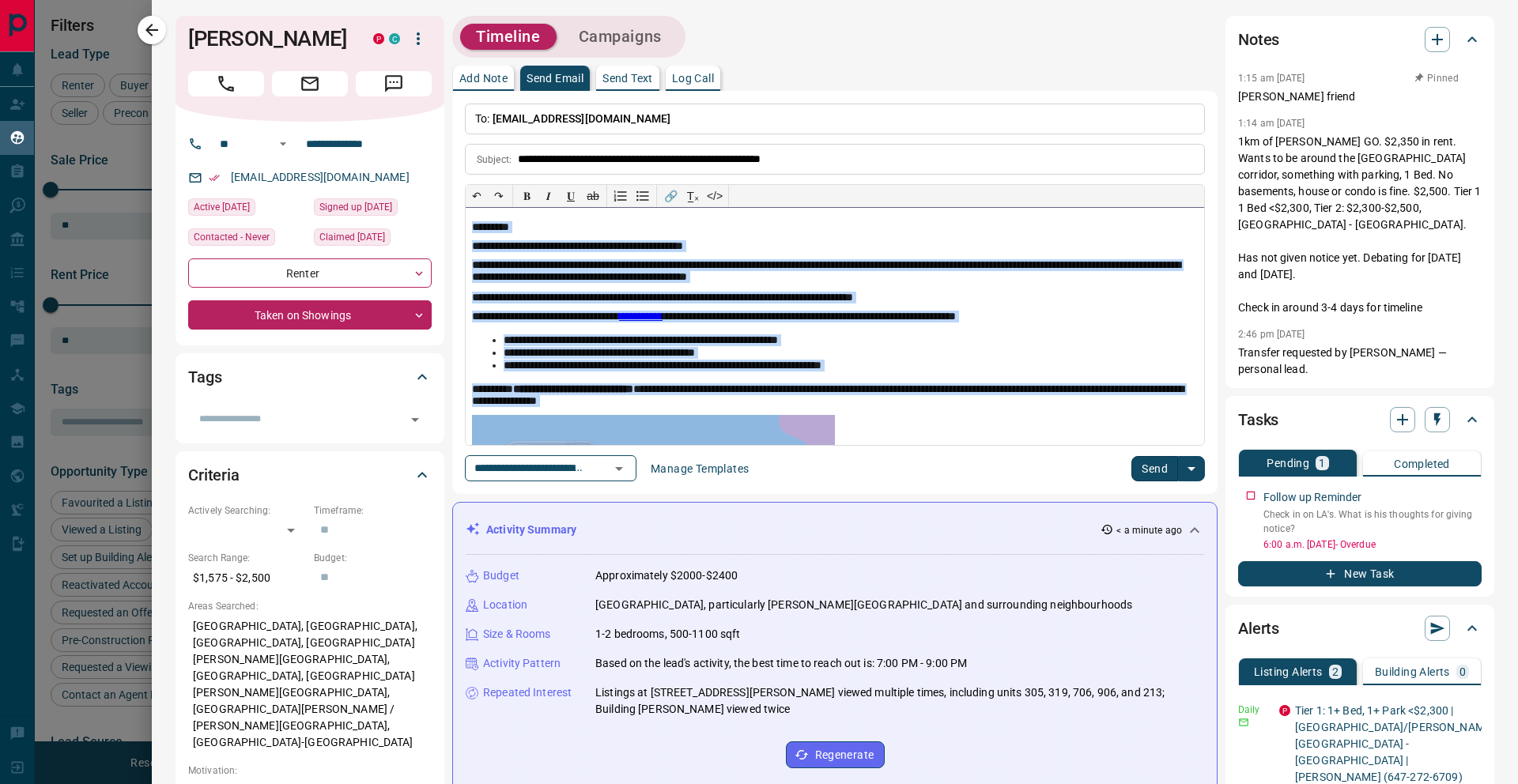
scroll to position [195, 0]
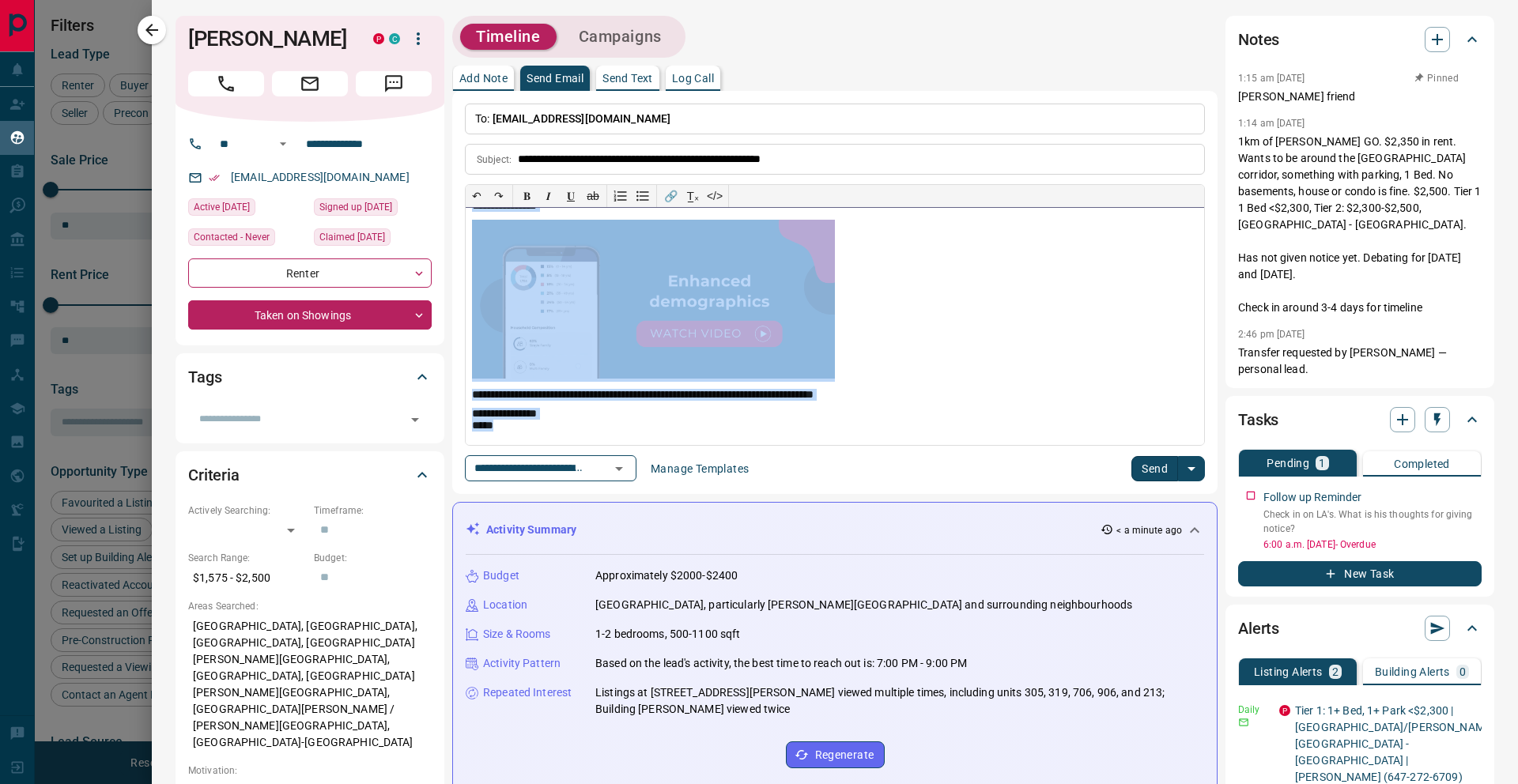
drag, startPoint x: 471, startPoint y: 228, endPoint x: 799, endPoint y: 519, distance: 438.5
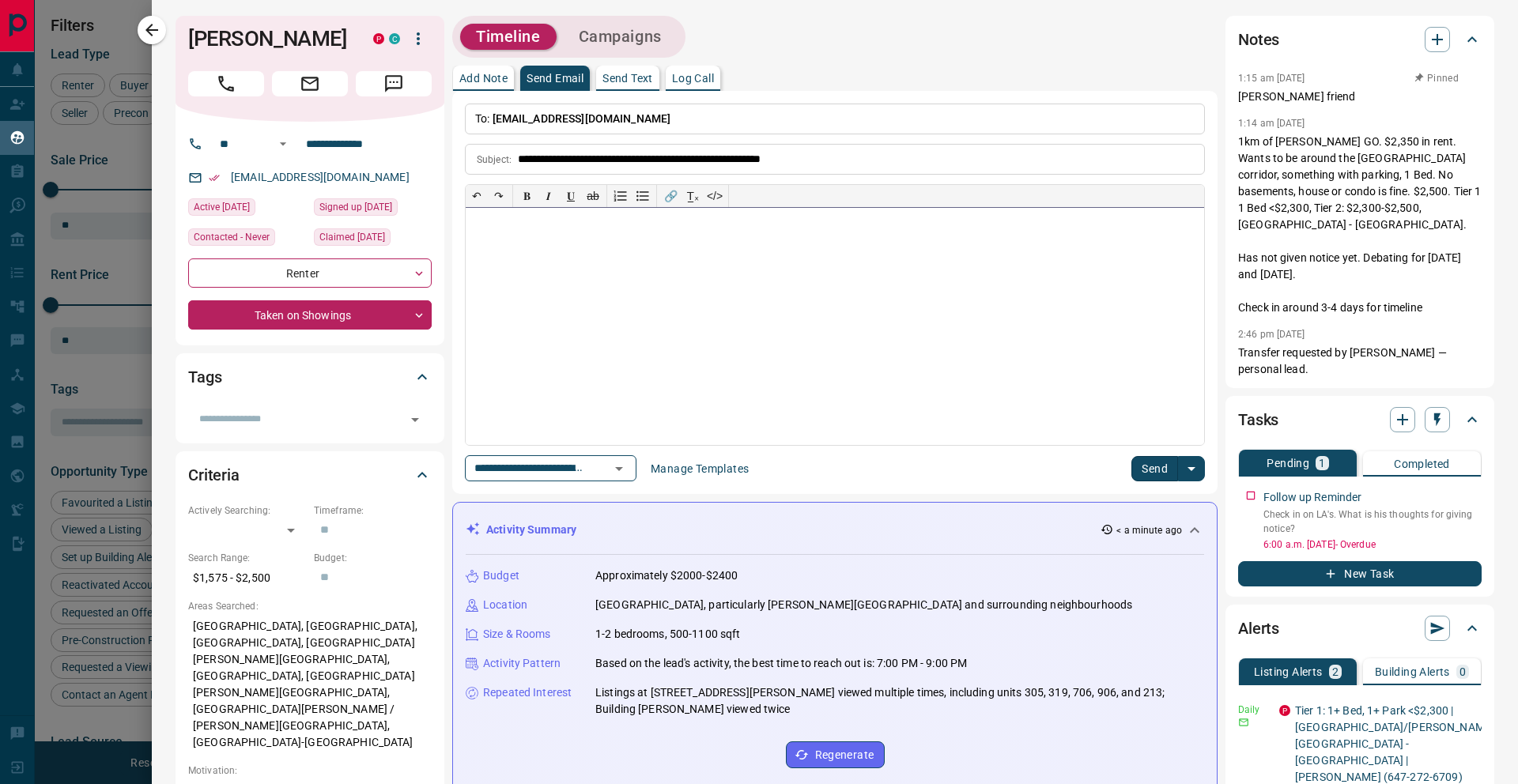
scroll to position [0, 0]
click at [638, 72] on p "Send Text" at bounding box center [628, 78] width 51 height 11
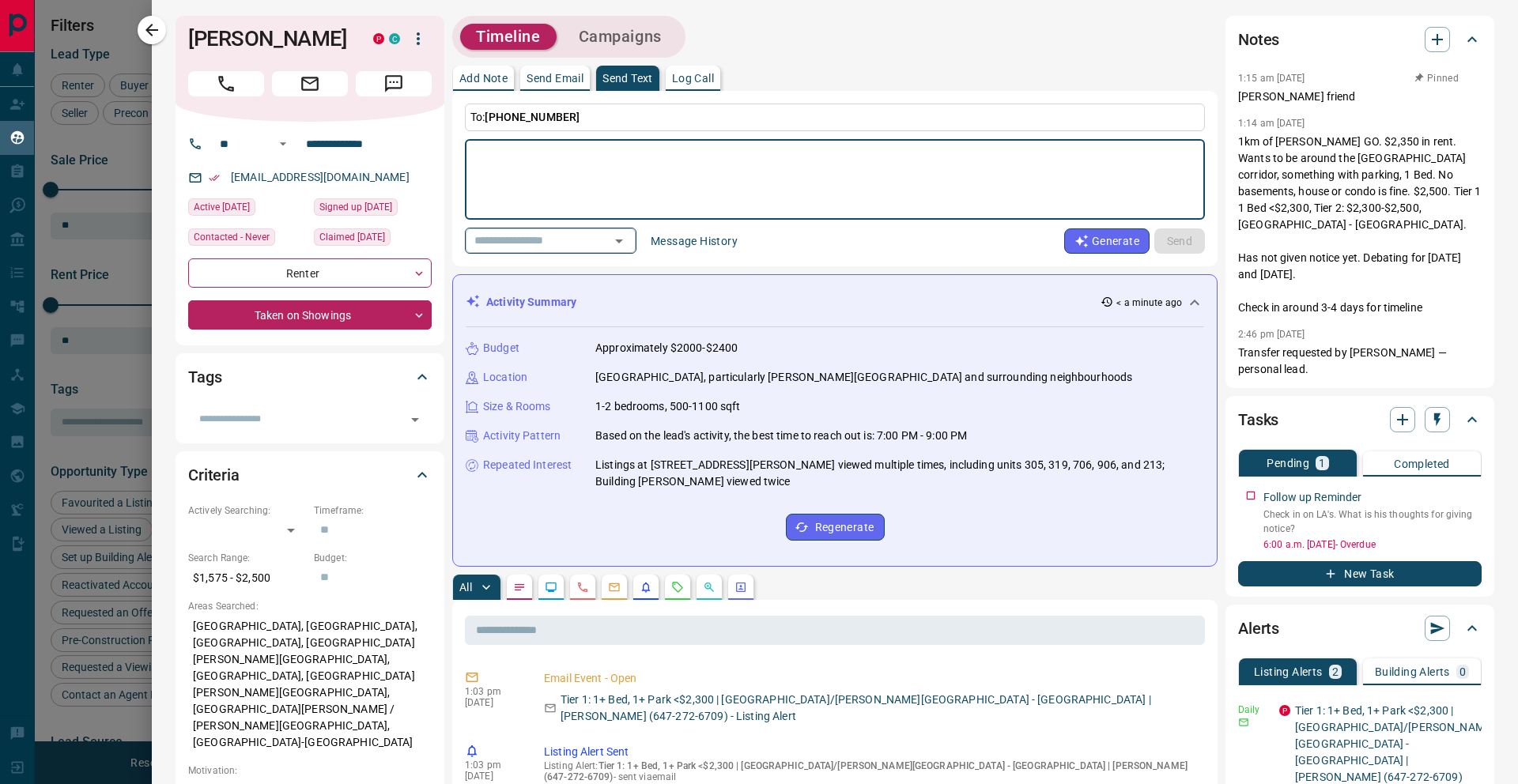
click at [569, 248] on input "text" at bounding box center [528, 241] width 120 height 20
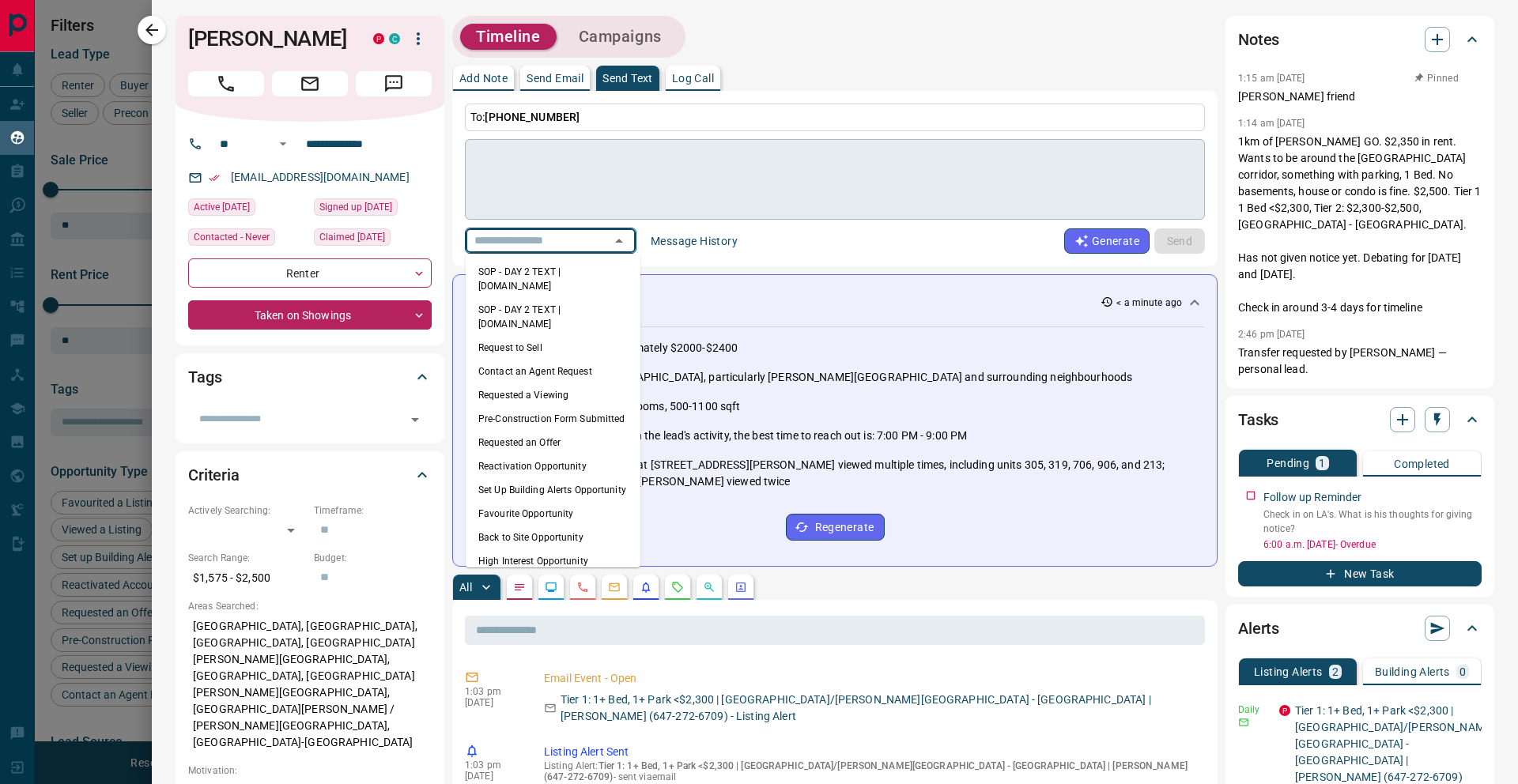
click at [631, 191] on textarea at bounding box center [835, 180] width 718 height 67
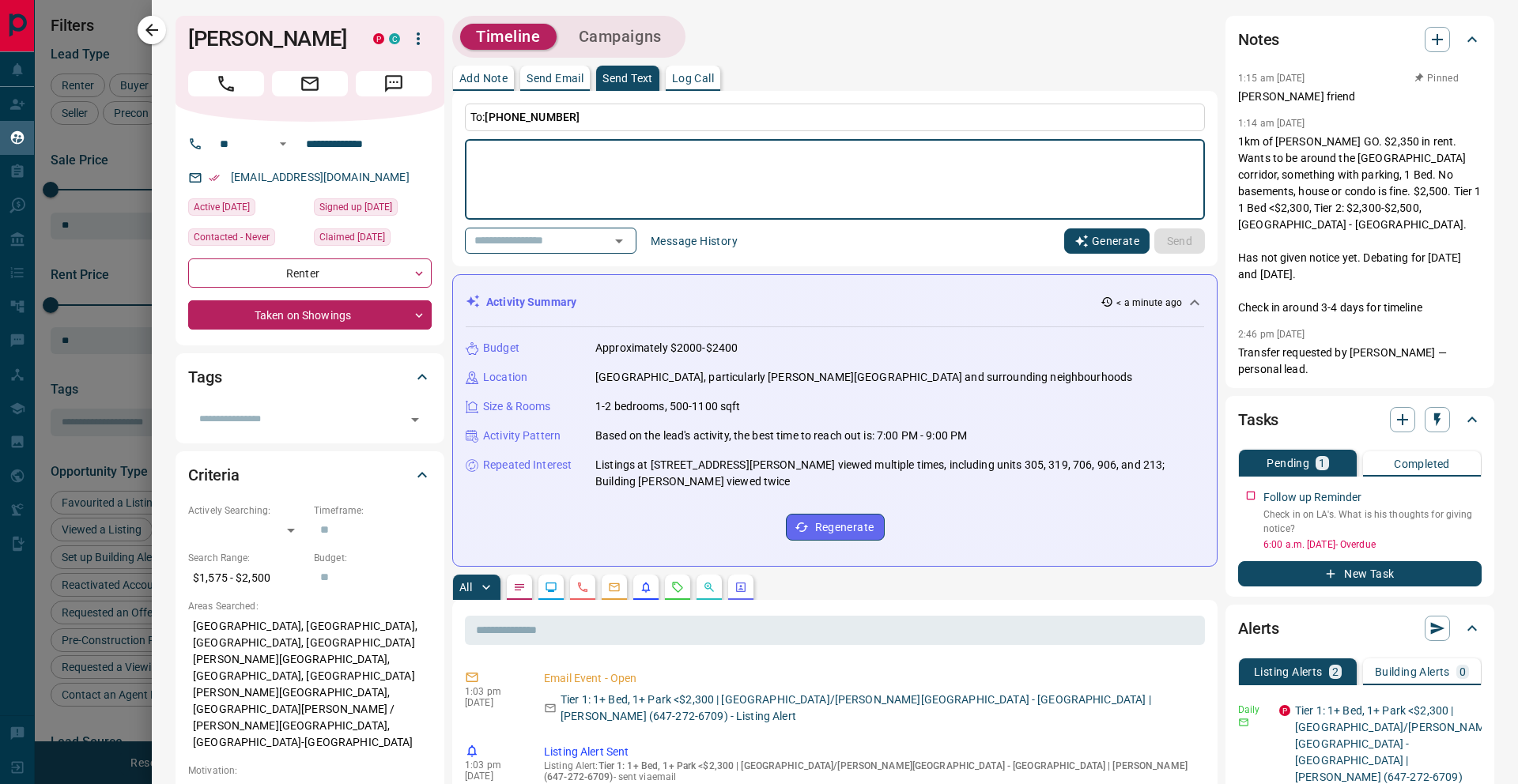
click at [1084, 244] on icon "button" at bounding box center [1082, 241] width 14 height 14
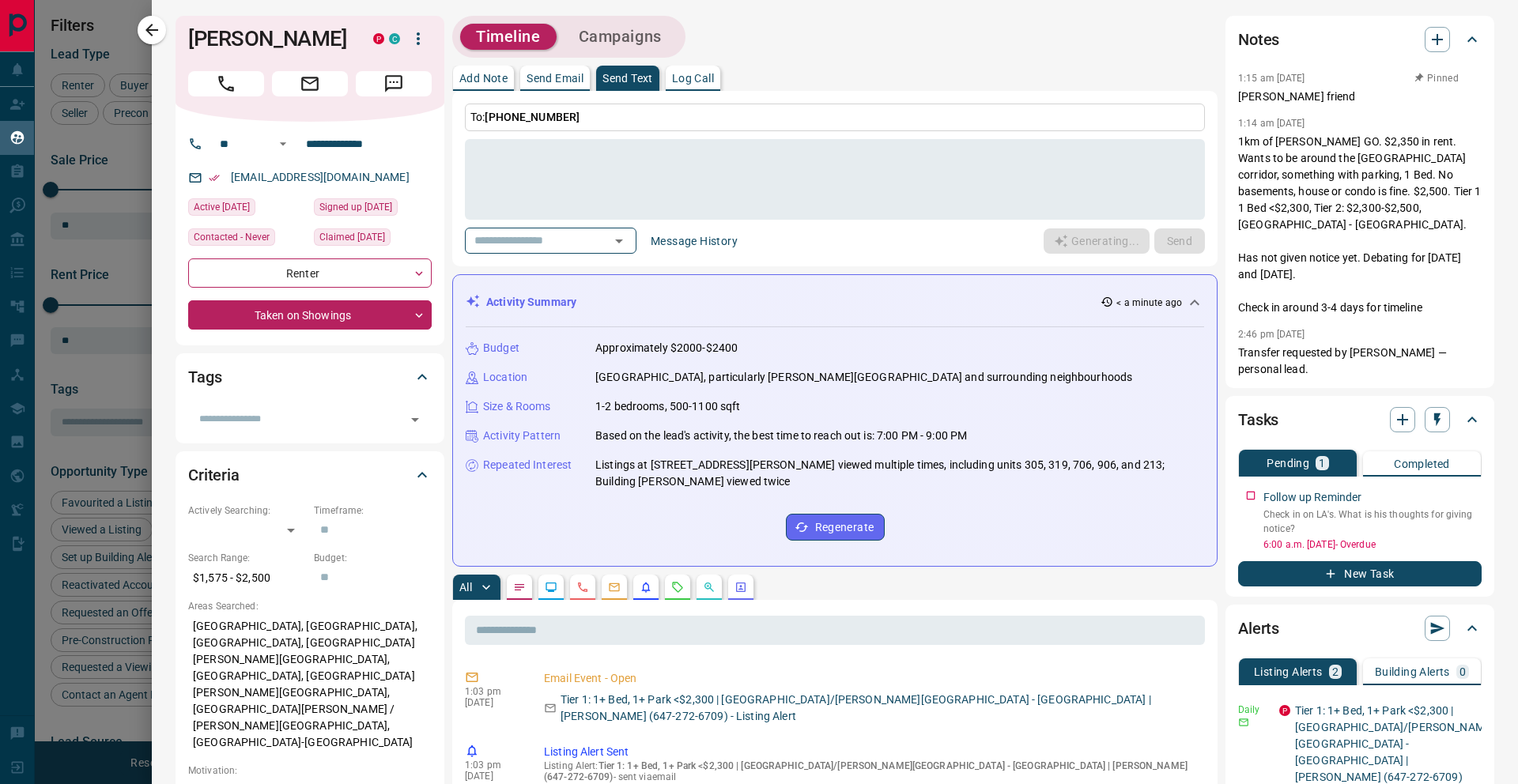
type textarea "**********"
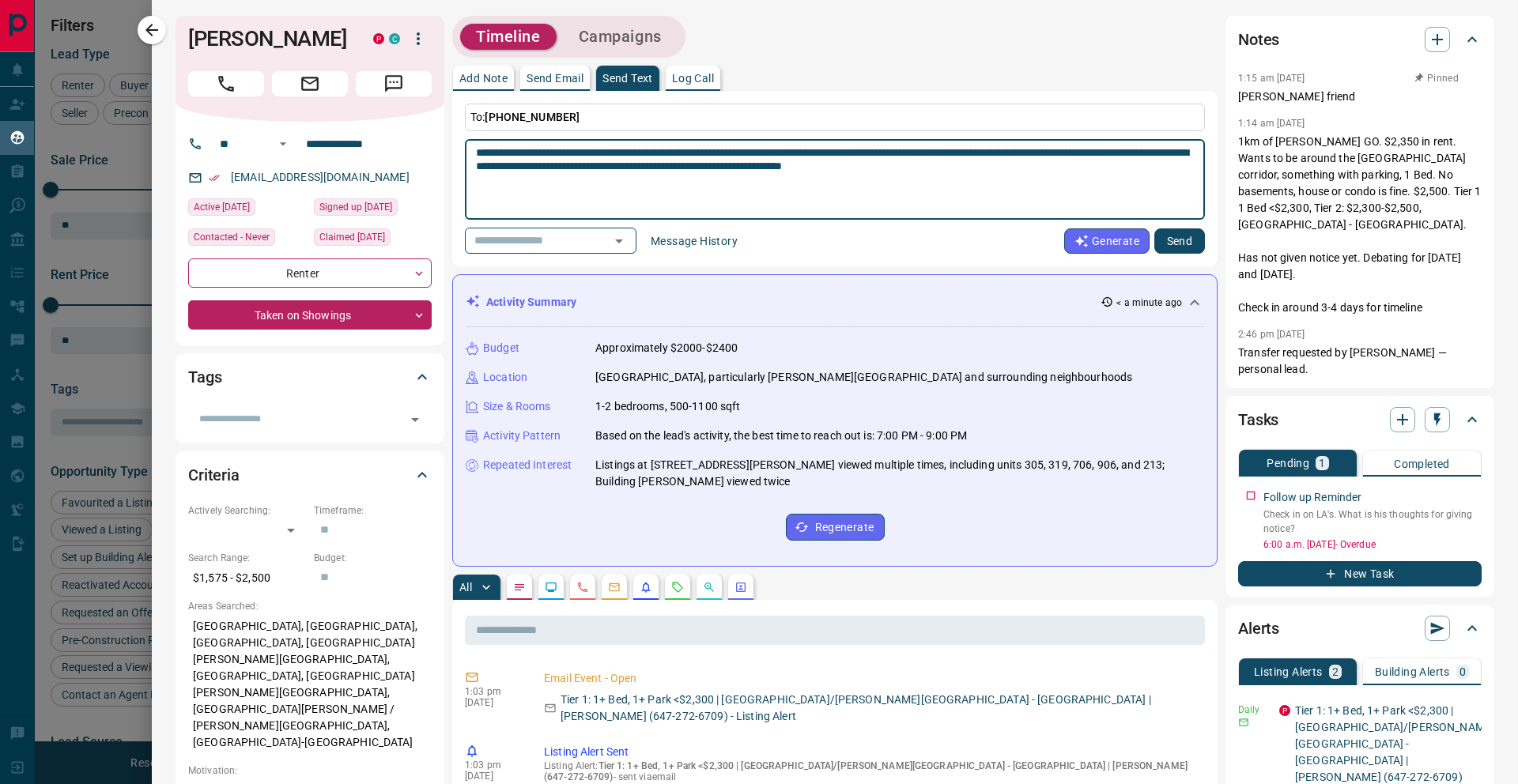
drag, startPoint x: 1083, startPoint y: 169, endPoint x: 468, endPoint y: 151, distance: 615.3
click at [468, 151] on div "**********" at bounding box center [835, 179] width 740 height 81
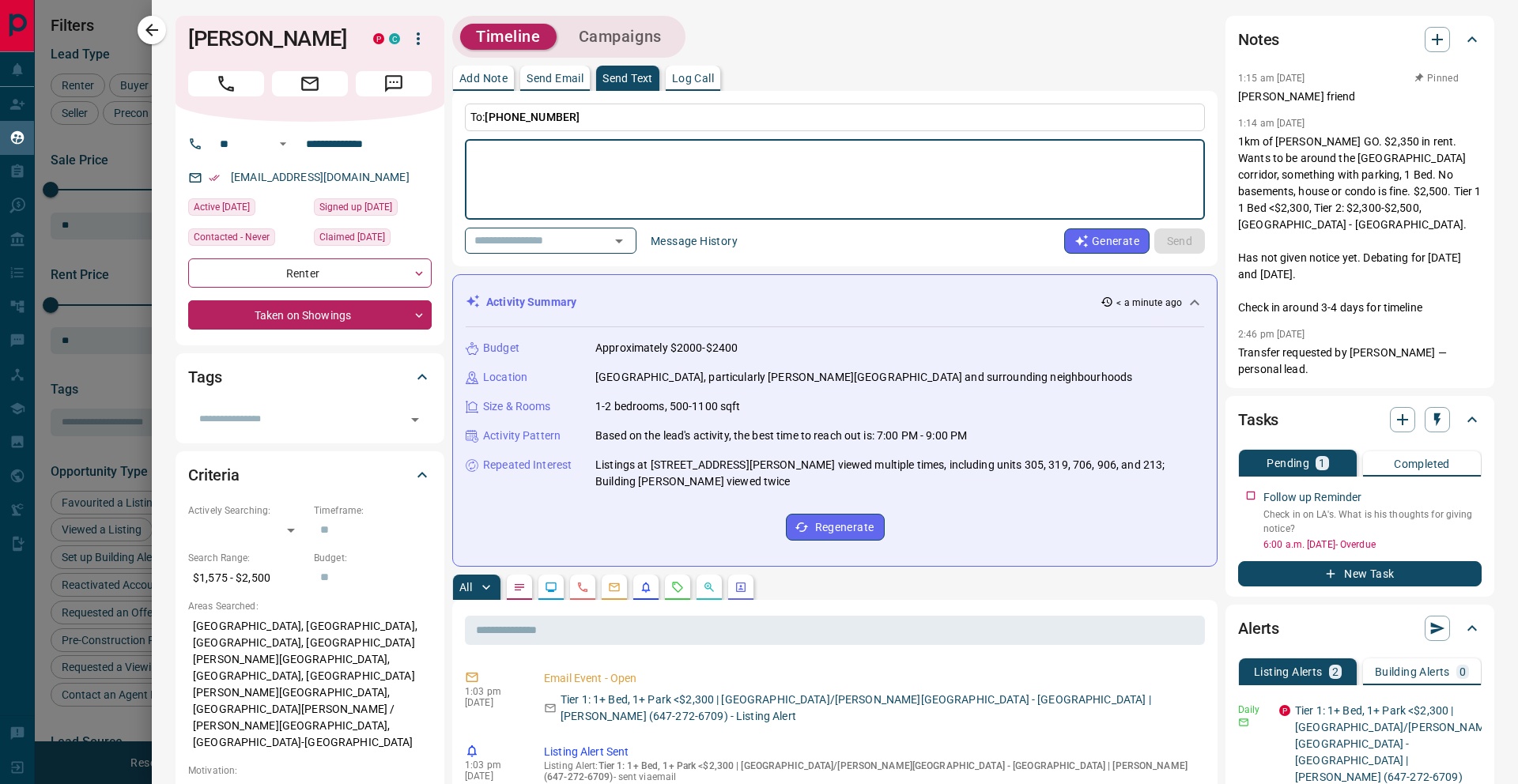
click at [699, 72] on p "Log Call" at bounding box center [693, 78] width 42 height 11
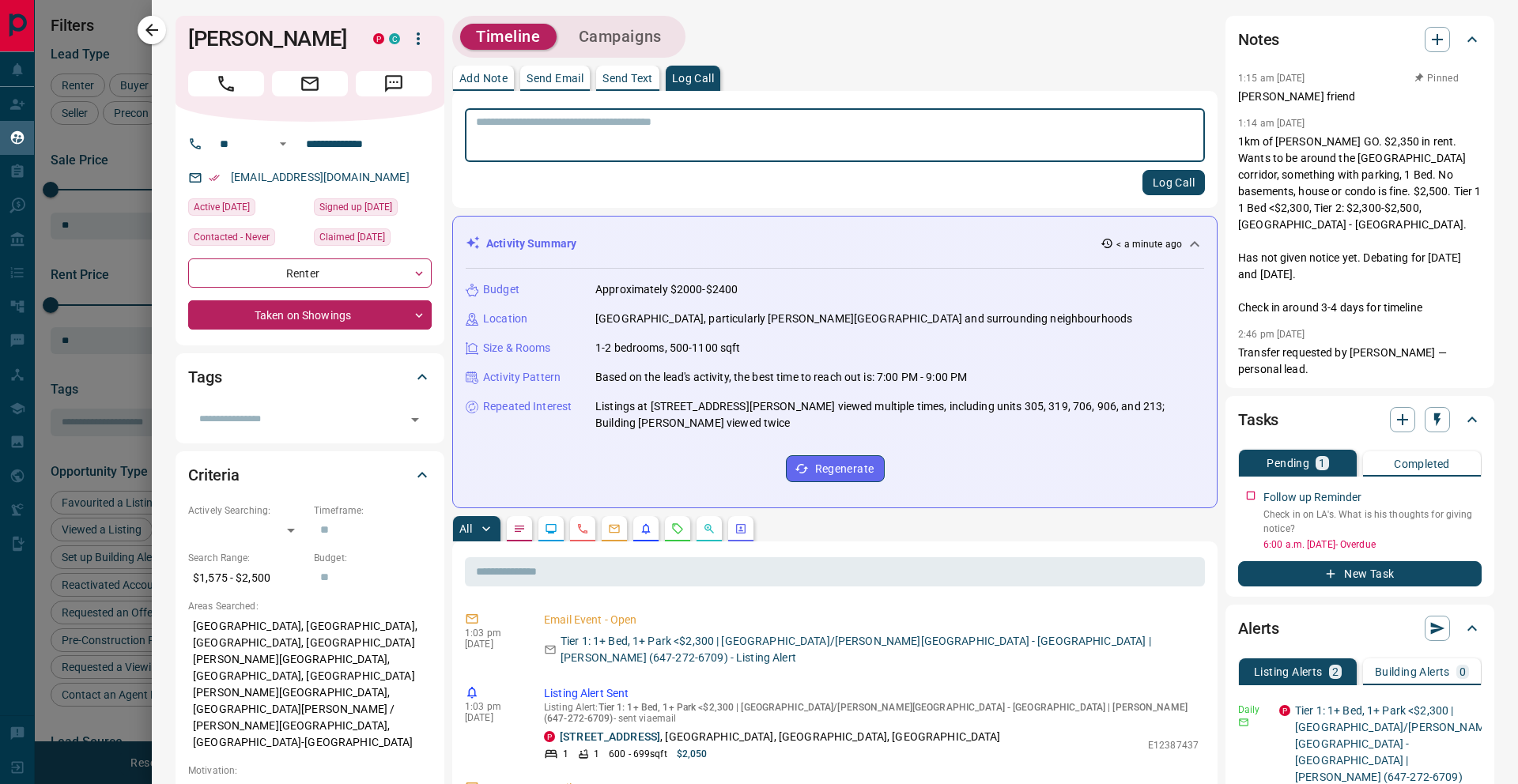
click at [637, 80] on p "Send Text" at bounding box center [628, 78] width 51 height 11
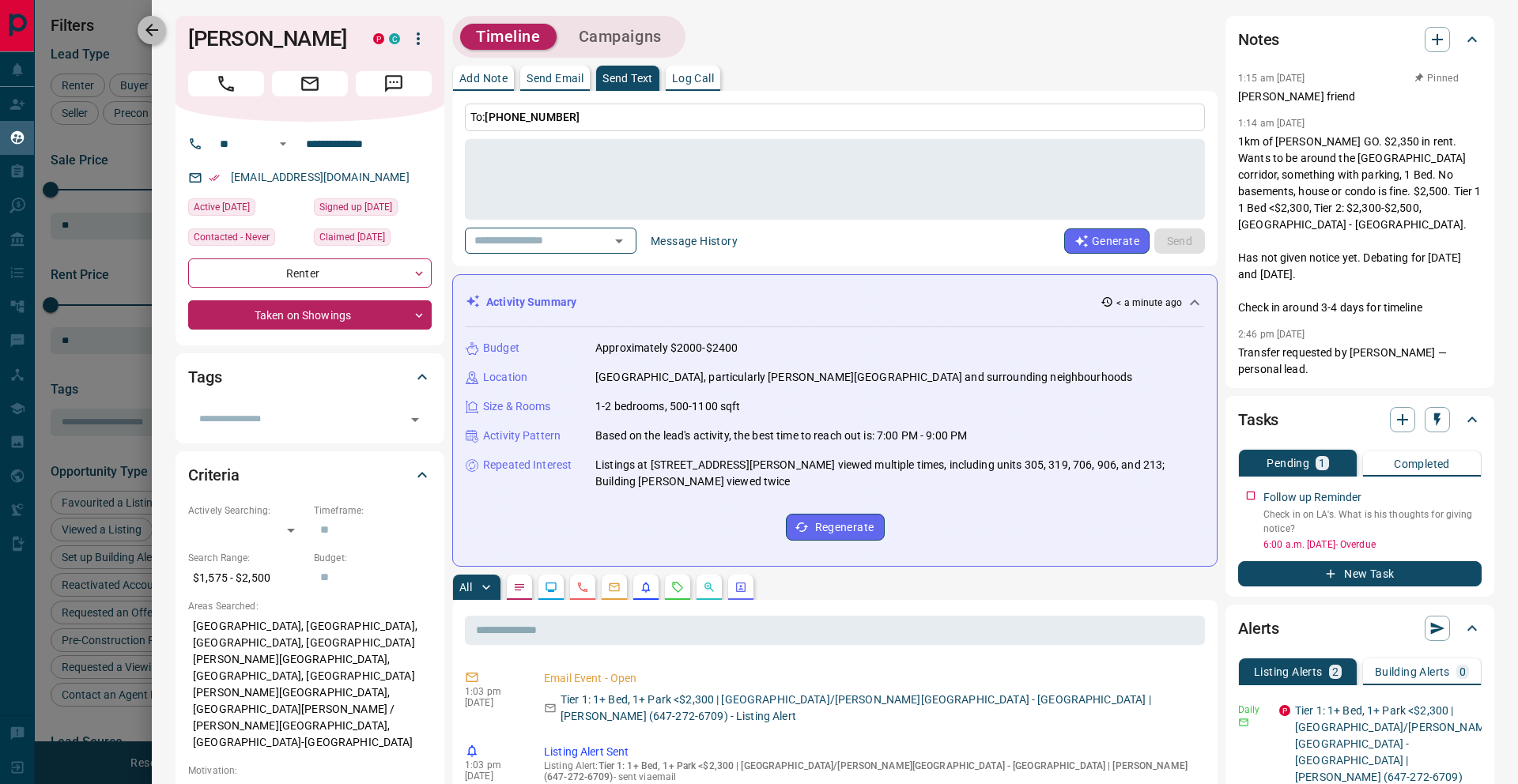
click at [147, 32] on icon "button" at bounding box center [152, 30] width 13 height 13
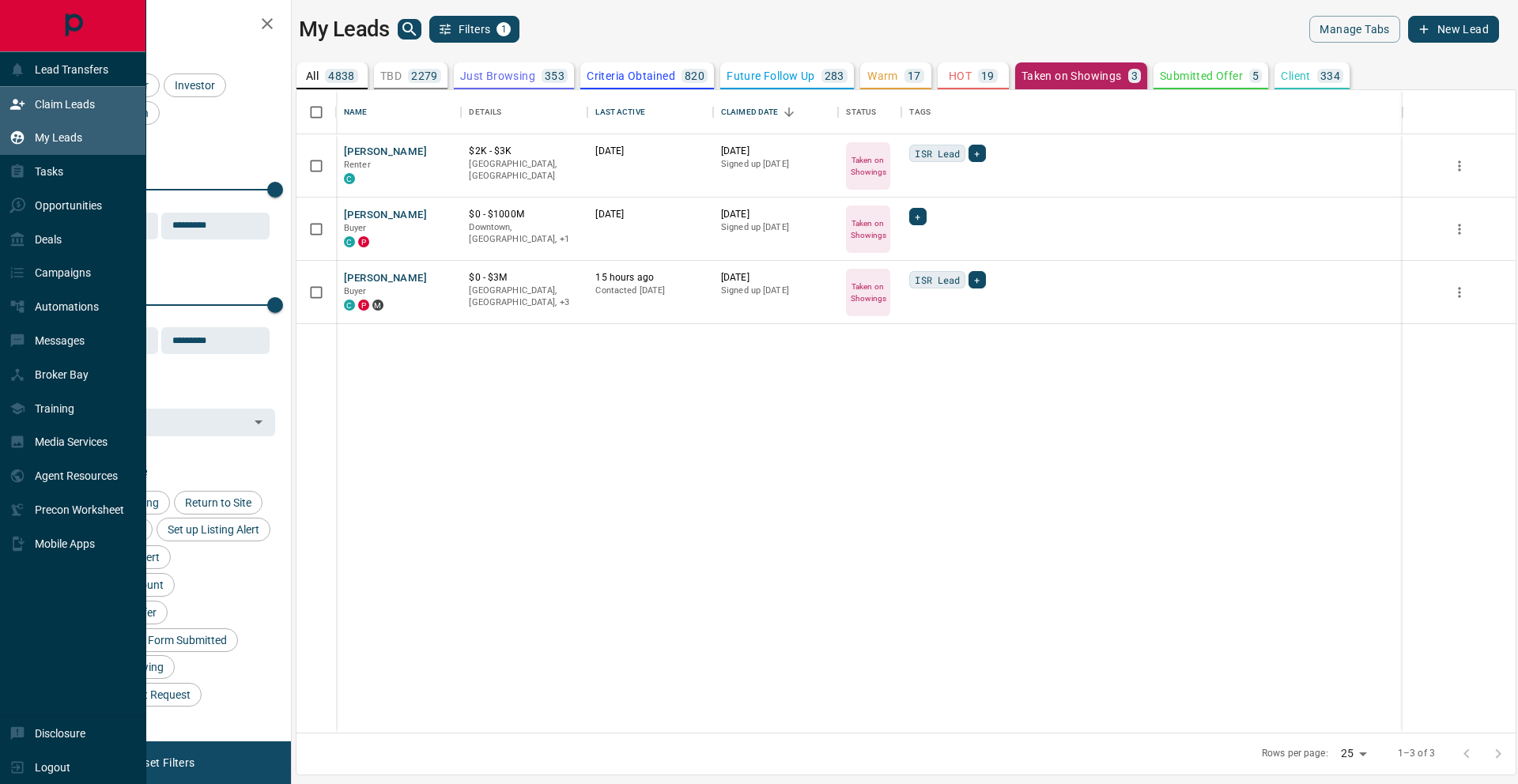
click at [42, 110] on div "Claim Leads" at bounding box center [52, 103] width 85 height 26
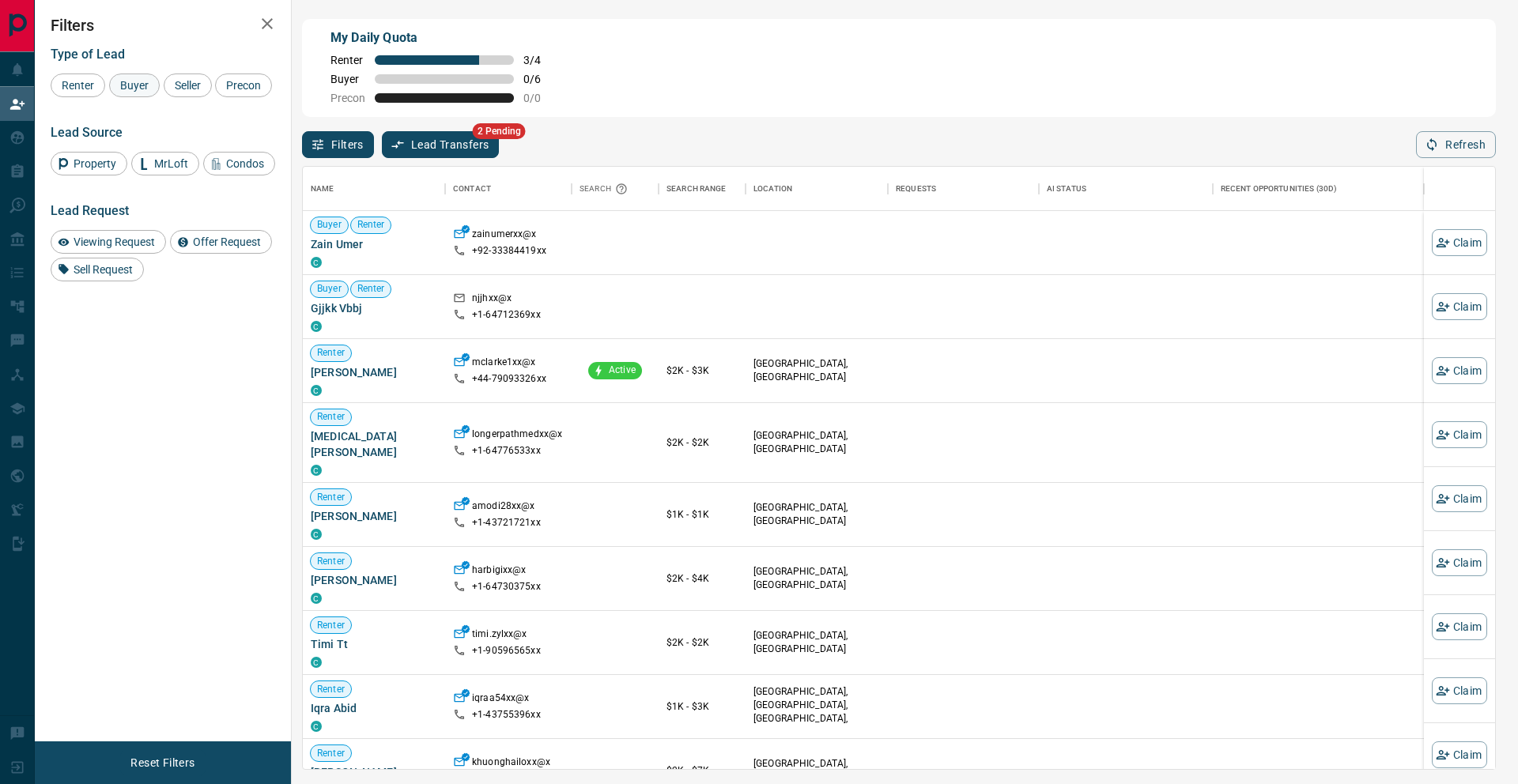
click at [129, 84] on span "Buyer" at bounding box center [135, 85] width 40 height 13
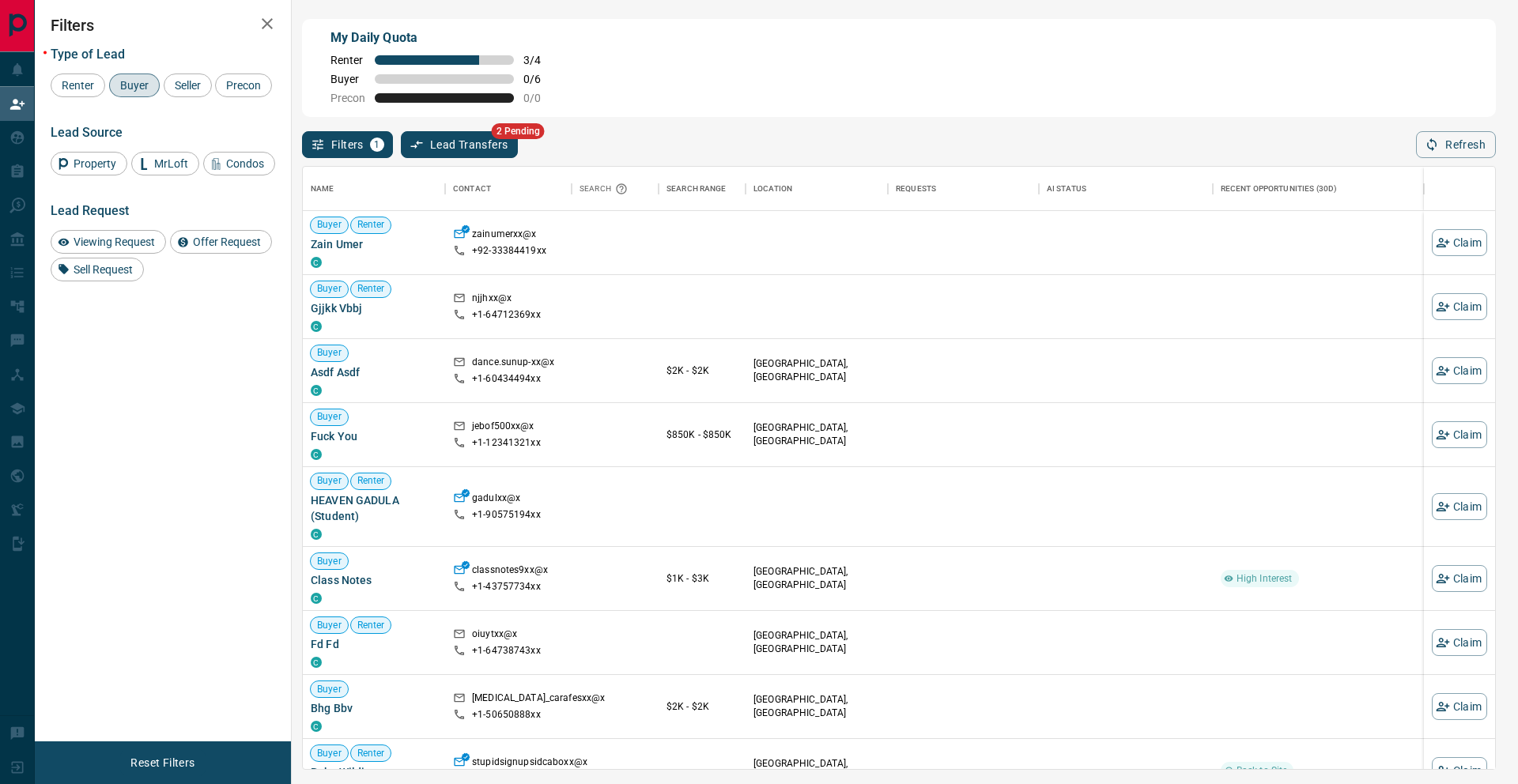
click at [130, 79] on span "Buyer" at bounding box center [135, 85] width 40 height 13
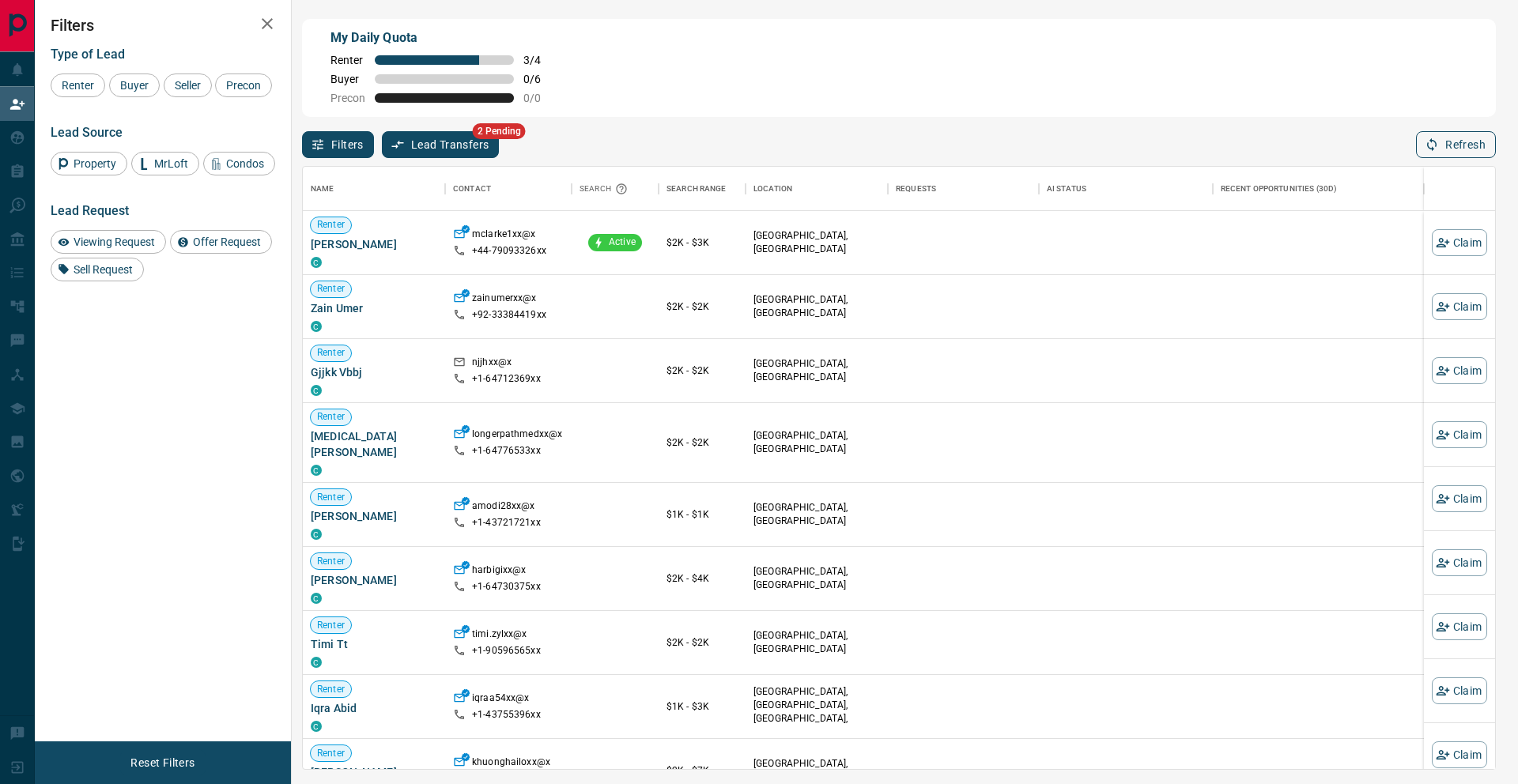
click at [1472, 149] on button "Refresh" at bounding box center [1456, 144] width 80 height 27
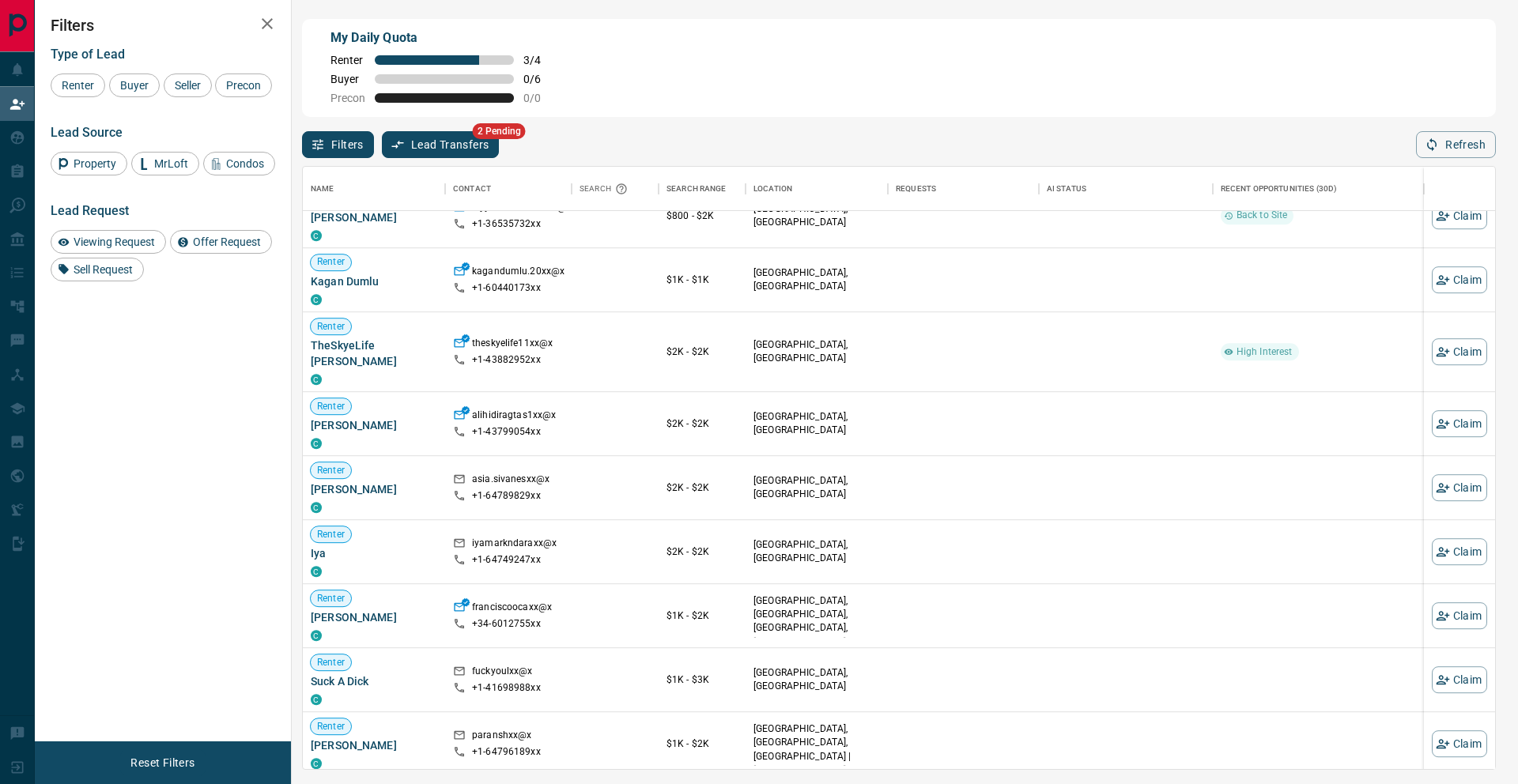
scroll to position [1009, 0]
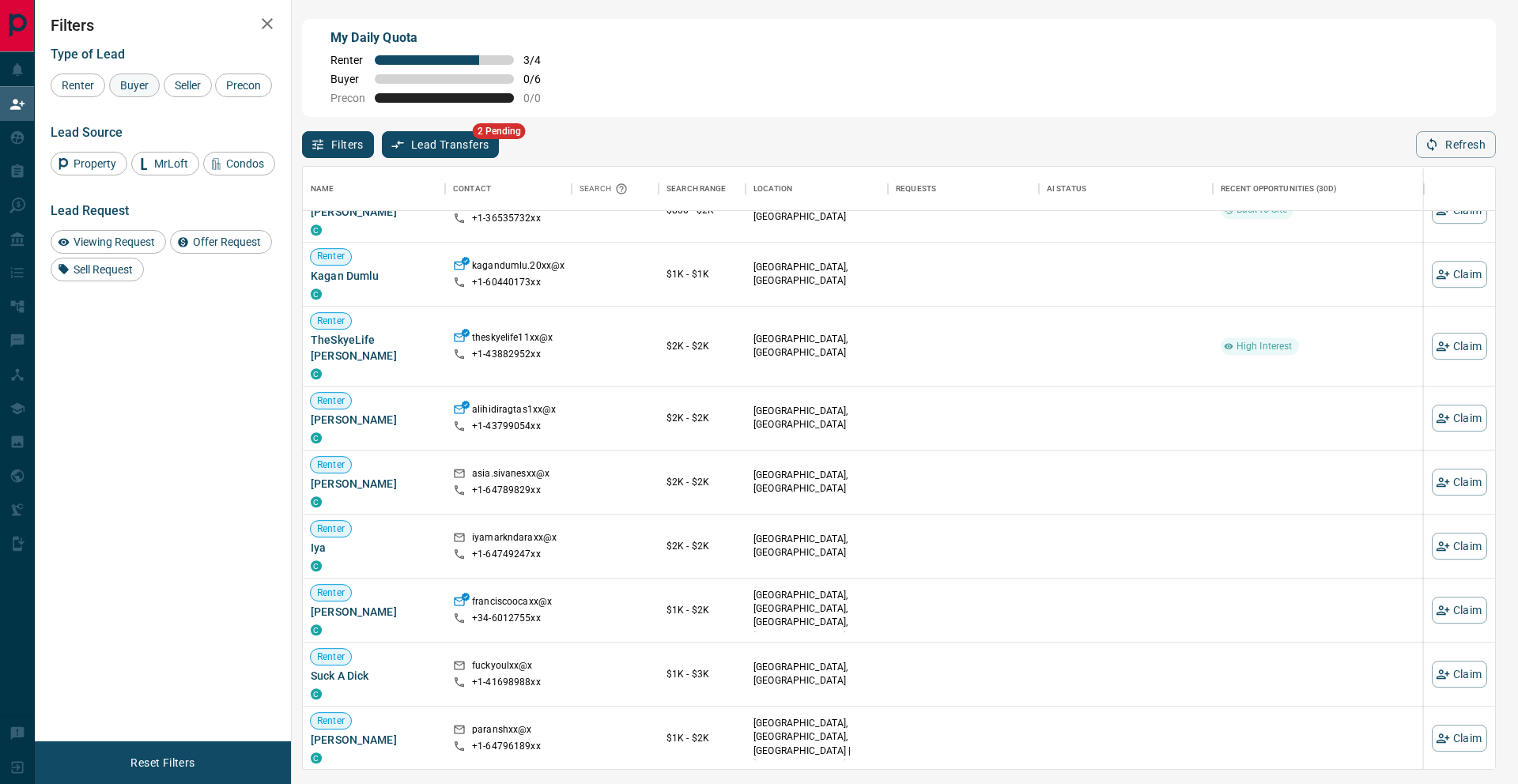
click at [126, 79] on span "Buyer" at bounding box center [135, 85] width 40 height 13
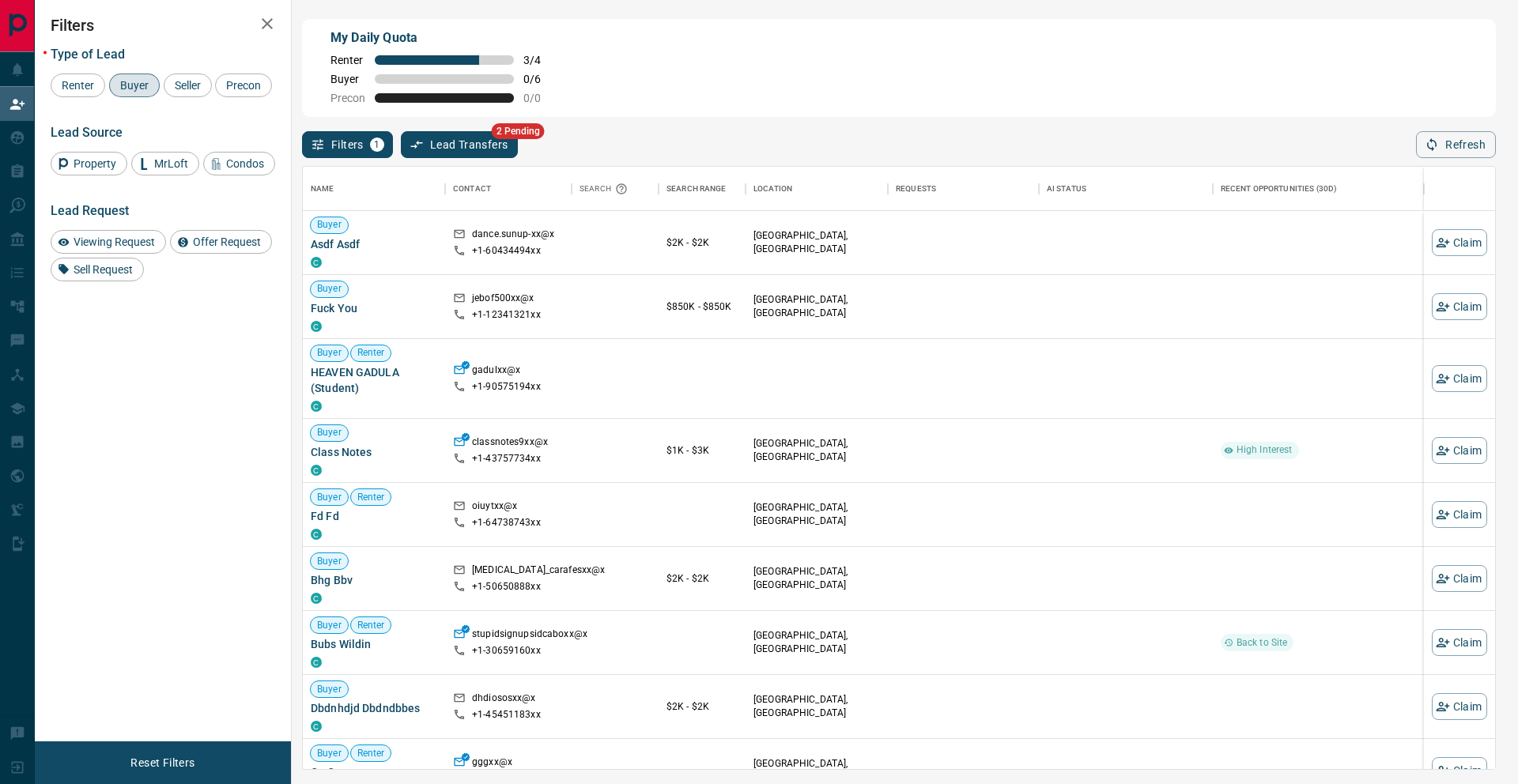
scroll to position [6, 0]
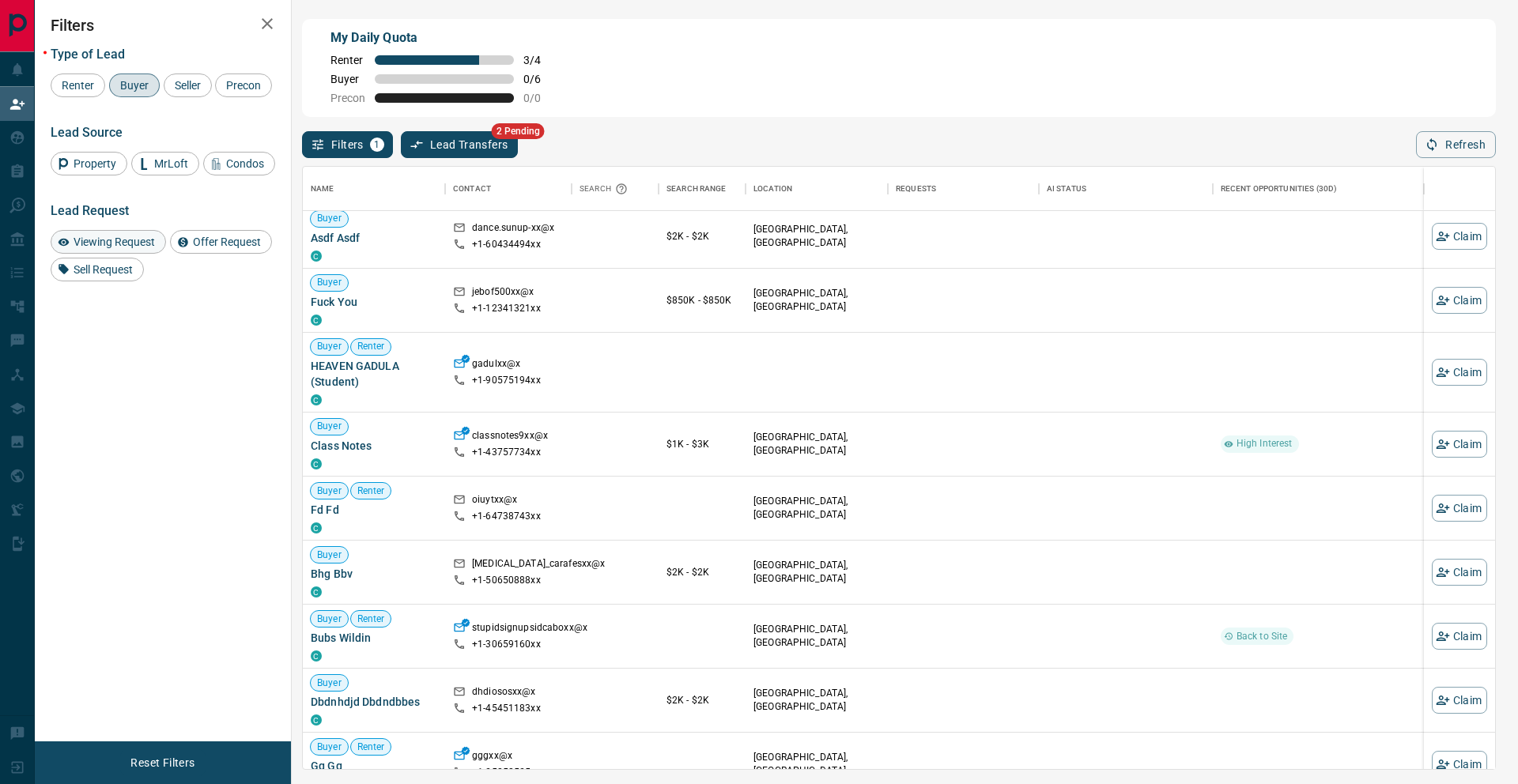
click at [122, 248] on span "Viewing Request" at bounding box center [114, 241] width 92 height 13
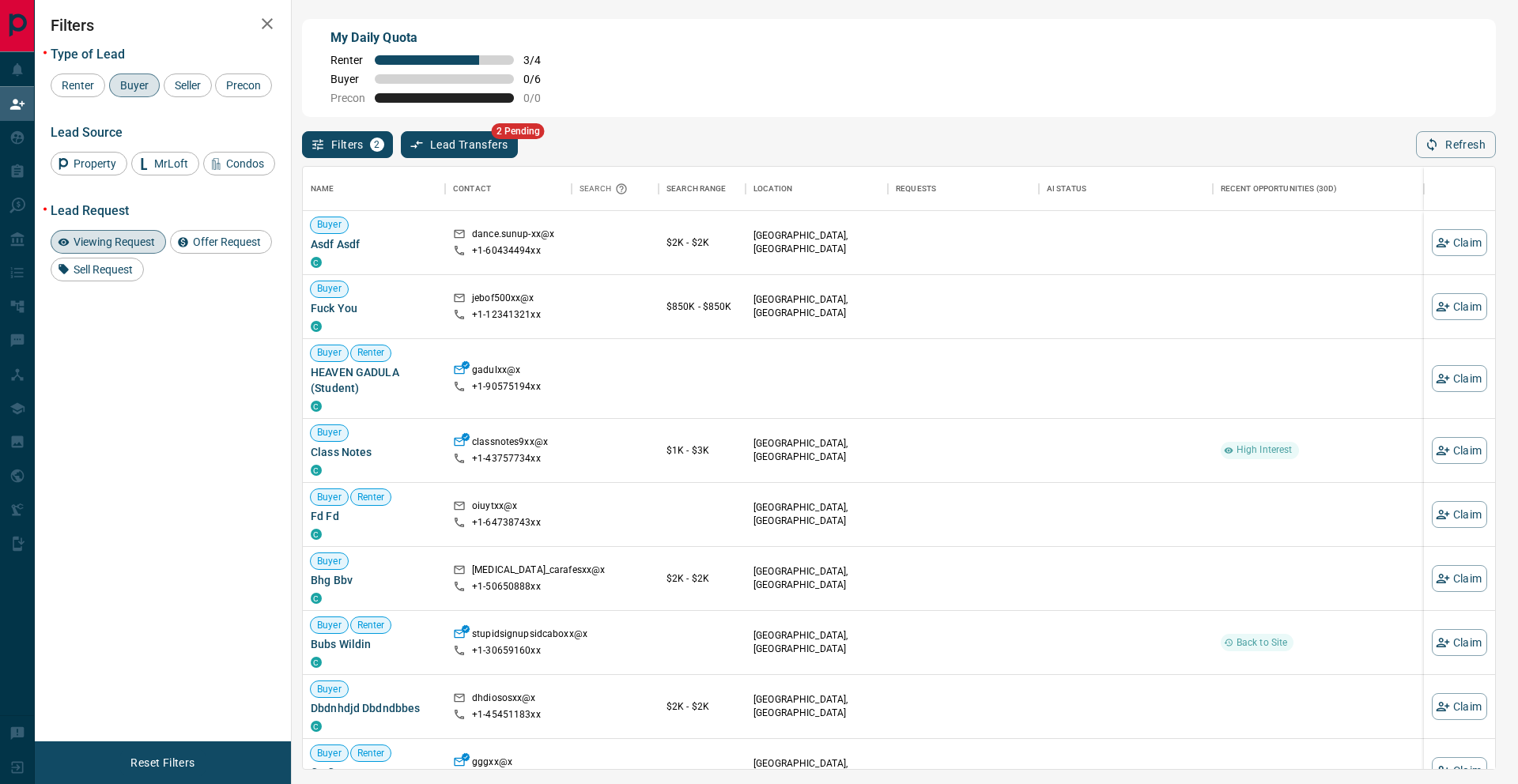
click at [129, 80] on span "Buyer" at bounding box center [135, 85] width 40 height 13
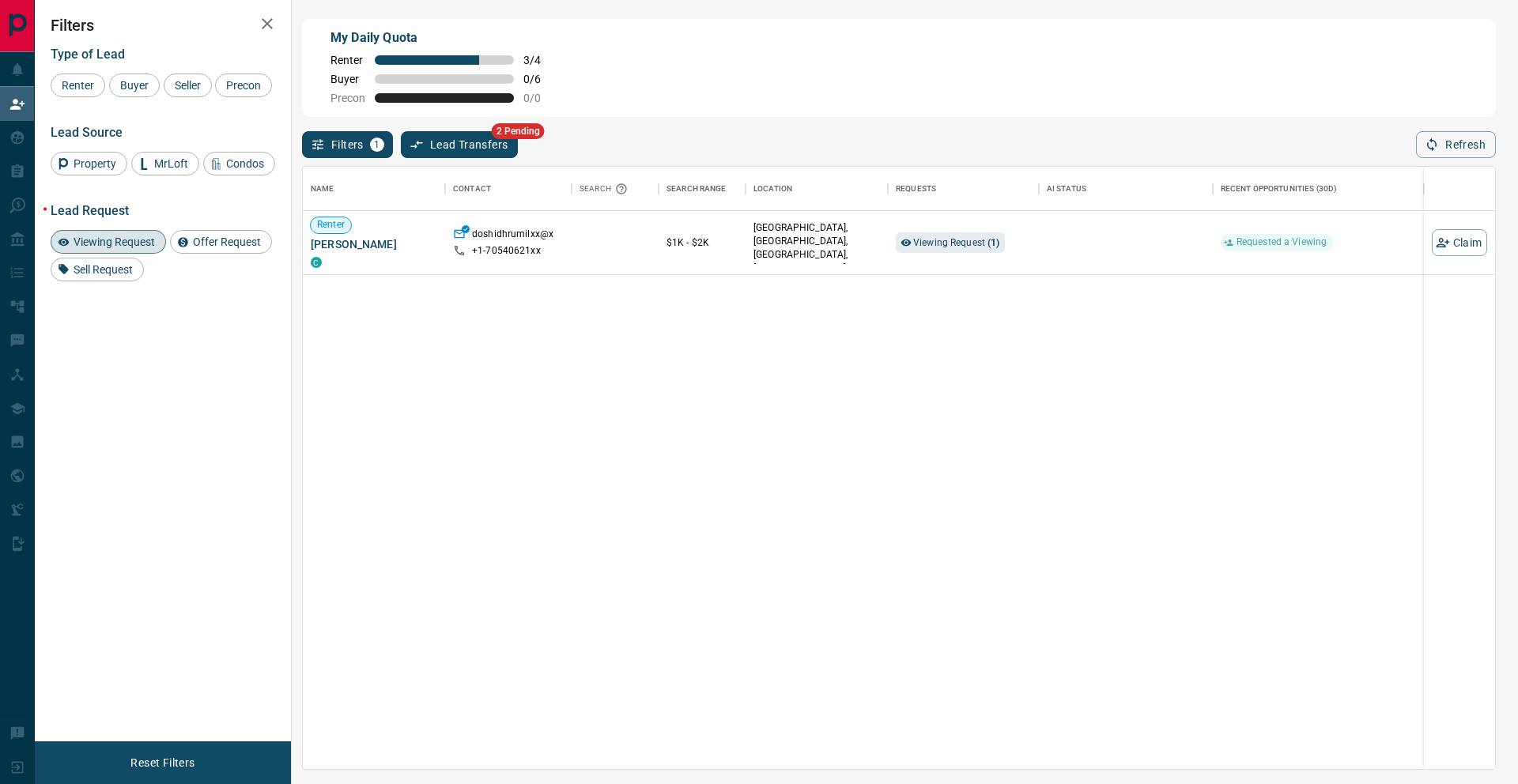
click at [145, 248] on span "Viewing Request" at bounding box center [114, 241] width 92 height 13
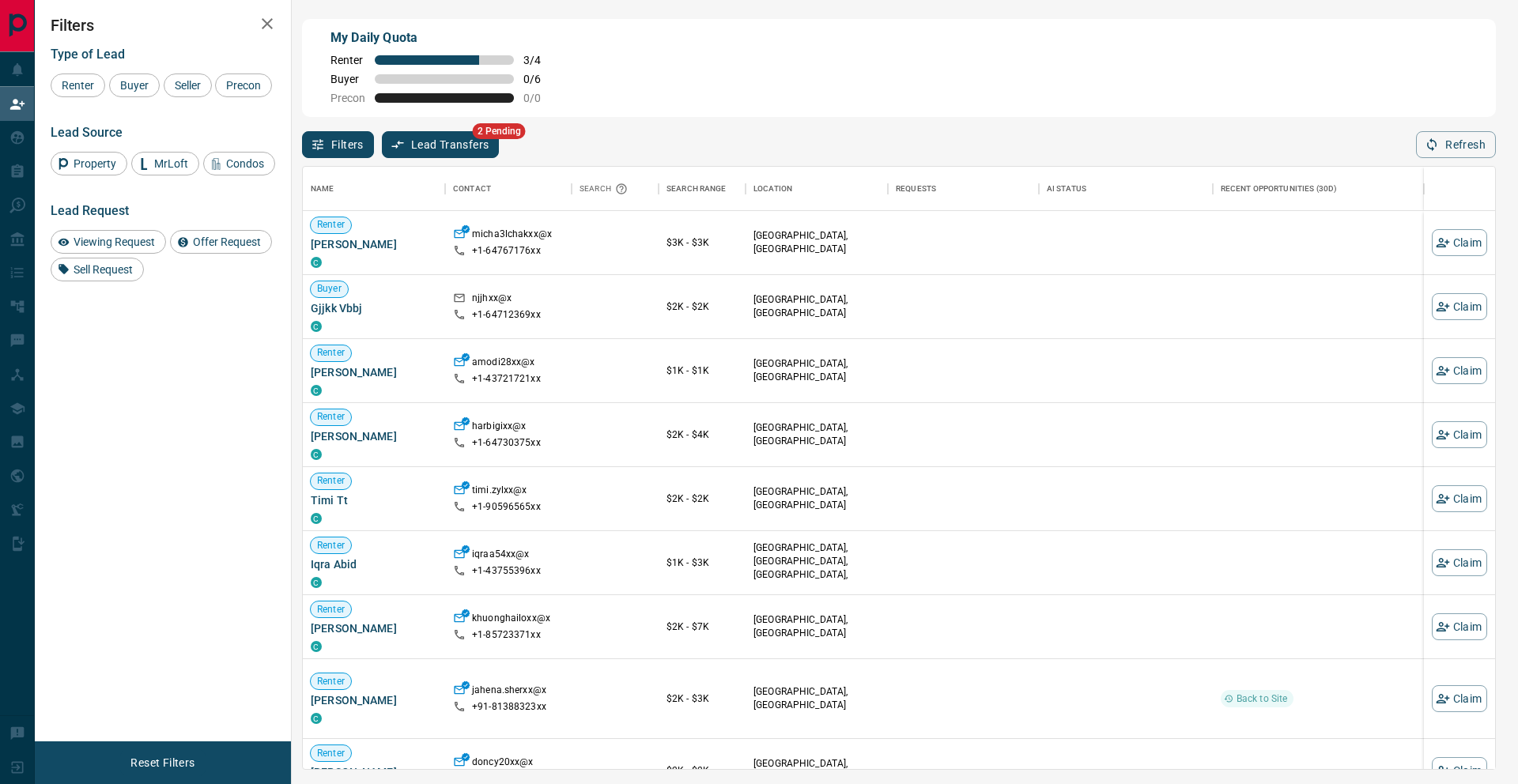
scroll to position [602, 1192]
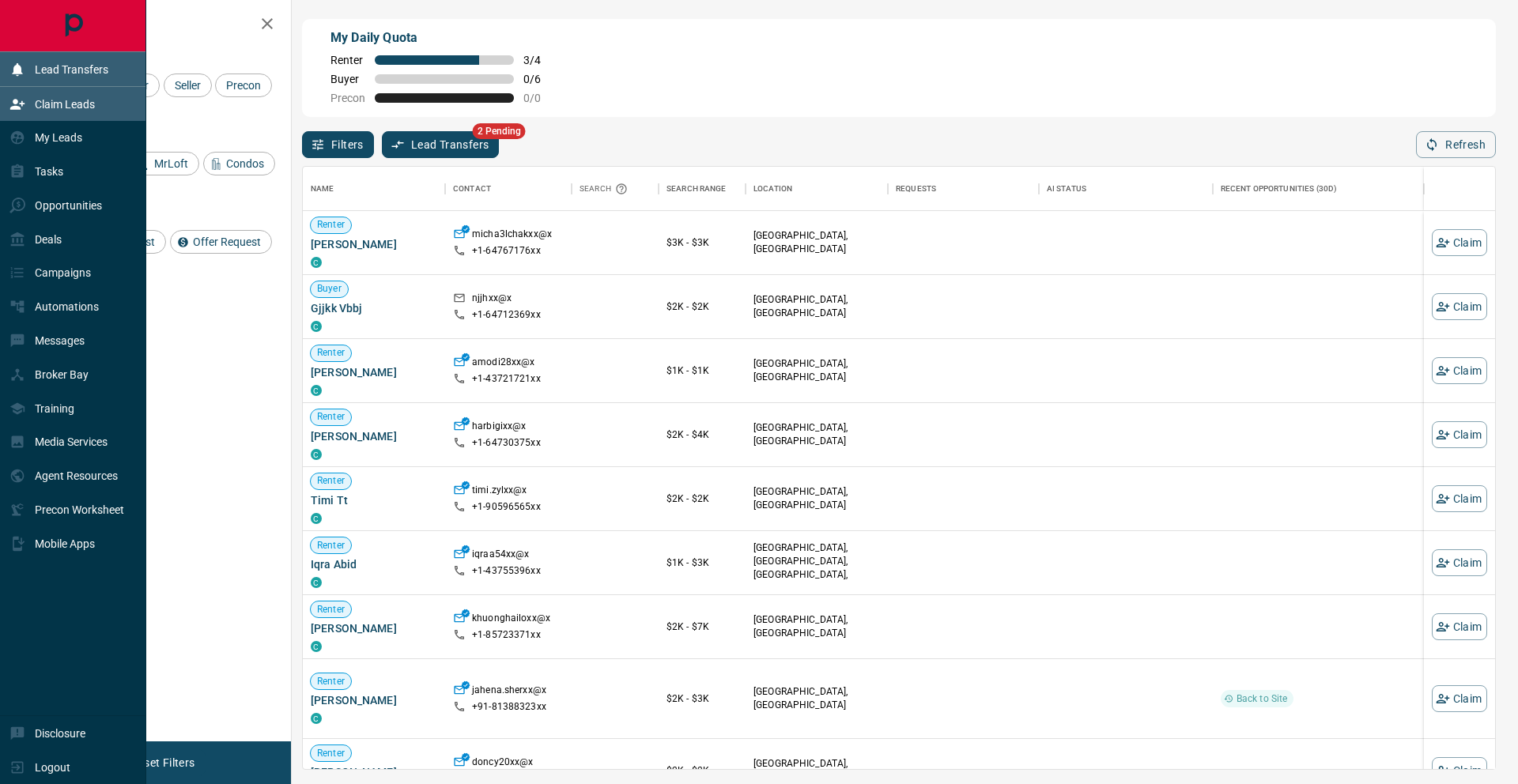
click at [33, 78] on div "Lead Transfers" at bounding box center [59, 69] width 99 height 26
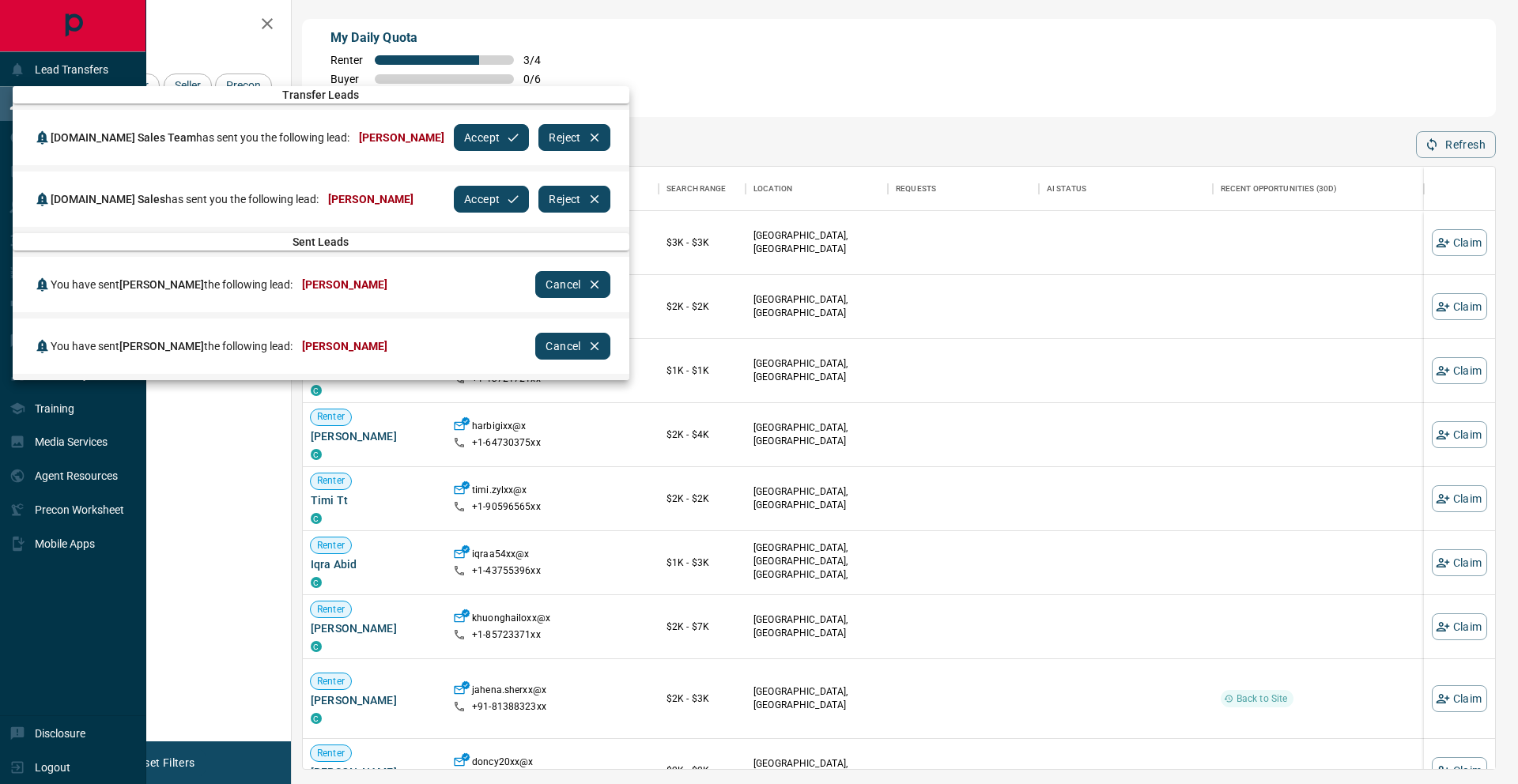
click at [680, 120] on div at bounding box center [759, 392] width 1518 height 784
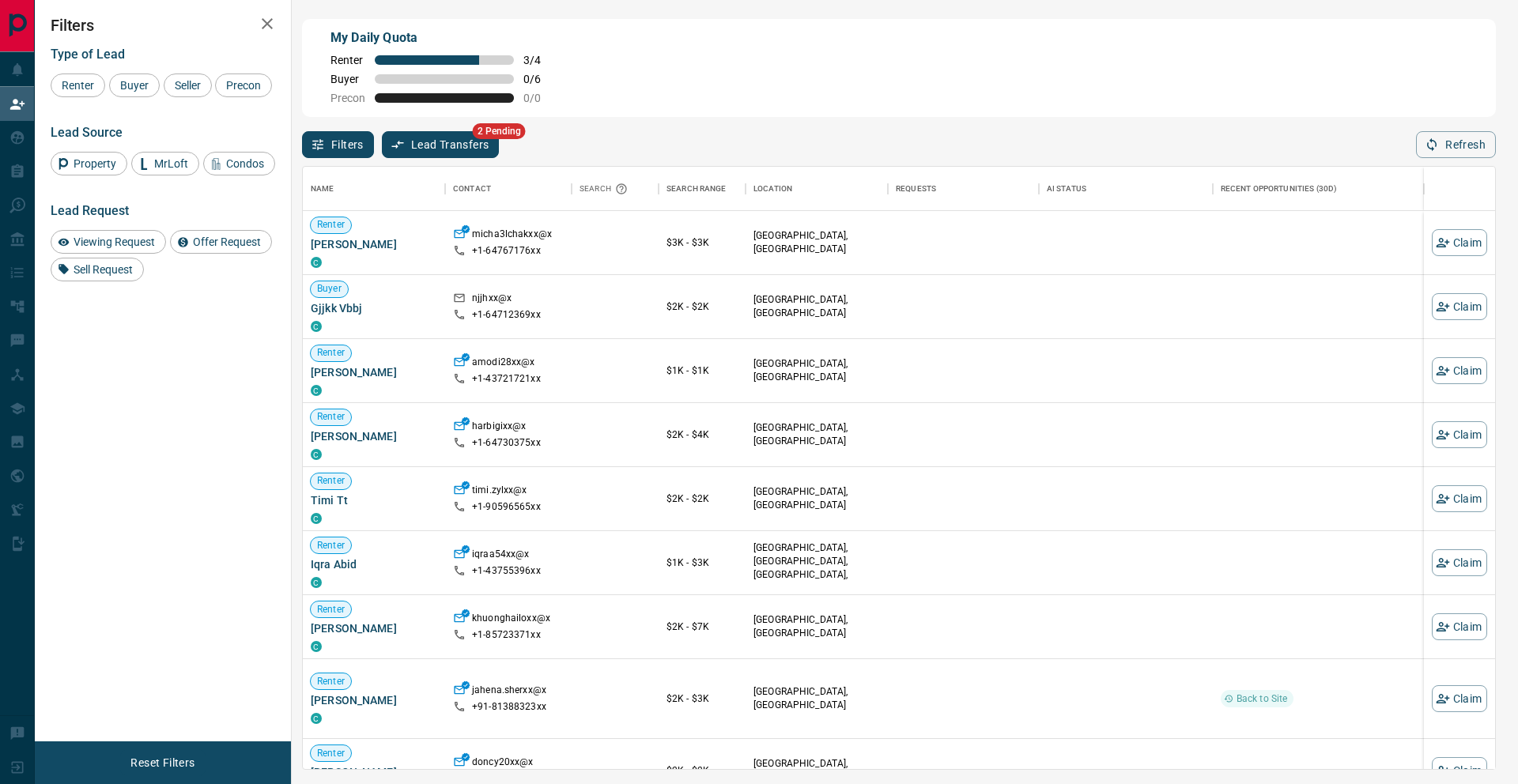
click at [474, 147] on button "Lead Transfers" at bounding box center [441, 144] width 118 height 27
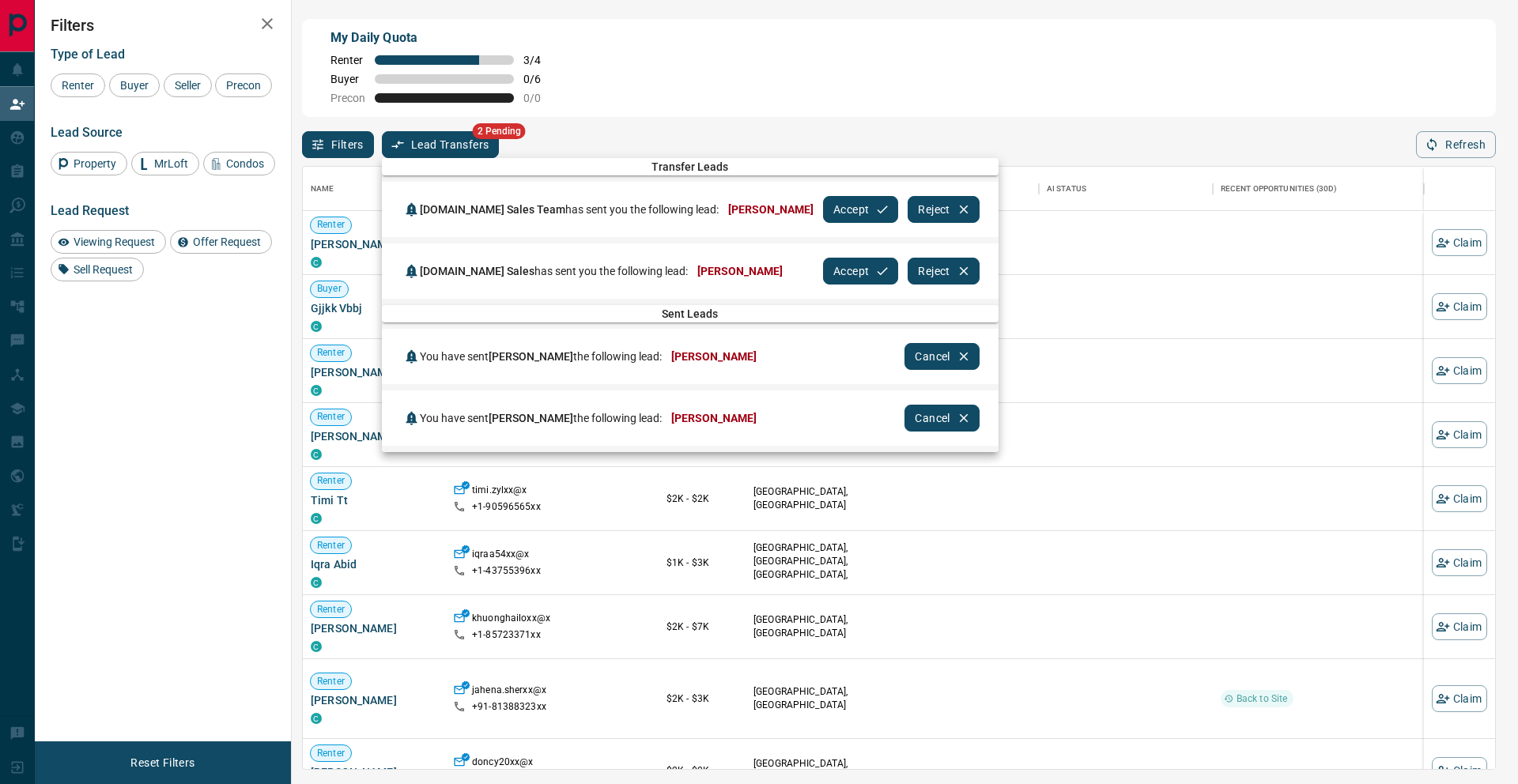
click at [119, 438] on div at bounding box center [759, 392] width 1518 height 784
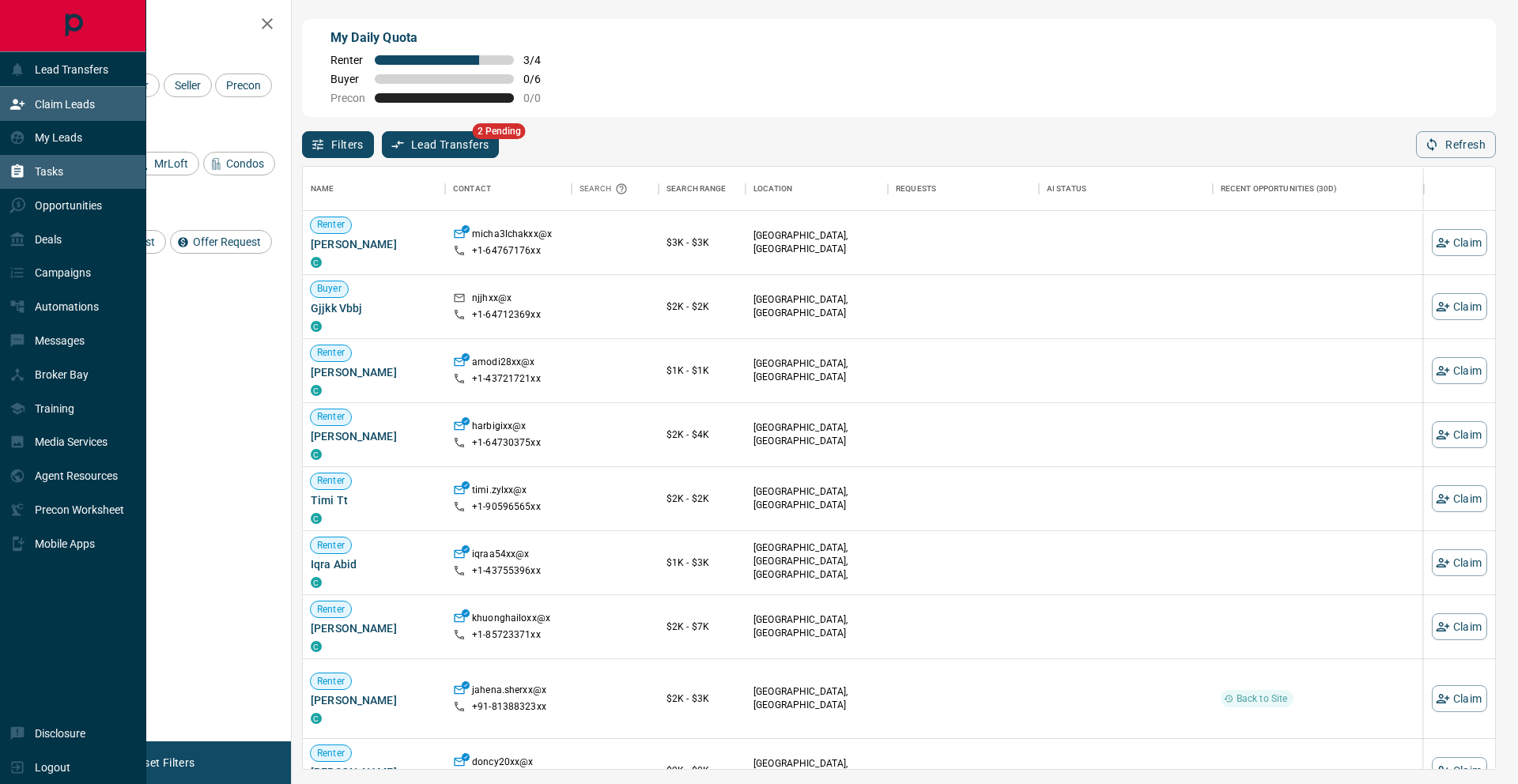
click at [47, 174] on p "Tasks" at bounding box center [48, 172] width 28 height 13
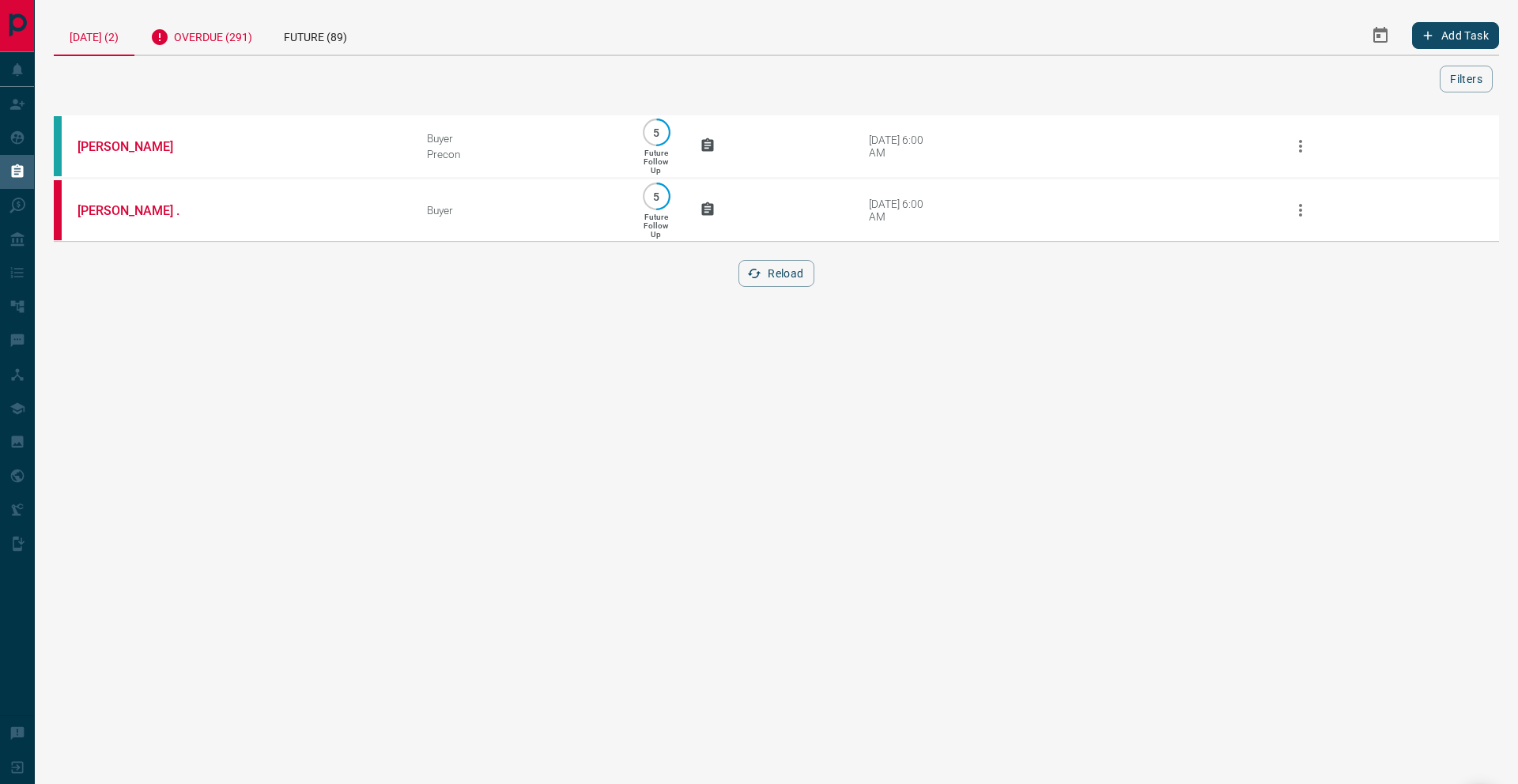
click at [232, 50] on div "Overdue (291)" at bounding box center [201, 34] width 134 height 39
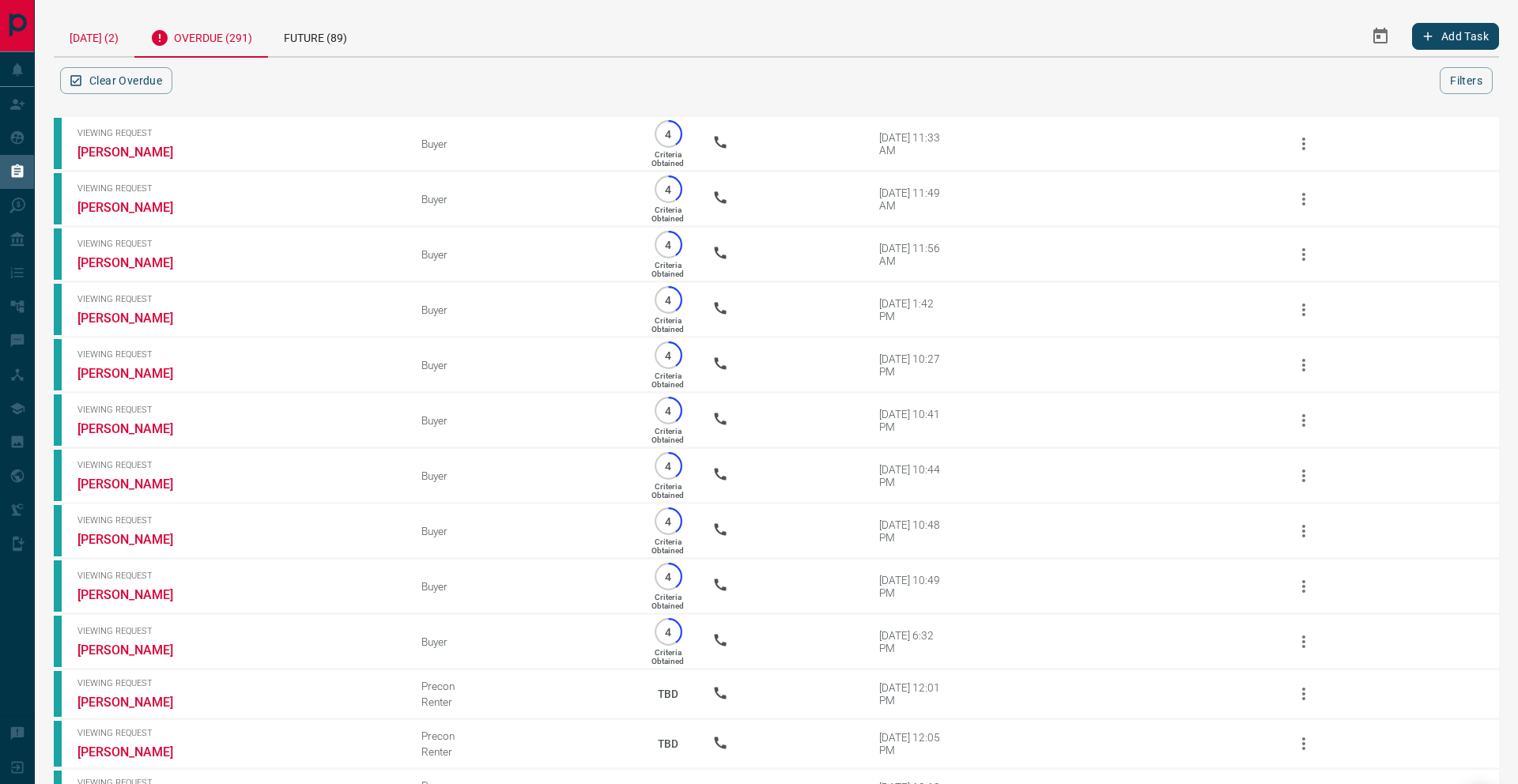
click at [104, 39] on div "[DATE] (2)" at bounding box center [94, 35] width 81 height 41
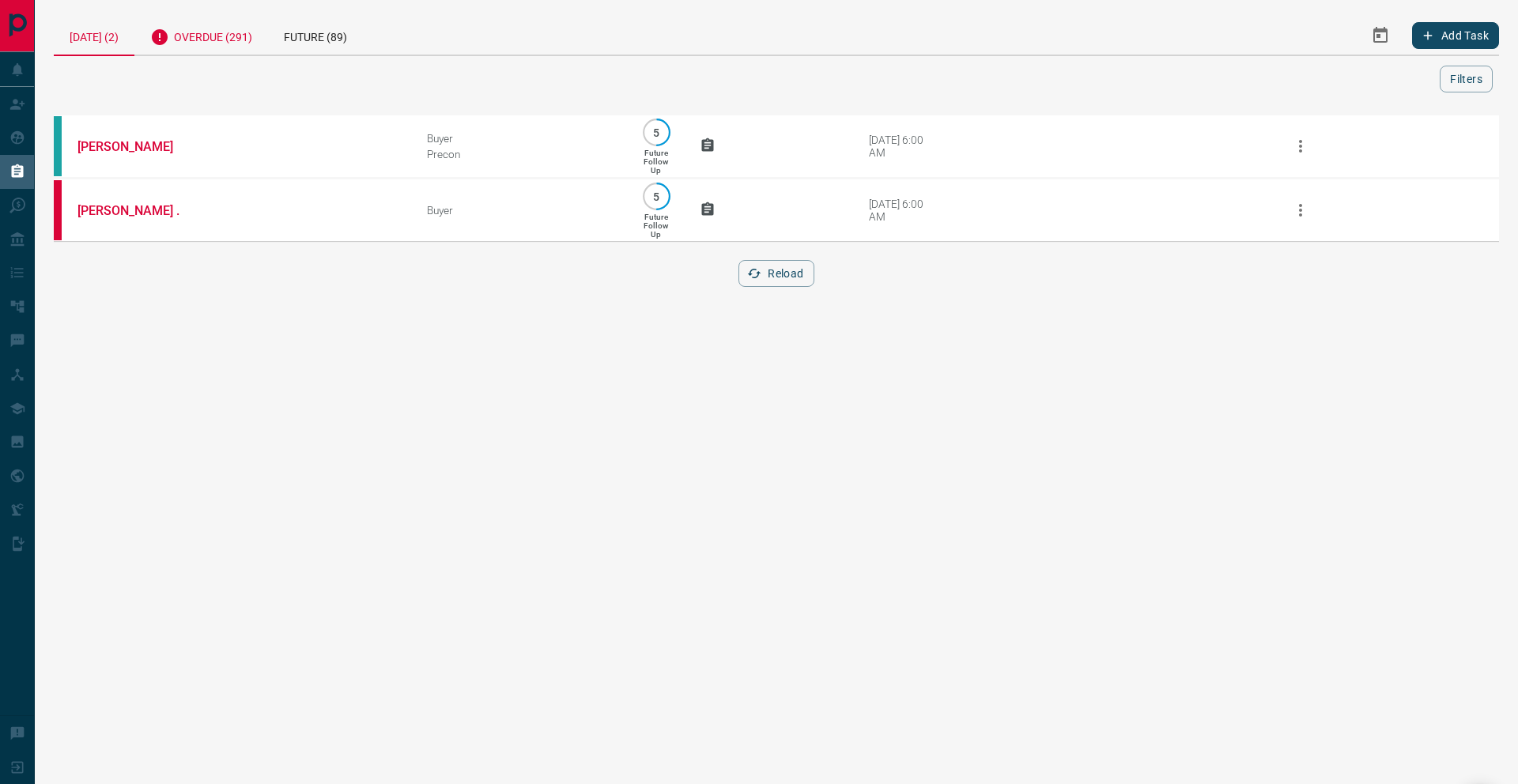
click at [259, 30] on div "Overdue (291)" at bounding box center [201, 34] width 134 height 39
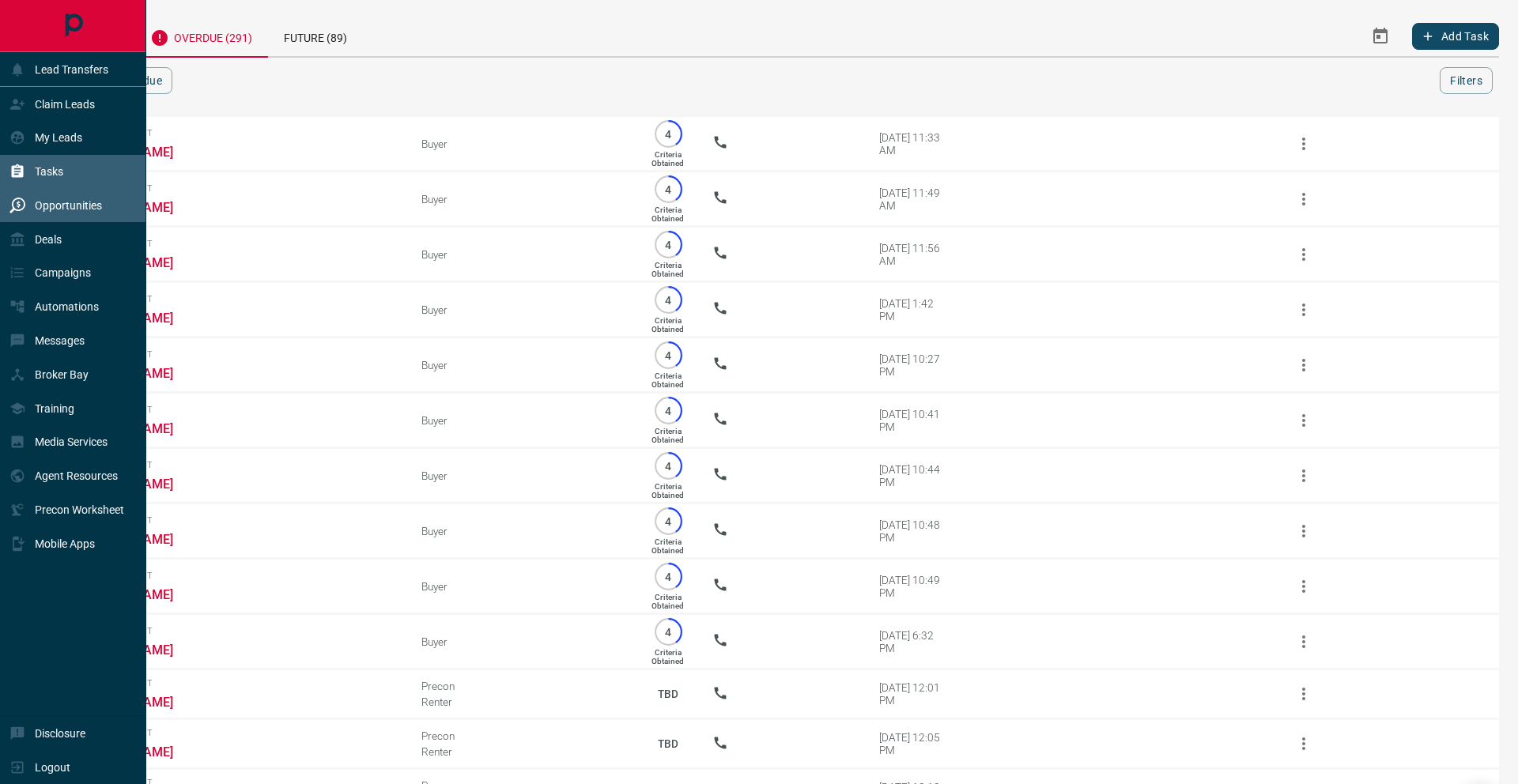
click at [20, 211] on icon at bounding box center [17, 205] width 16 height 16
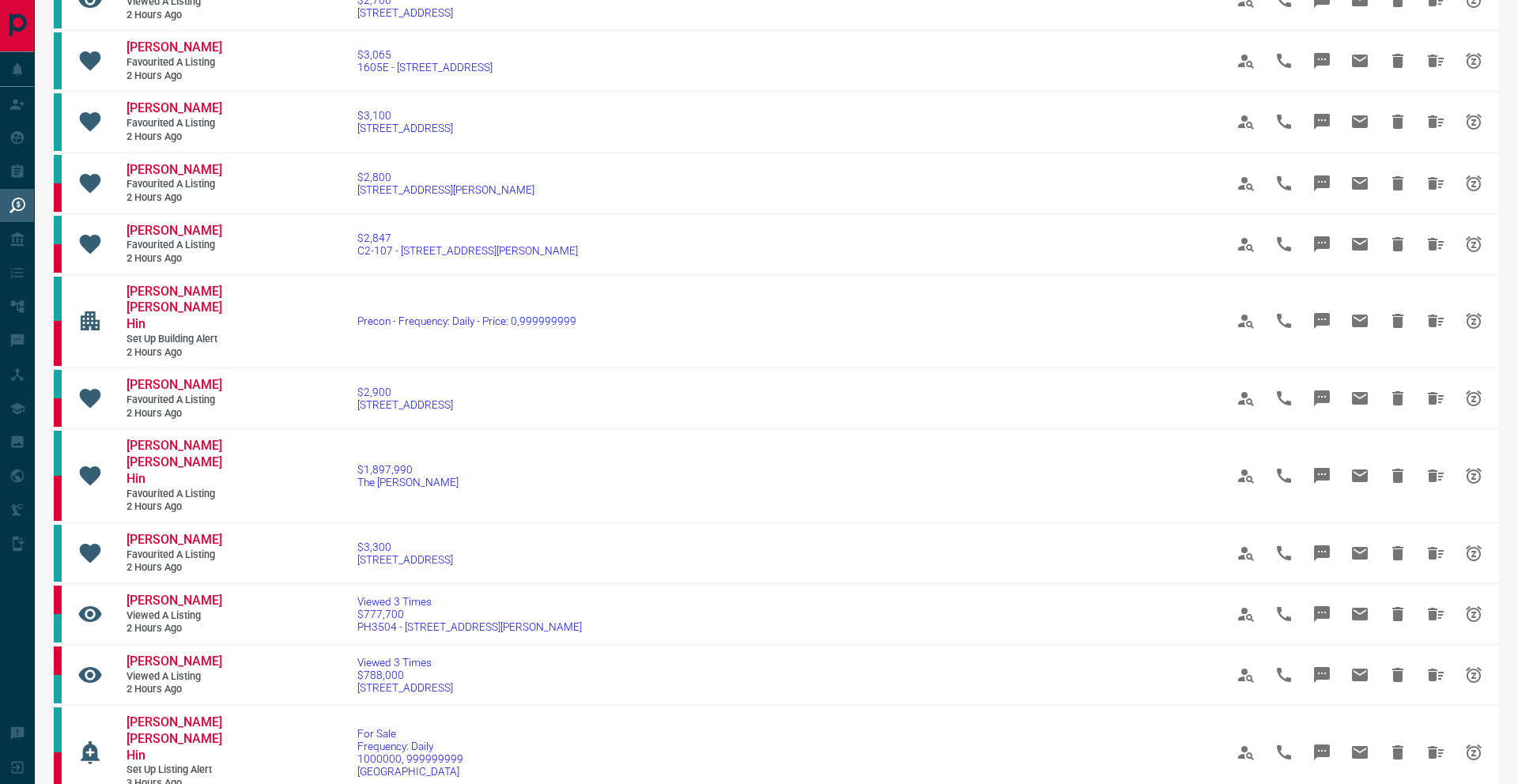
scroll to position [1070, 0]
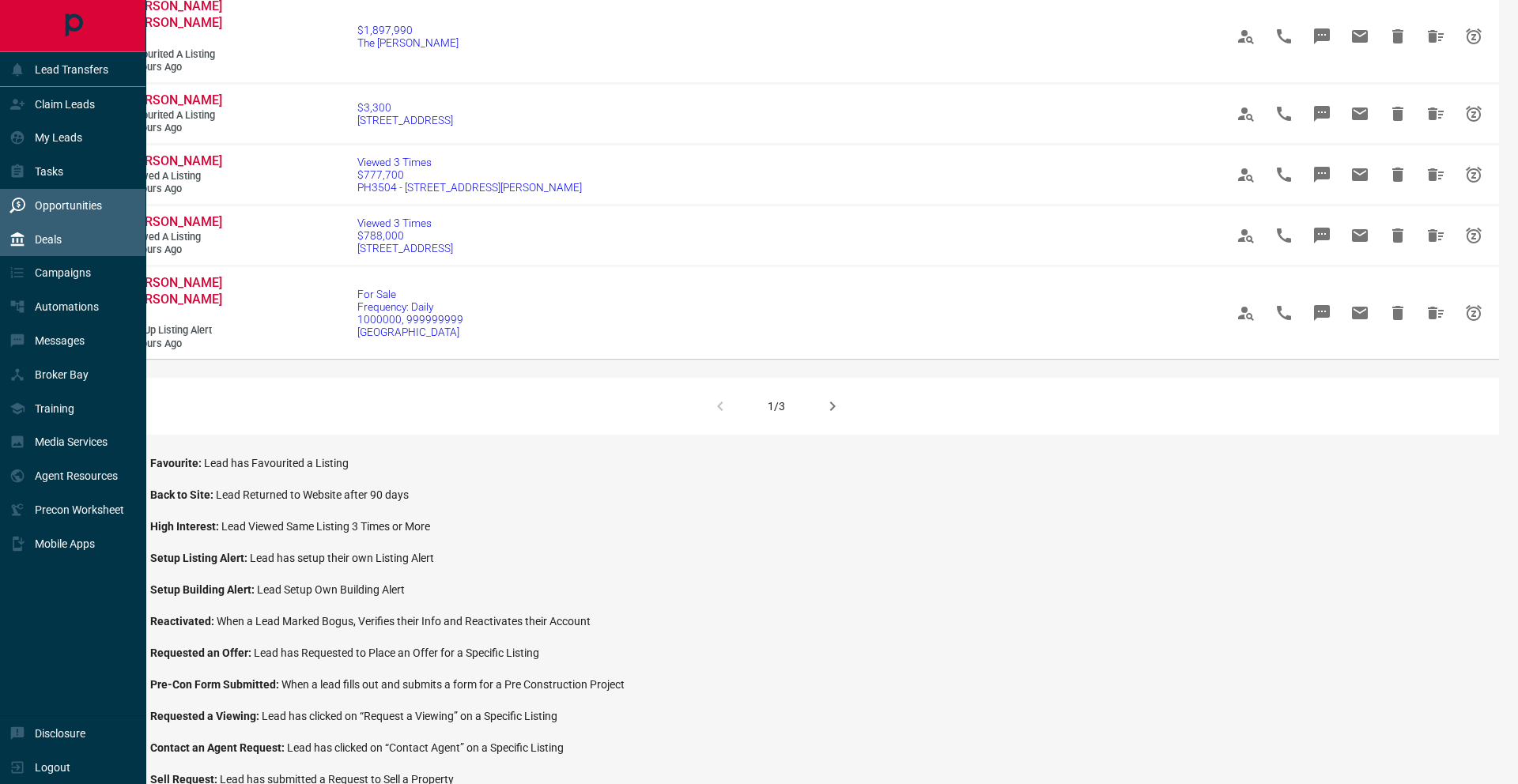
click at [23, 246] on icon at bounding box center [17, 240] width 16 height 16
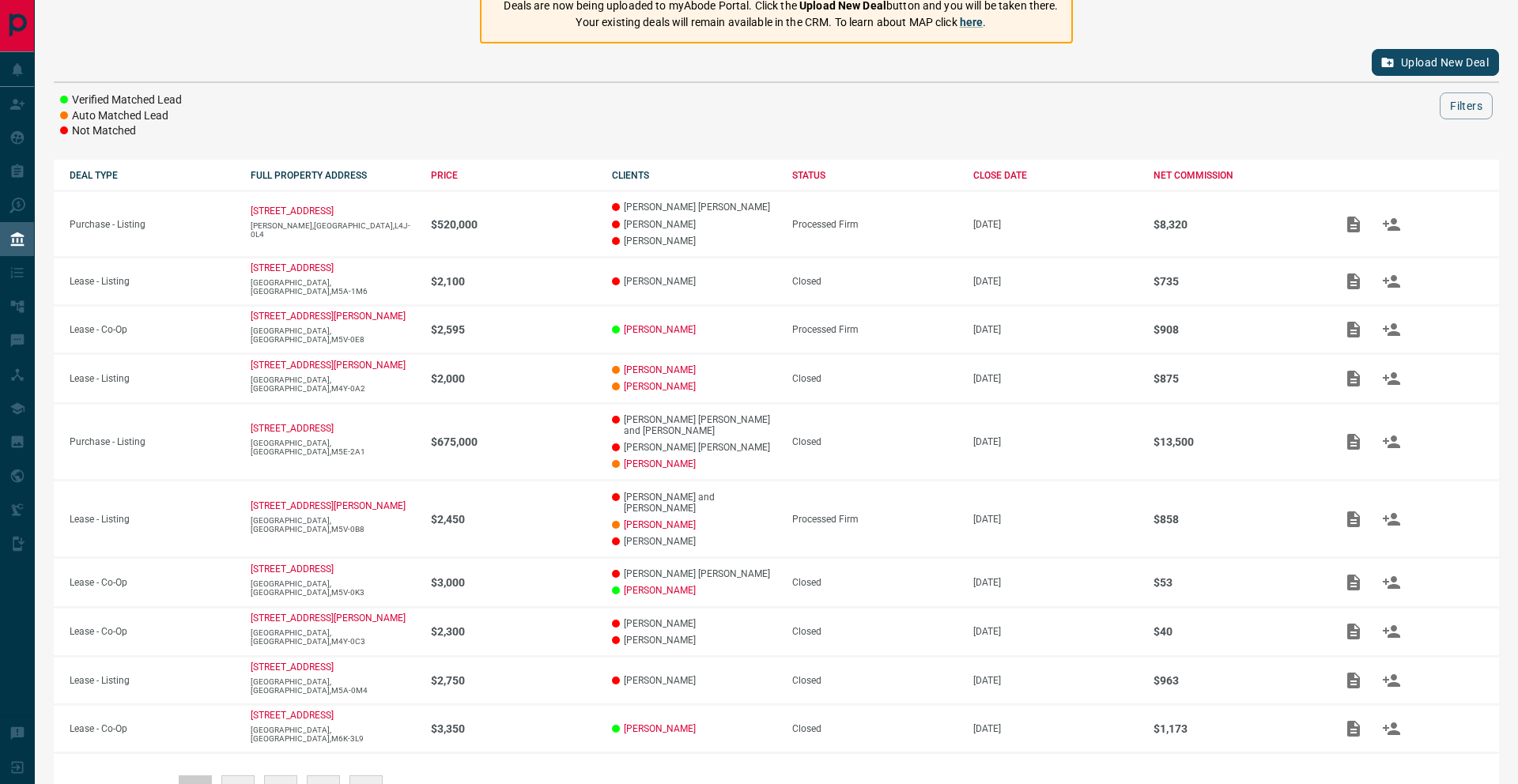
scroll to position [147, 0]
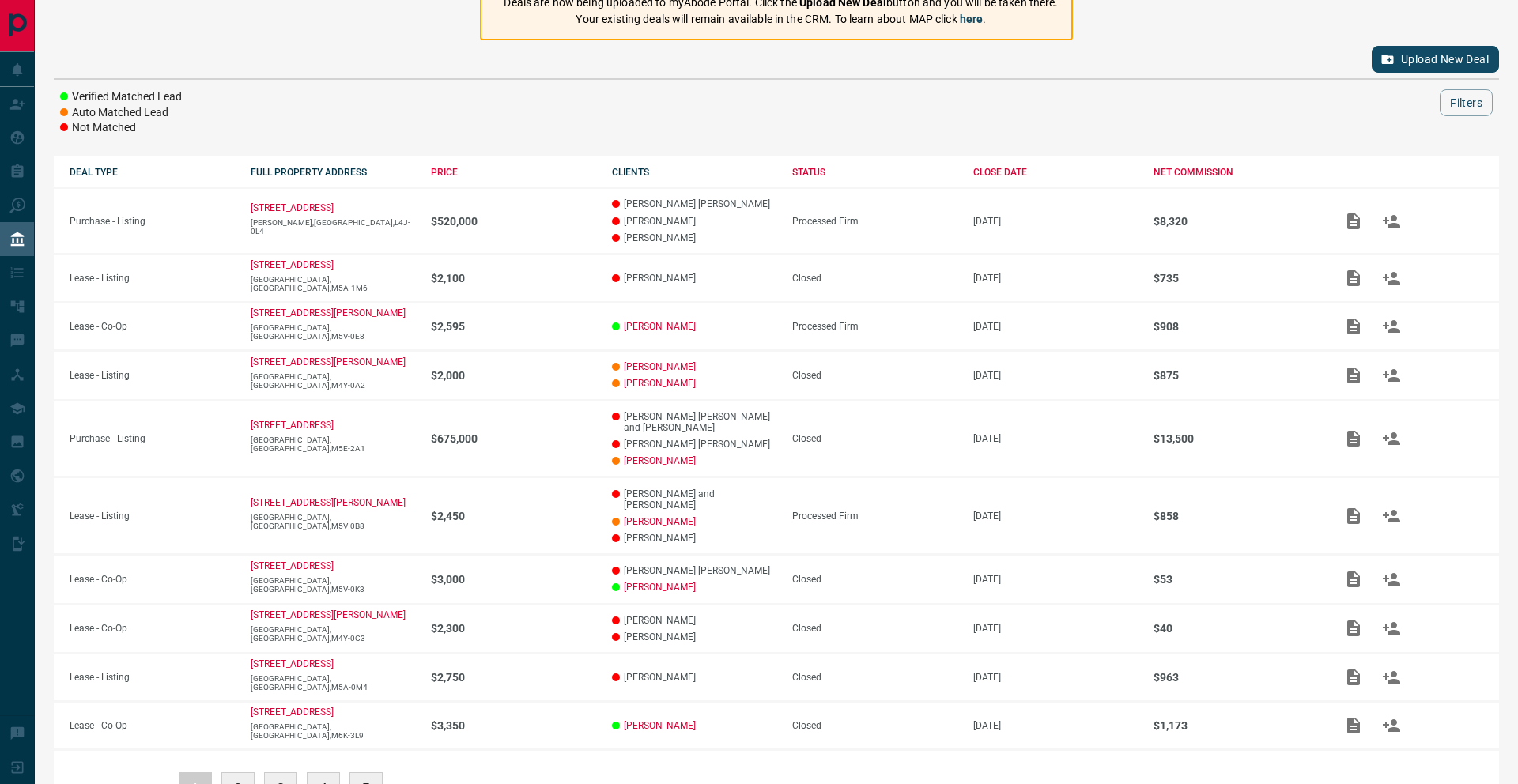
click at [1403, 65] on button "Upload New Deal" at bounding box center [1436, 59] width 128 height 27
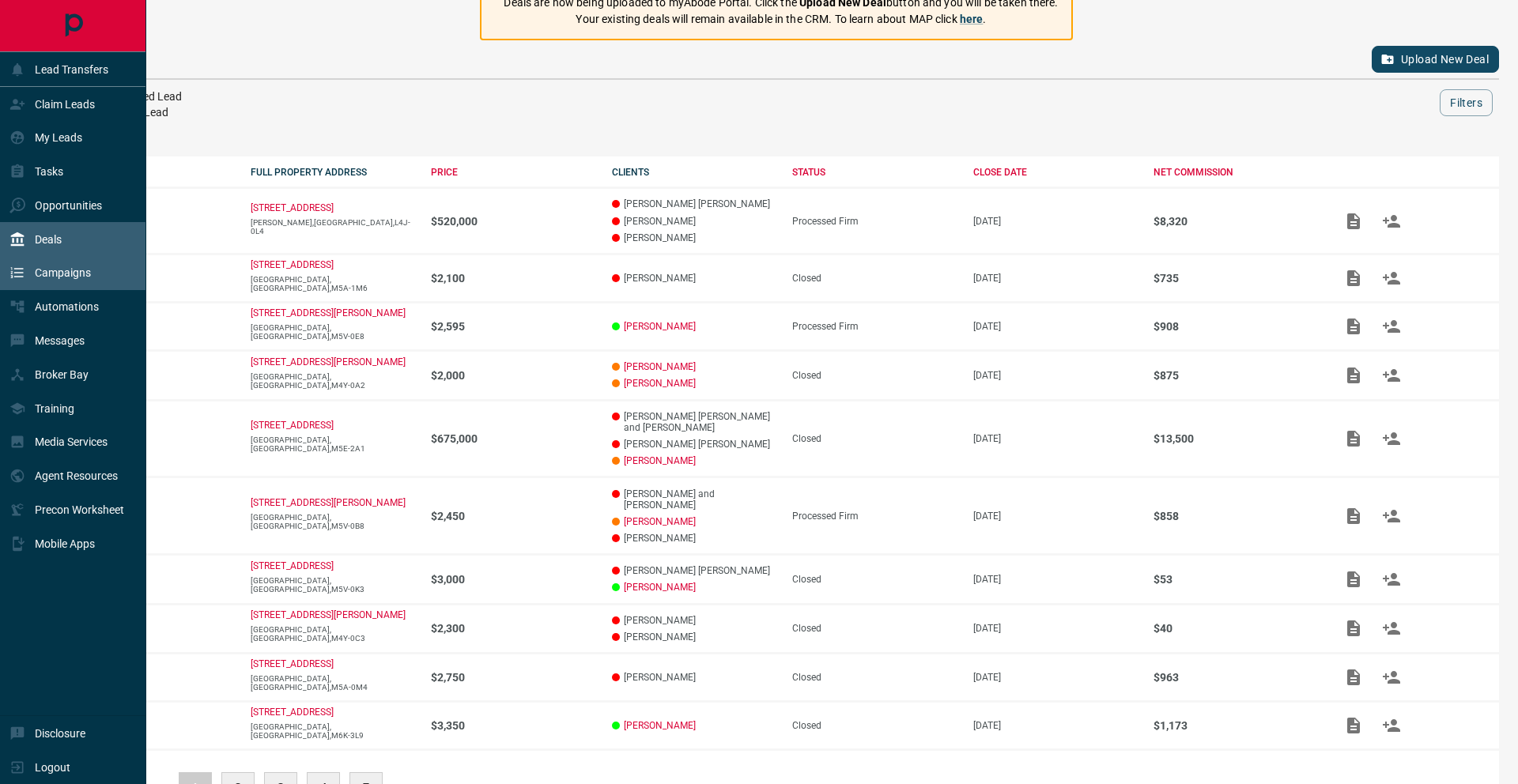
click at [34, 278] on div "Campaigns" at bounding box center [50, 273] width 81 height 26
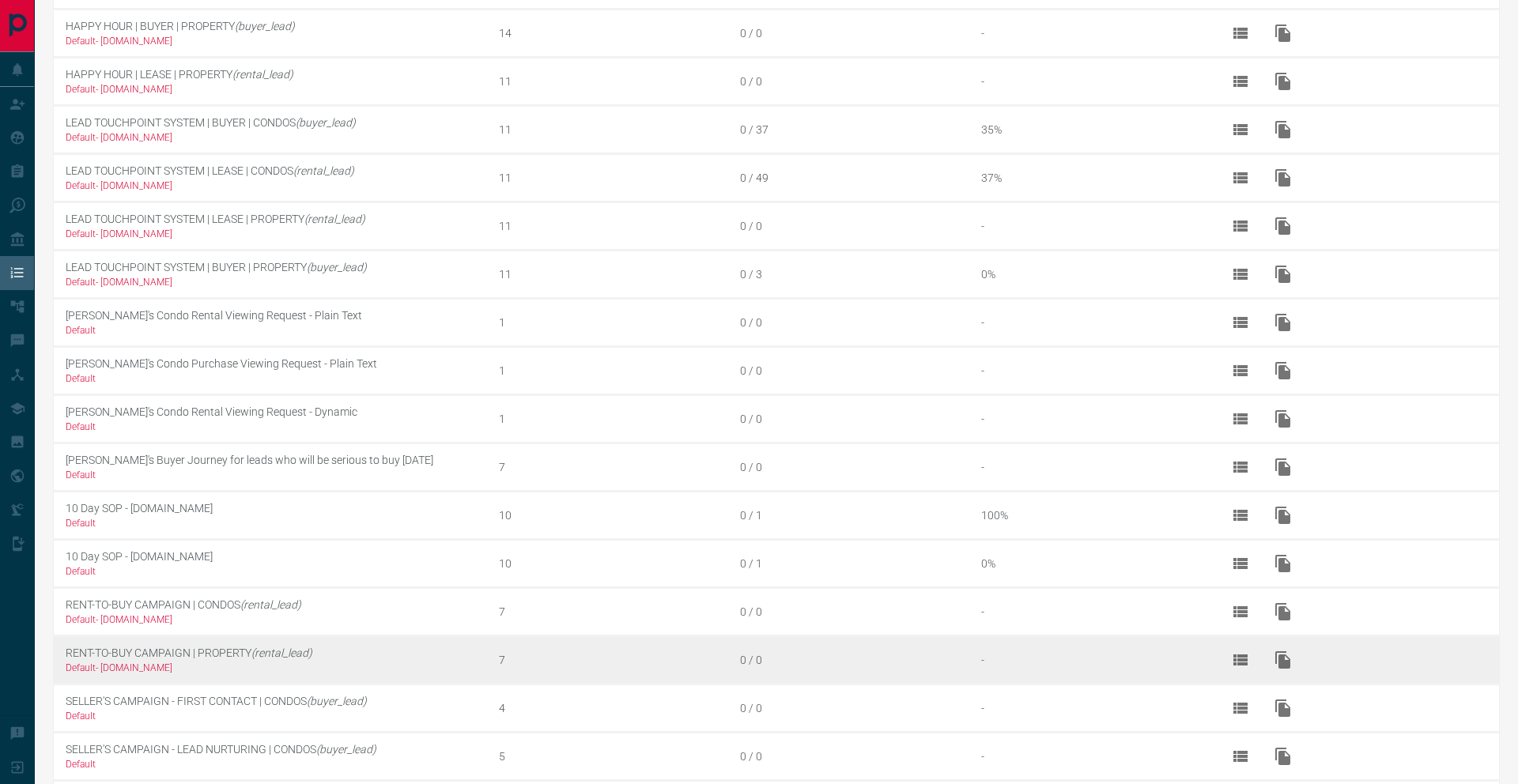
scroll to position [342, 0]
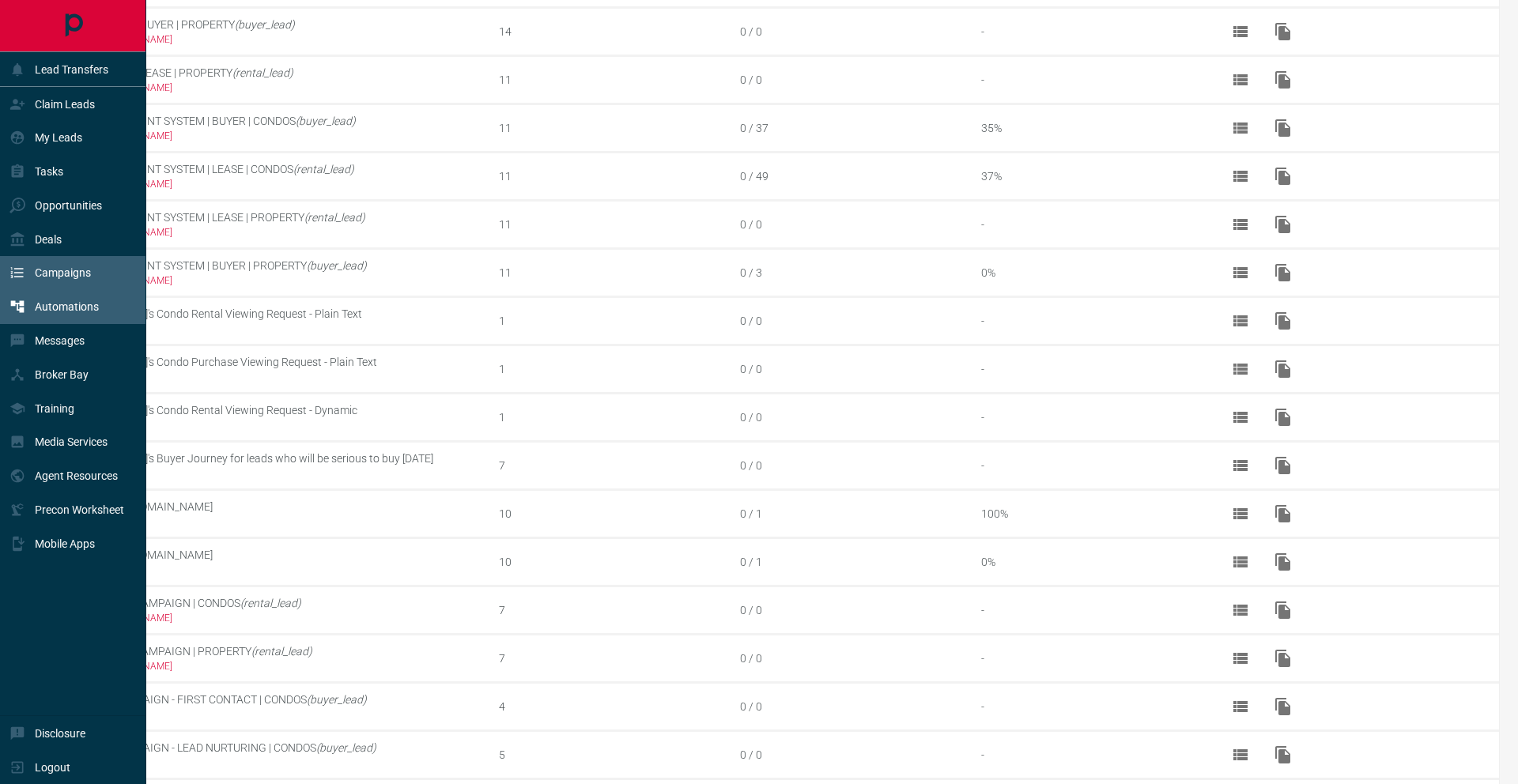
click at [22, 316] on div "Automations" at bounding box center [54, 307] width 90 height 26
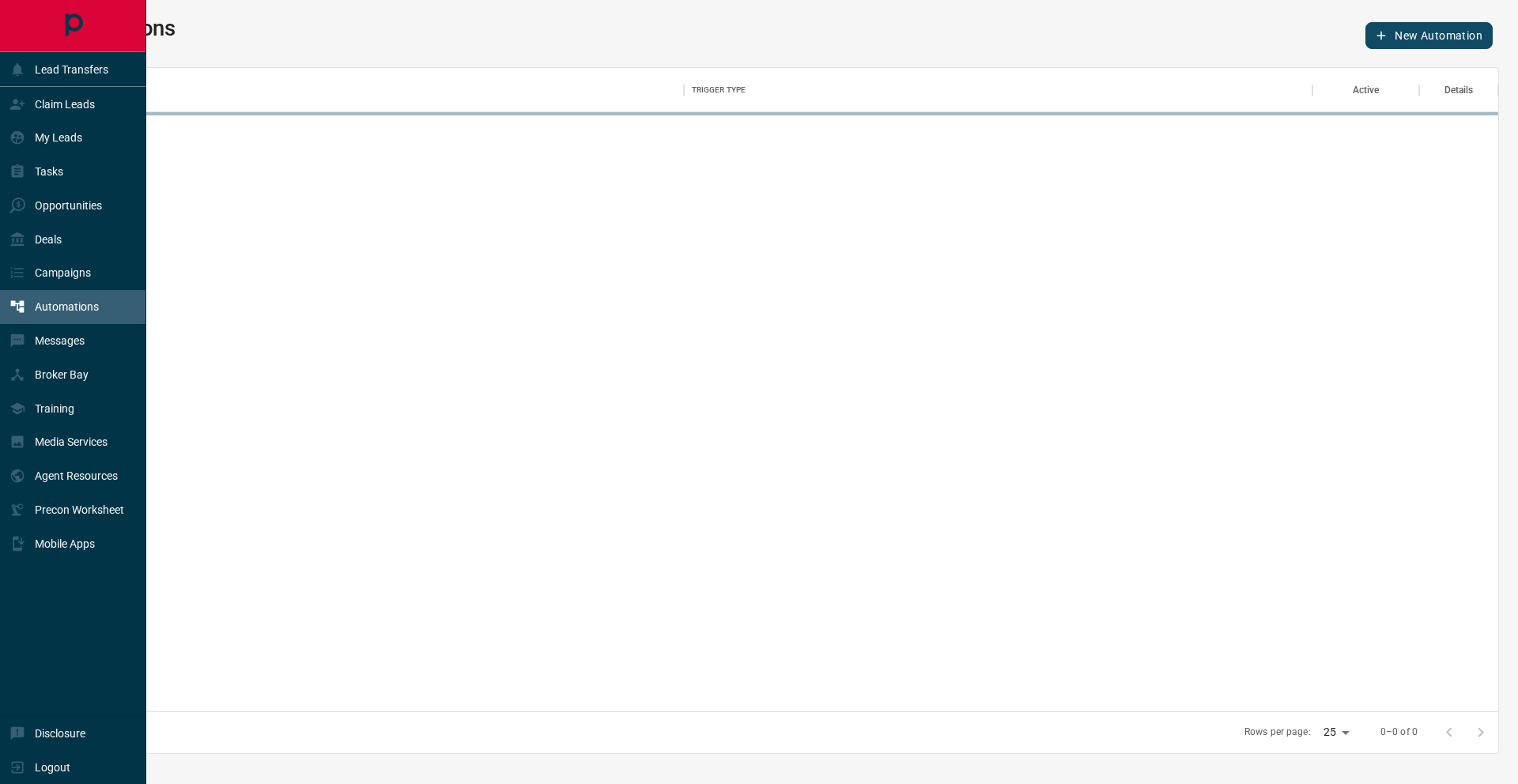
scroll to position [643, 1444]
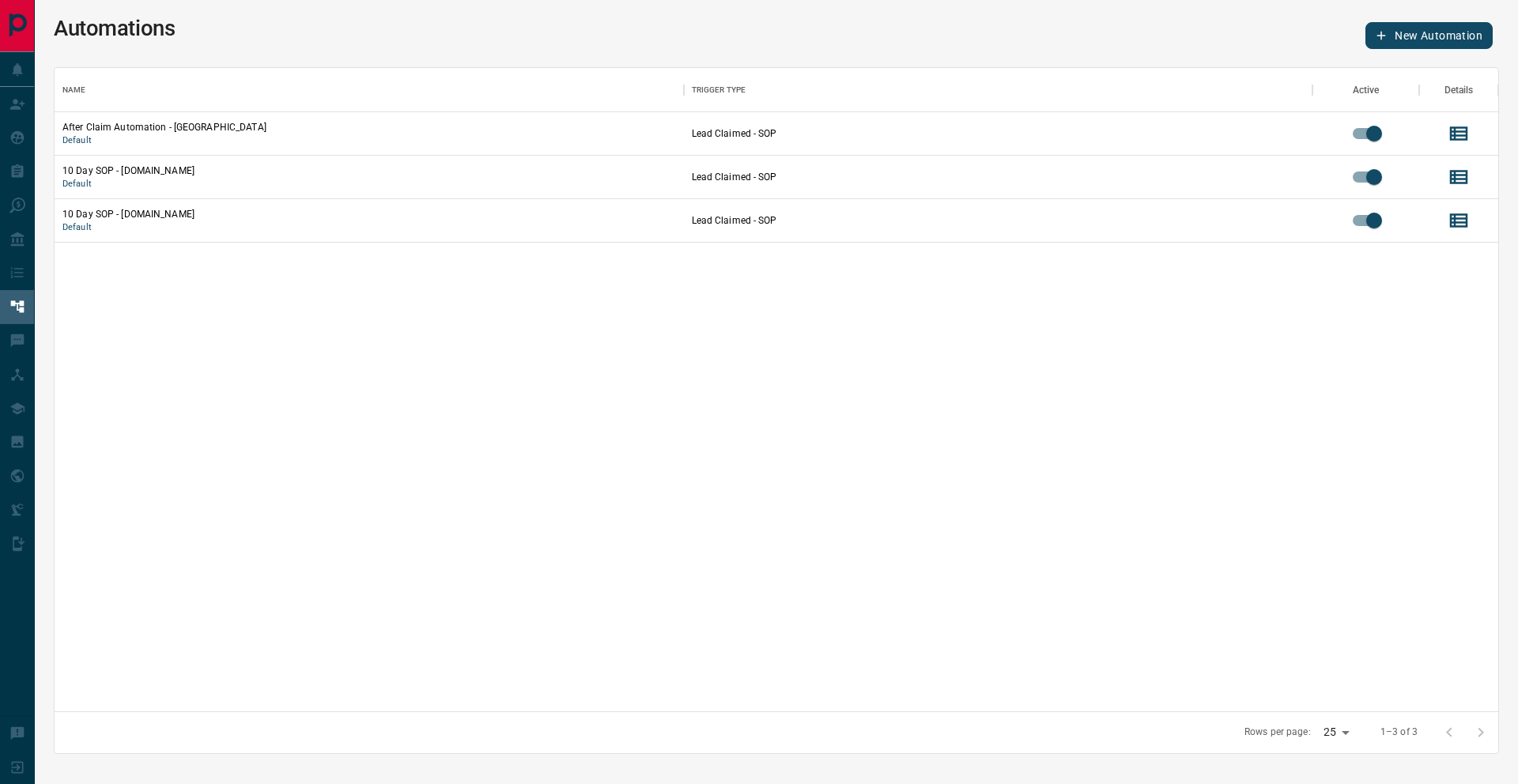
click at [1479, 27] on button "New Automation" at bounding box center [1429, 35] width 128 height 27
